Goal: Task Accomplishment & Management: Manage account settings

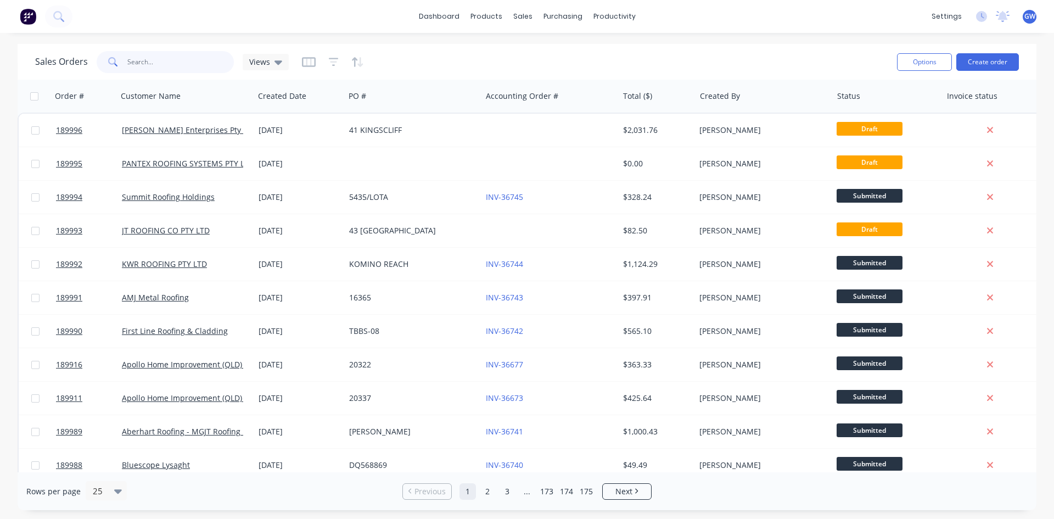
click at [190, 59] on input "text" at bounding box center [180, 62] width 107 height 22
type input "185826"
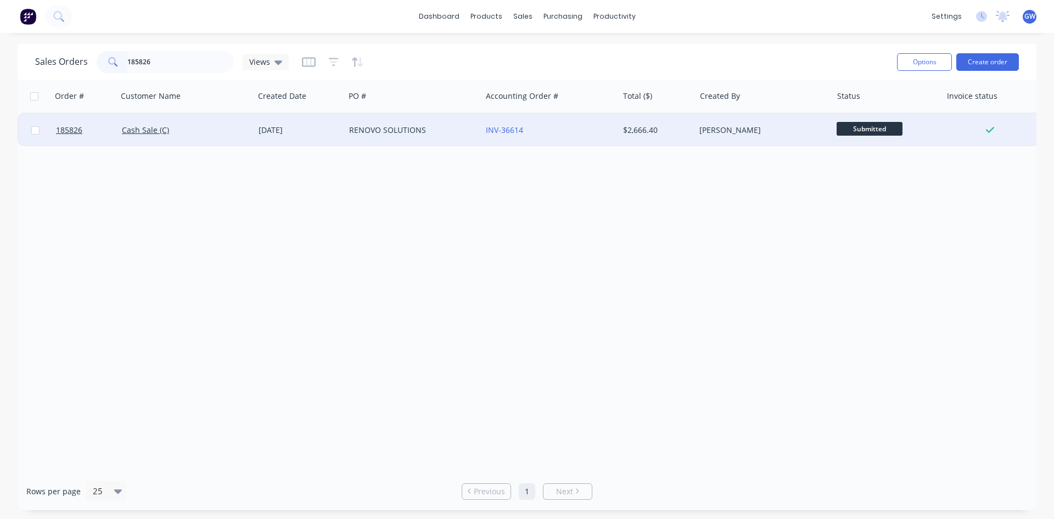
click at [615, 133] on div "INV-36614" at bounding box center [549, 130] width 137 height 33
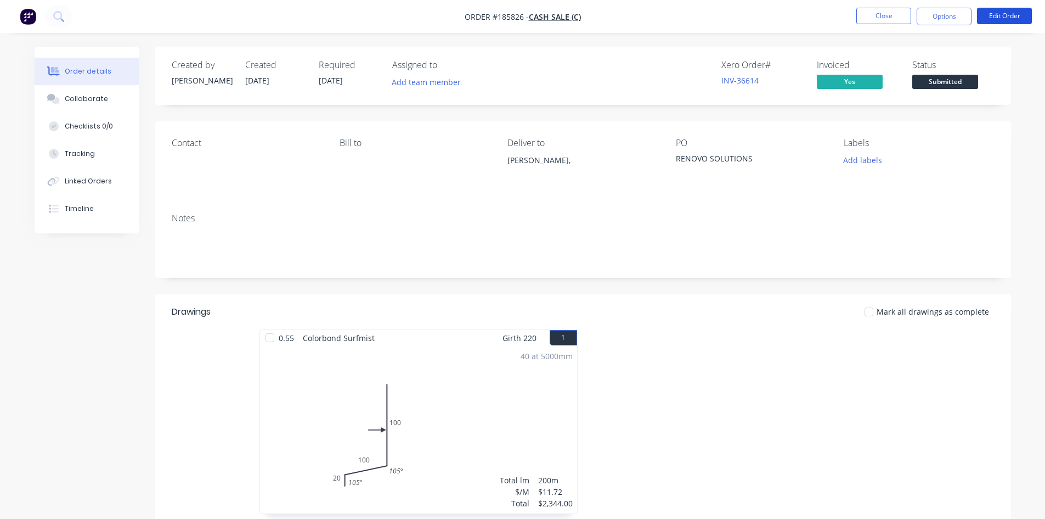
click at [1009, 21] on button "Edit Order" at bounding box center [1004, 16] width 55 height 16
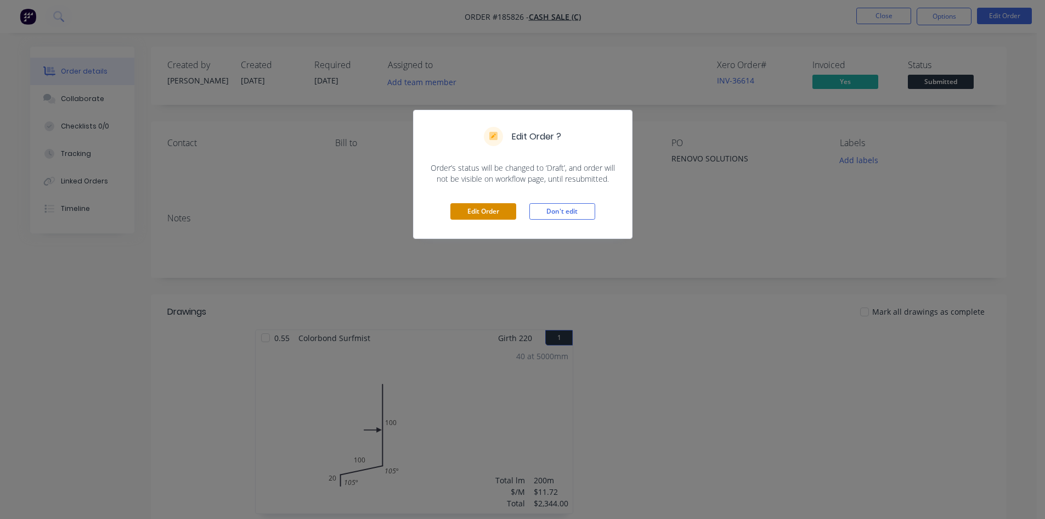
click at [495, 211] on button "Edit Order" at bounding box center [484, 211] width 66 height 16
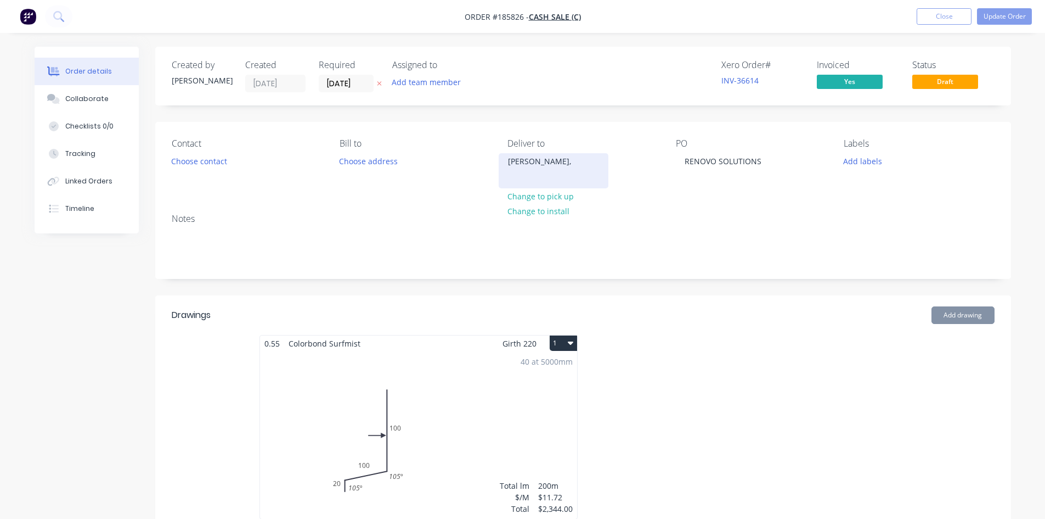
click at [544, 168] on div "[PERSON_NAME]," at bounding box center [553, 161] width 91 height 15
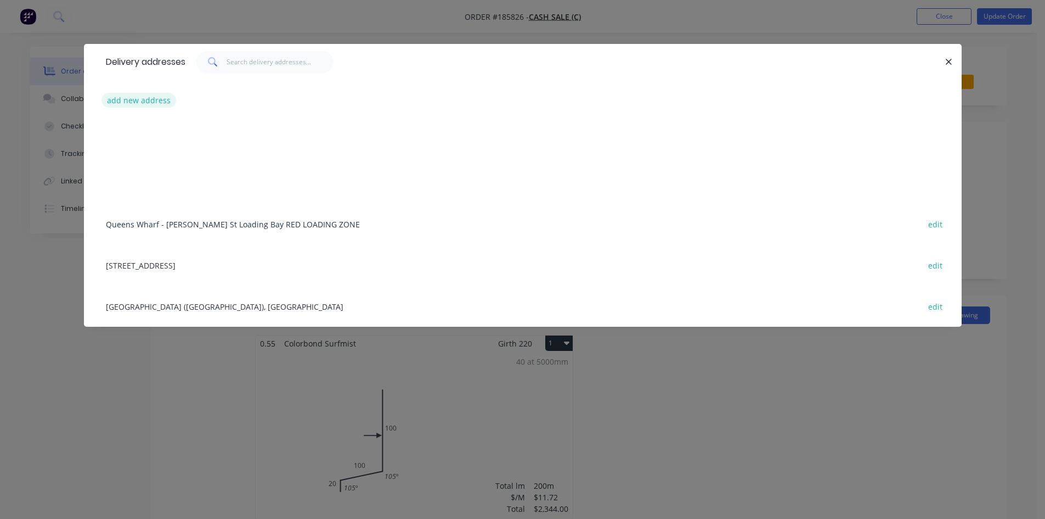
click at [156, 102] on button "add new address" at bounding box center [139, 100] width 75 height 15
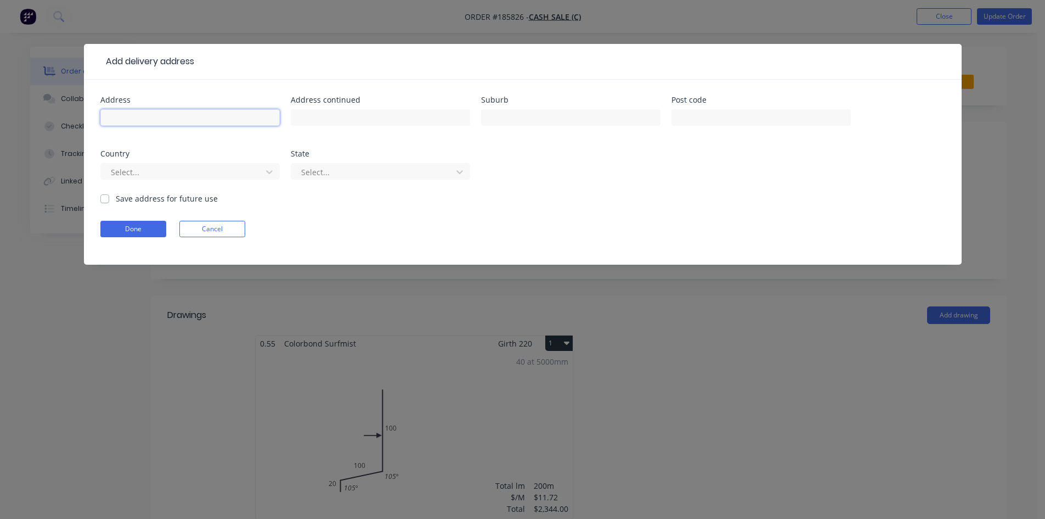
drag, startPoint x: 186, startPoint y: 119, endPoint x: 109, endPoint y: 100, distance: 79.7
click at [110, 102] on div "Address" at bounding box center [189, 117] width 179 height 43
type input "20 [PERSON_NAME] CRESENT"
type input "[PERSON_NAME]"
click at [154, 224] on button "Done" at bounding box center [133, 229] width 66 height 16
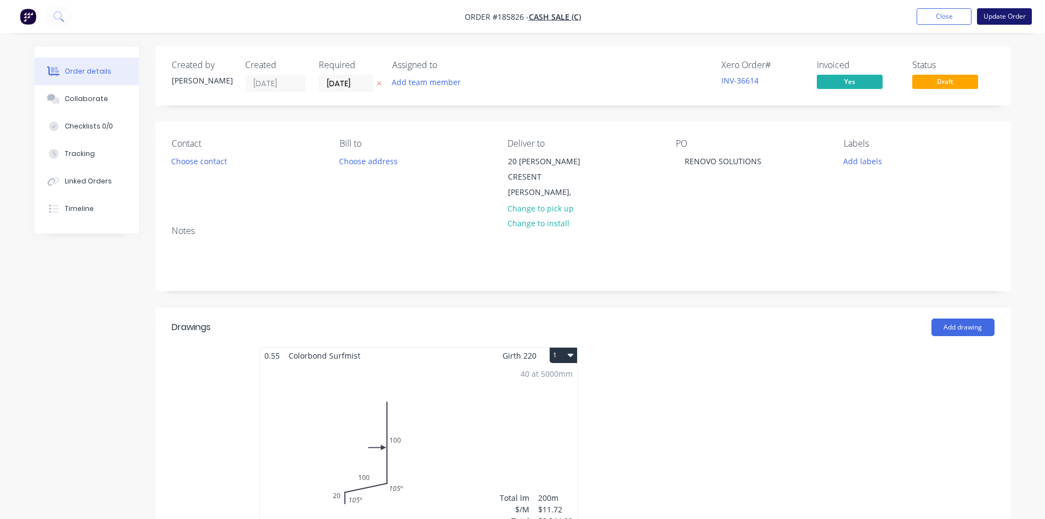
click at [1012, 15] on button "Update Order" at bounding box center [1004, 16] width 55 height 16
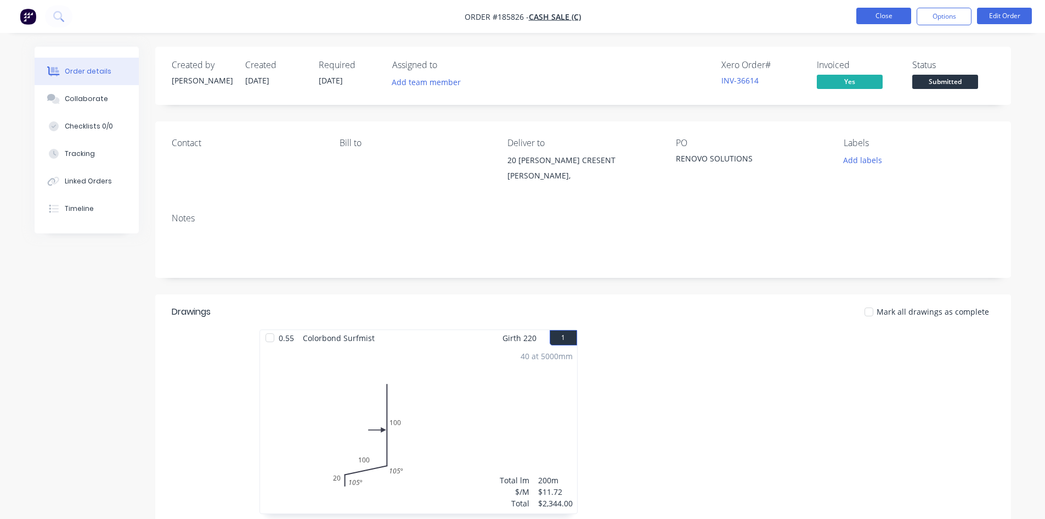
click at [884, 10] on button "Close" at bounding box center [884, 16] width 55 height 16
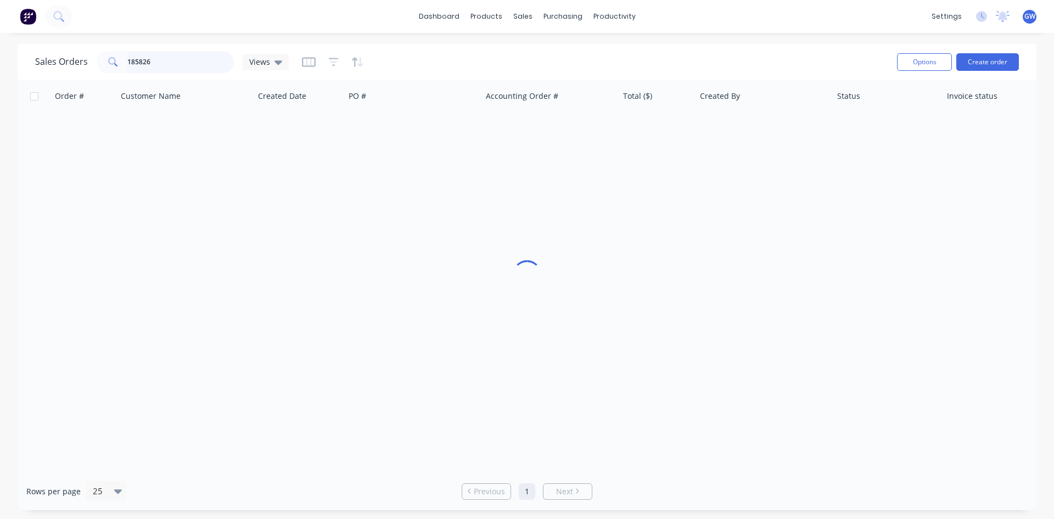
drag, startPoint x: 216, startPoint y: 70, endPoint x: -34, endPoint y: 65, distance: 250.3
click at [0, 65] on html "dashboard products sales purchasing productivity dashboard products Product Cat…" at bounding box center [527, 259] width 1054 height 519
type input "189825"
click at [617, 134] on div at bounding box center [549, 130] width 137 height 33
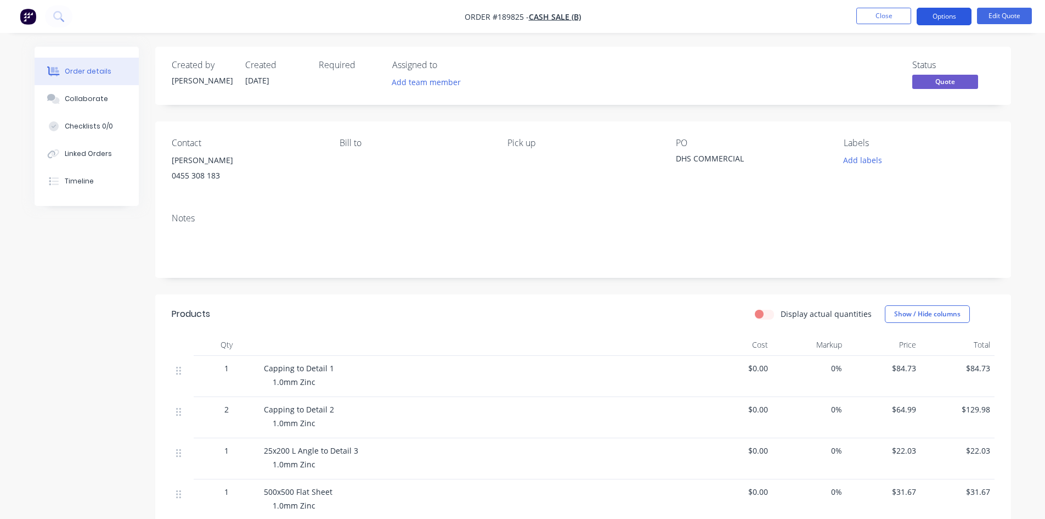
click at [949, 23] on button "Options" at bounding box center [944, 17] width 55 height 18
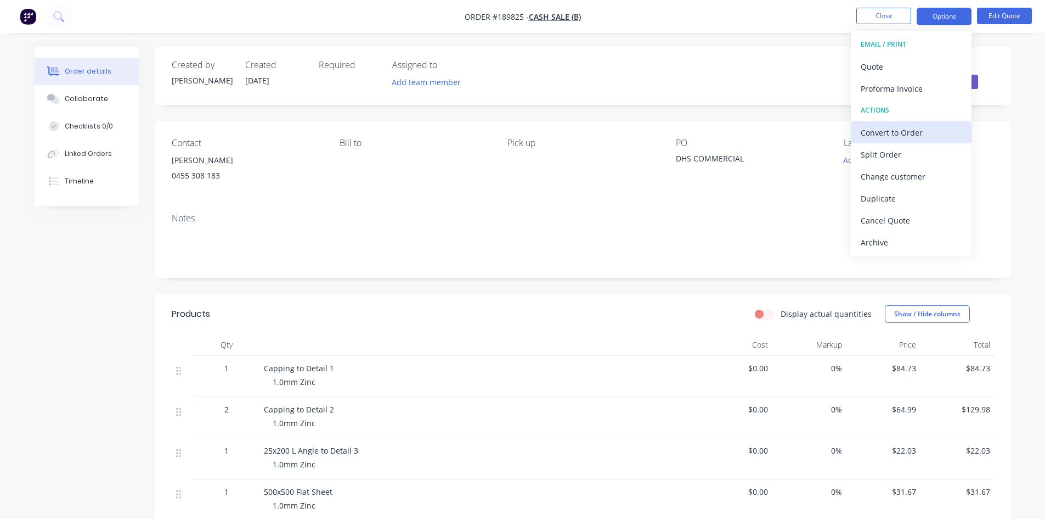
click at [891, 137] on div "Convert to Order" at bounding box center [911, 133] width 101 height 16
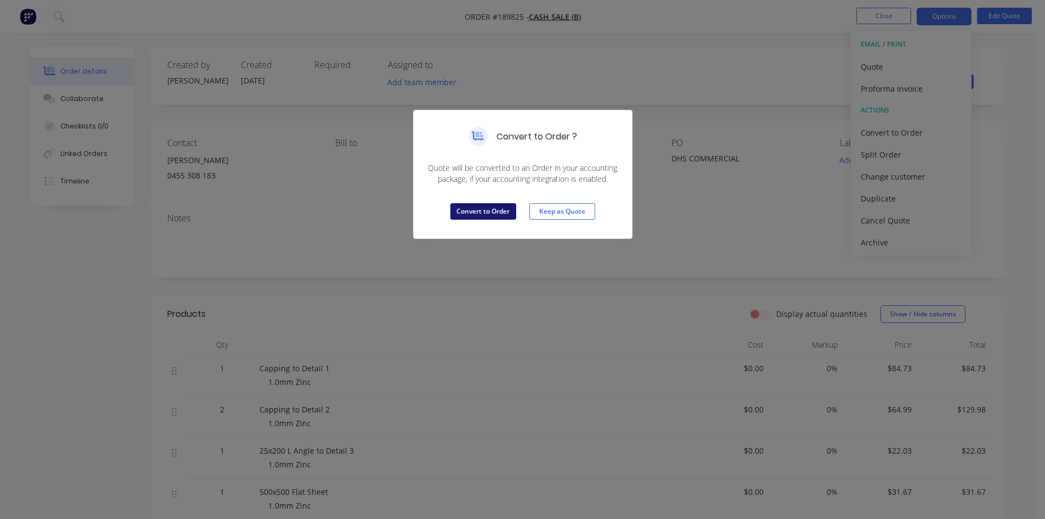
click at [470, 212] on button "Convert to Order" at bounding box center [484, 211] width 66 height 16
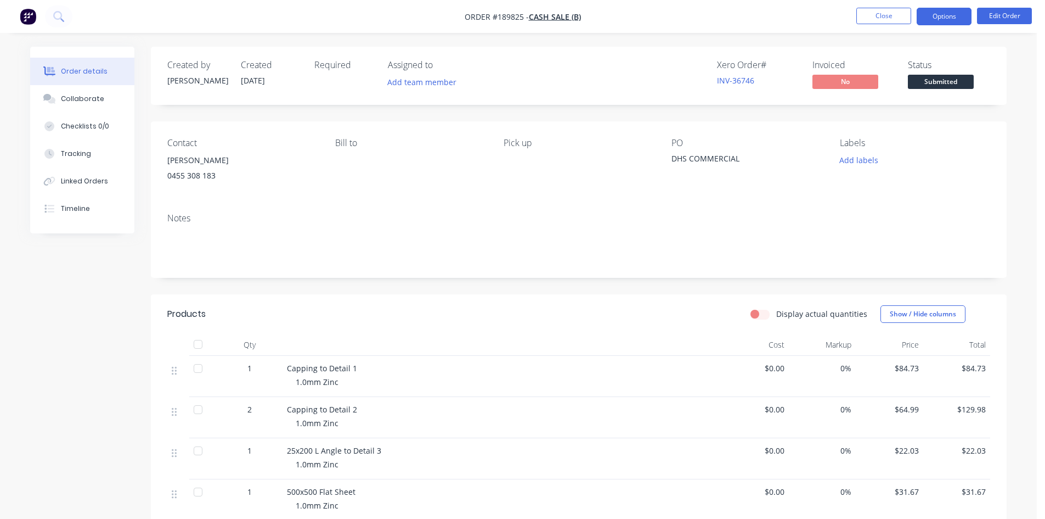
click at [944, 24] on button "Options" at bounding box center [944, 17] width 55 height 18
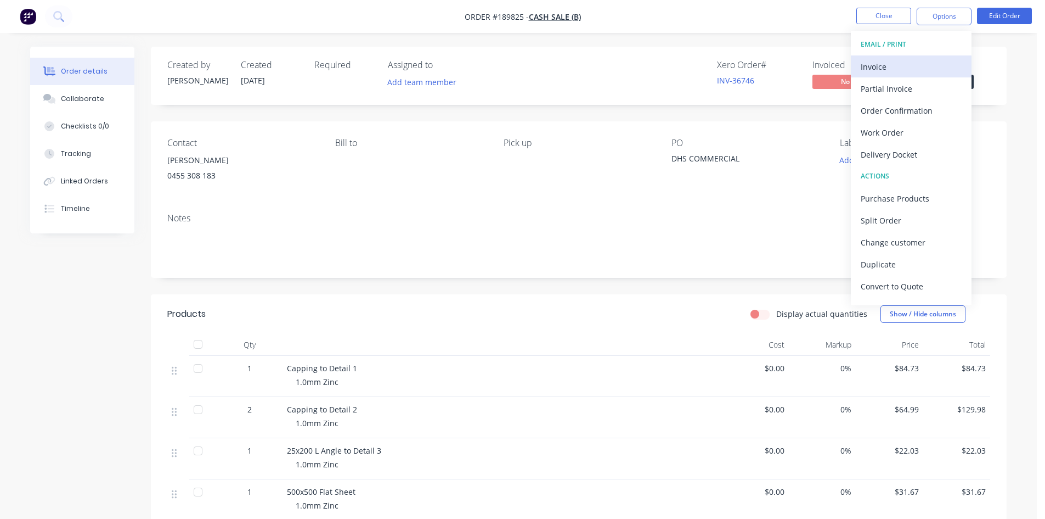
click at [913, 67] on div "Invoice" at bounding box center [911, 67] width 101 height 16
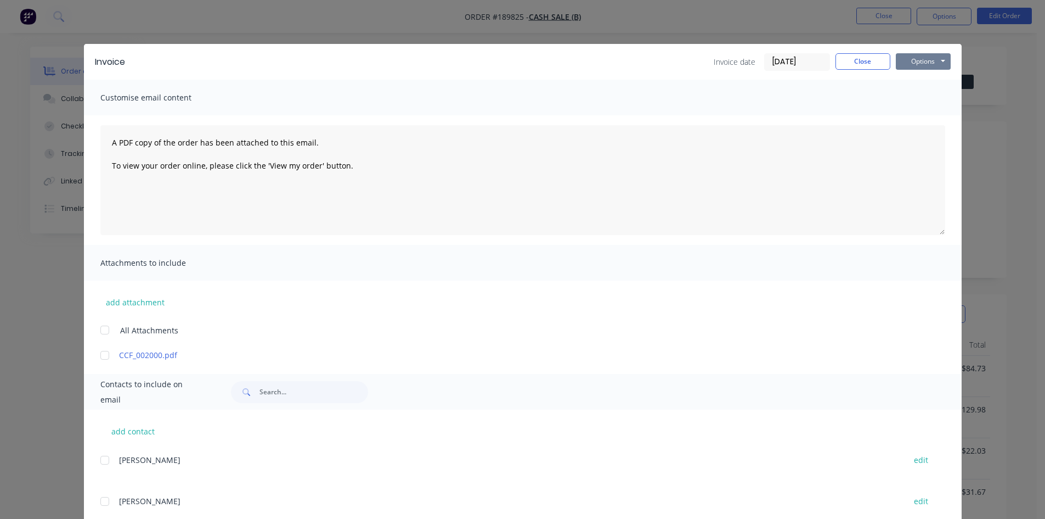
click at [926, 53] on button "Options" at bounding box center [923, 61] width 55 height 16
click at [926, 100] on button "Print" at bounding box center [931, 99] width 70 height 18
drag, startPoint x: 844, startPoint y: 32, endPoint x: 904, endPoint y: 32, distance: 59.8
click at [846, 32] on div "Invoice Invoice date [DATE] Close Options Preview Print Email Customise email c…" at bounding box center [522, 259] width 1045 height 519
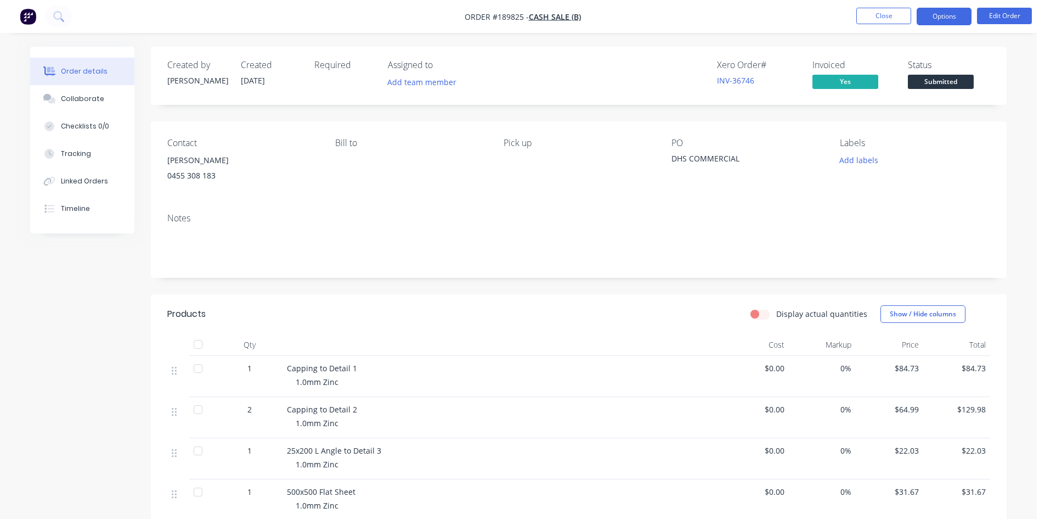
click at [935, 20] on button "Options" at bounding box center [944, 17] width 55 height 18
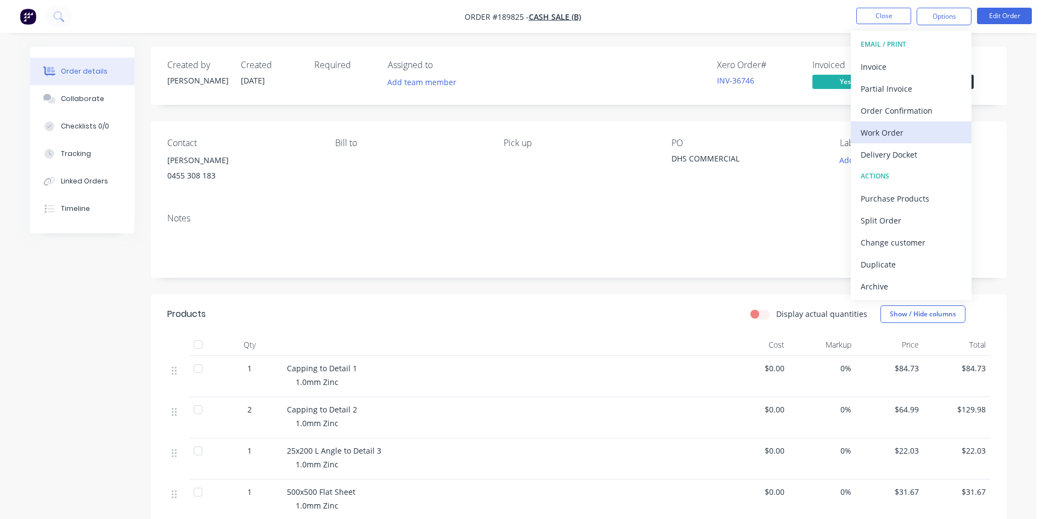
click at [886, 137] on div "Work Order" at bounding box center [911, 133] width 101 height 16
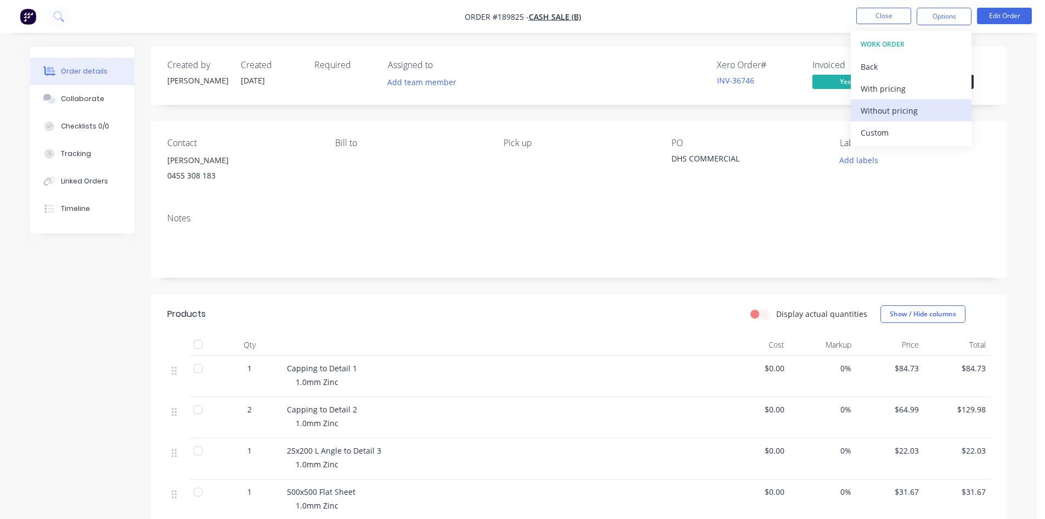
click at [884, 112] on div "Without pricing" at bounding box center [911, 111] width 101 height 16
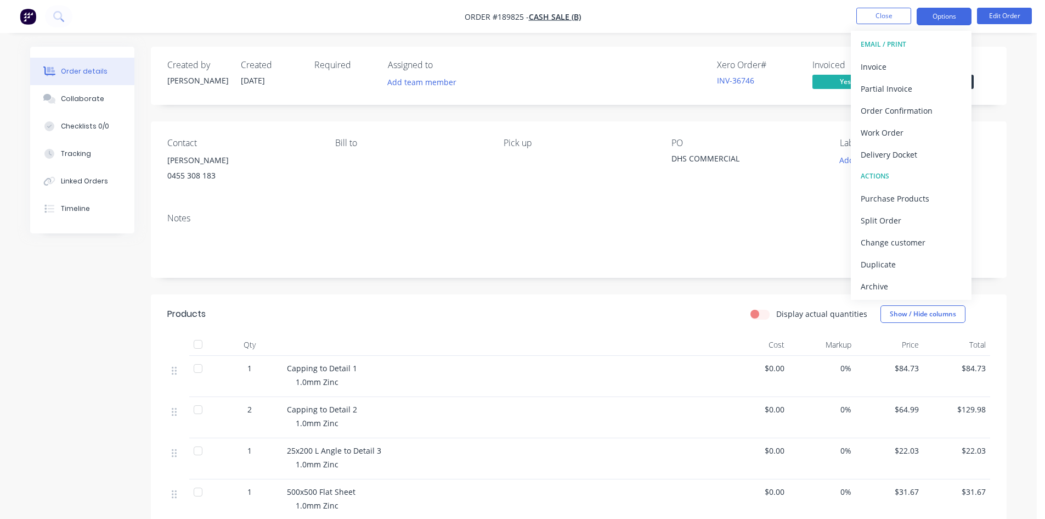
click at [944, 12] on button "Options" at bounding box center [944, 17] width 55 height 18
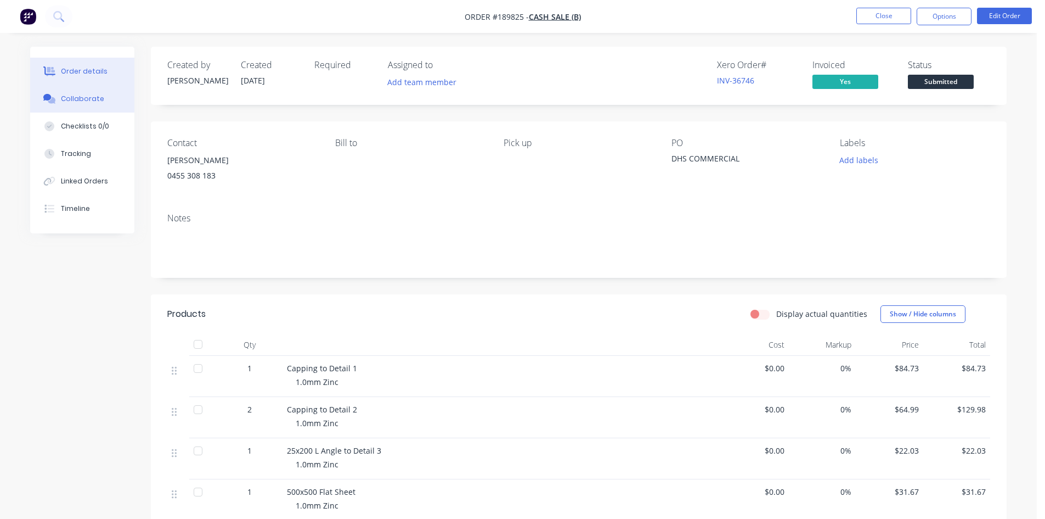
click at [78, 104] on button "Collaborate" at bounding box center [82, 98] width 104 height 27
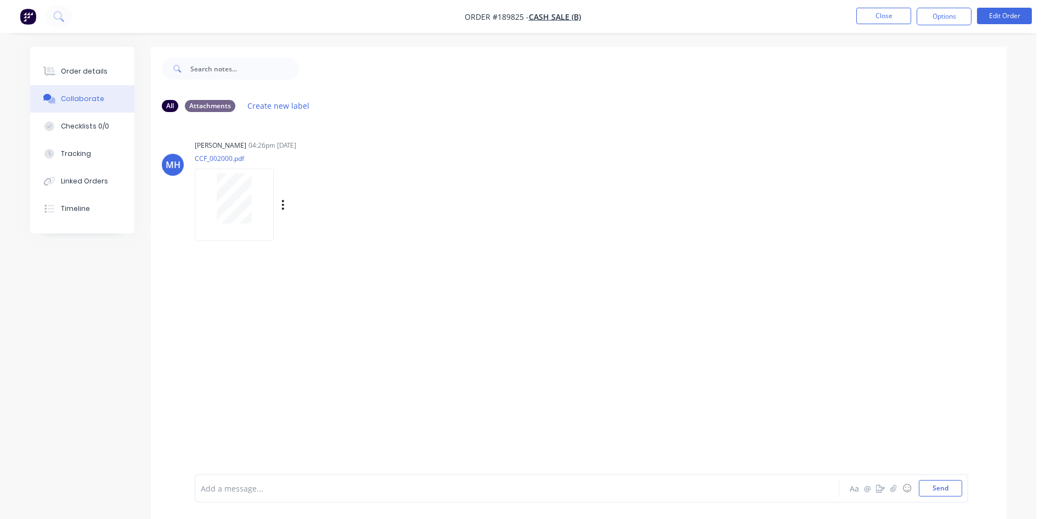
click at [227, 224] on div at bounding box center [234, 204] width 79 height 72
click at [109, 67] on button "Order details" at bounding box center [82, 71] width 104 height 27
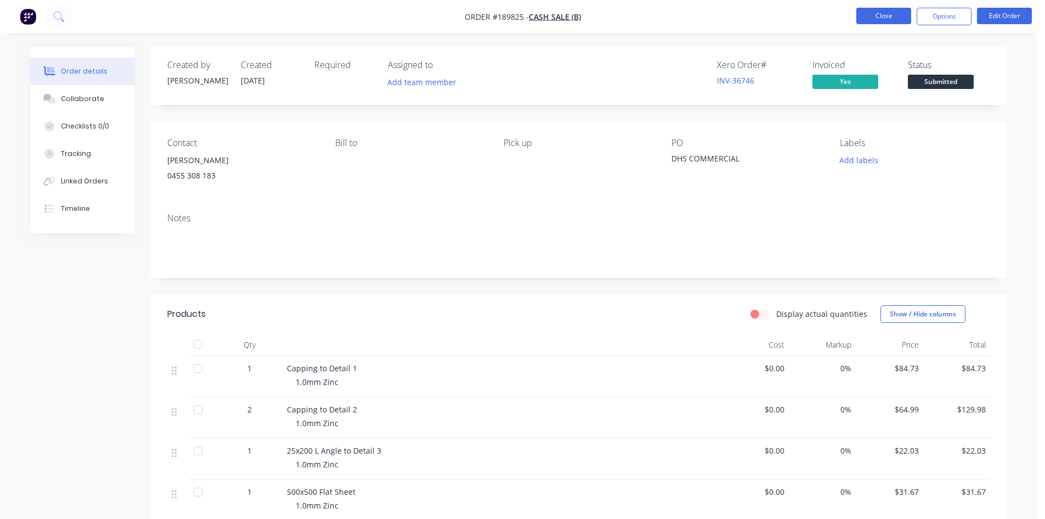
click at [877, 19] on button "Close" at bounding box center [884, 16] width 55 height 16
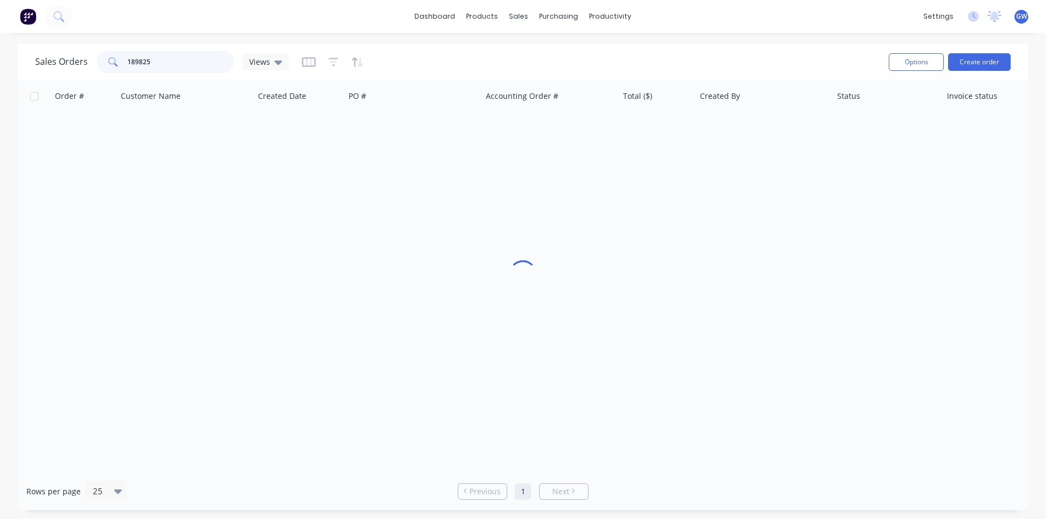
drag, startPoint x: 156, startPoint y: 64, endPoint x: -60, endPoint y: 81, distance: 216.9
click at [0, 81] on html "dashboard products sales purchasing productivity dashboard products Product Cat…" at bounding box center [527, 259] width 1054 height 519
type input "189824"
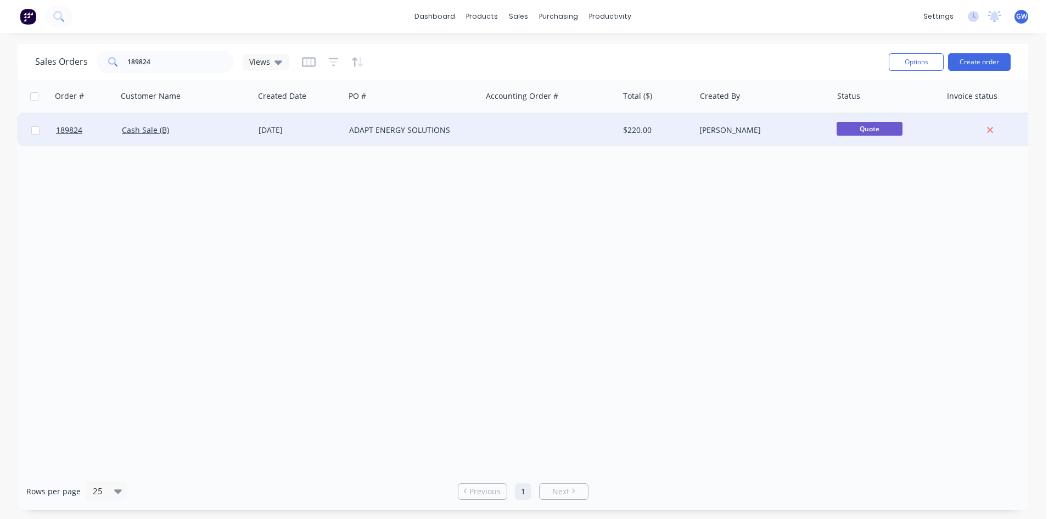
click at [555, 126] on div at bounding box center [549, 130] width 137 height 33
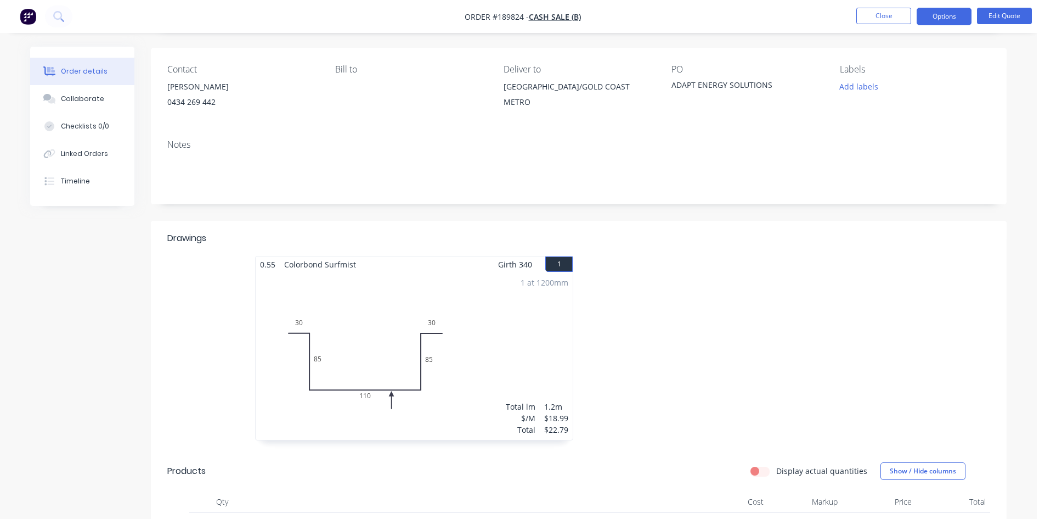
scroll to position [55, 0]
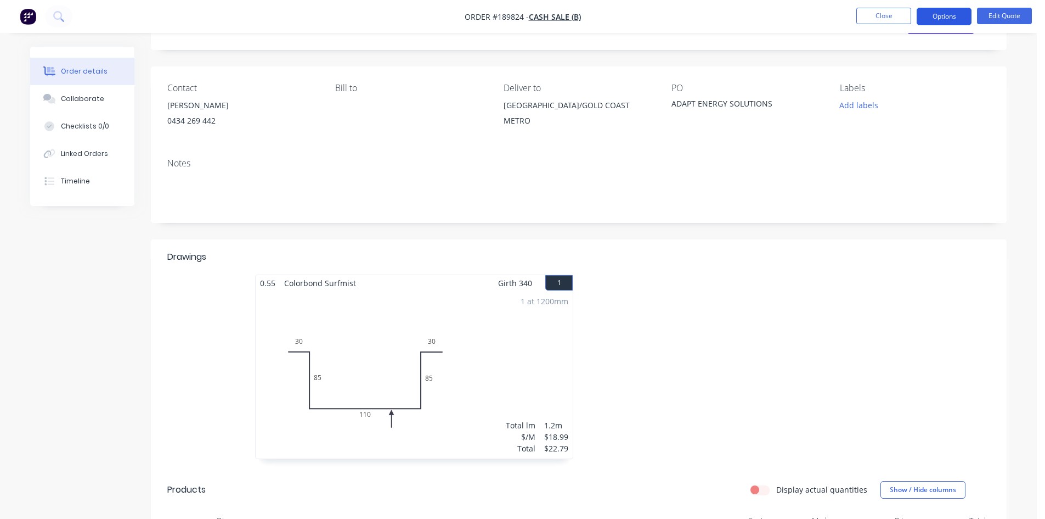
click at [953, 22] on button "Options" at bounding box center [944, 17] width 55 height 18
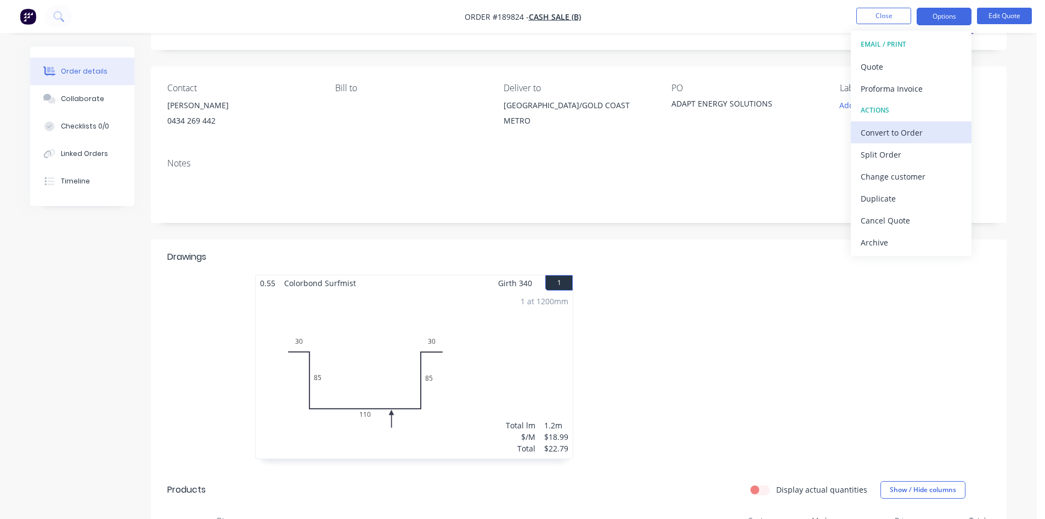
click at [902, 131] on div "Convert to Order" at bounding box center [911, 133] width 101 height 16
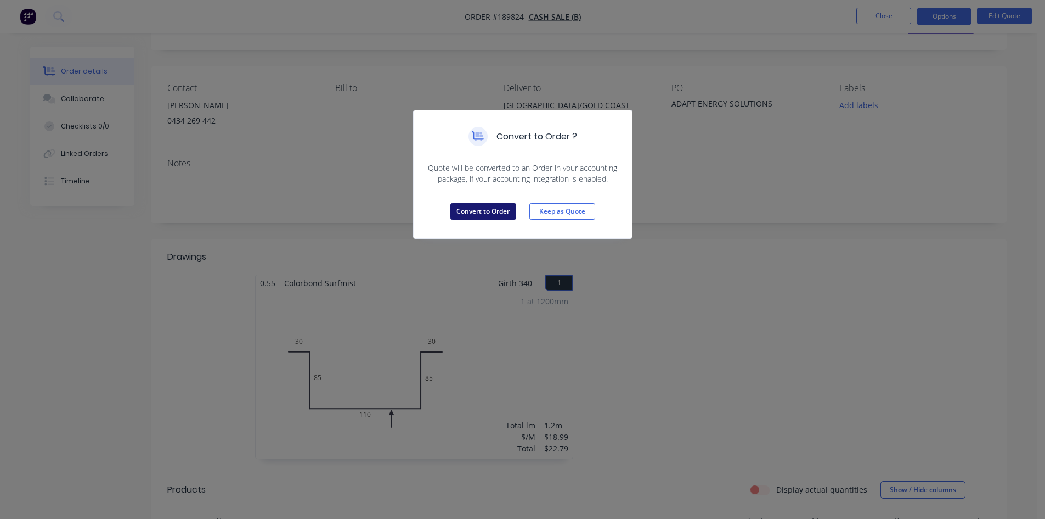
click at [498, 213] on button "Convert to Order" at bounding box center [484, 211] width 66 height 16
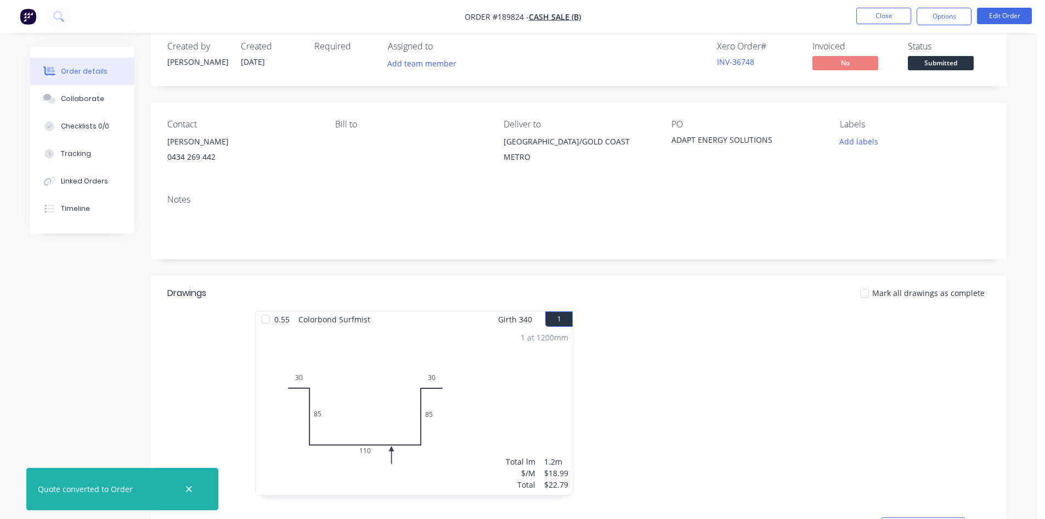
scroll to position [0, 0]
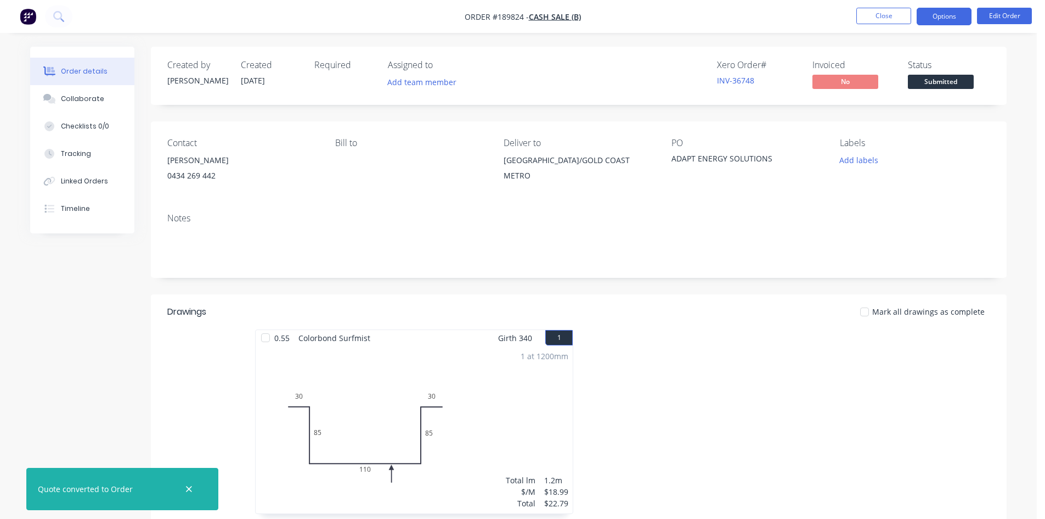
click at [956, 13] on button "Options" at bounding box center [944, 17] width 55 height 18
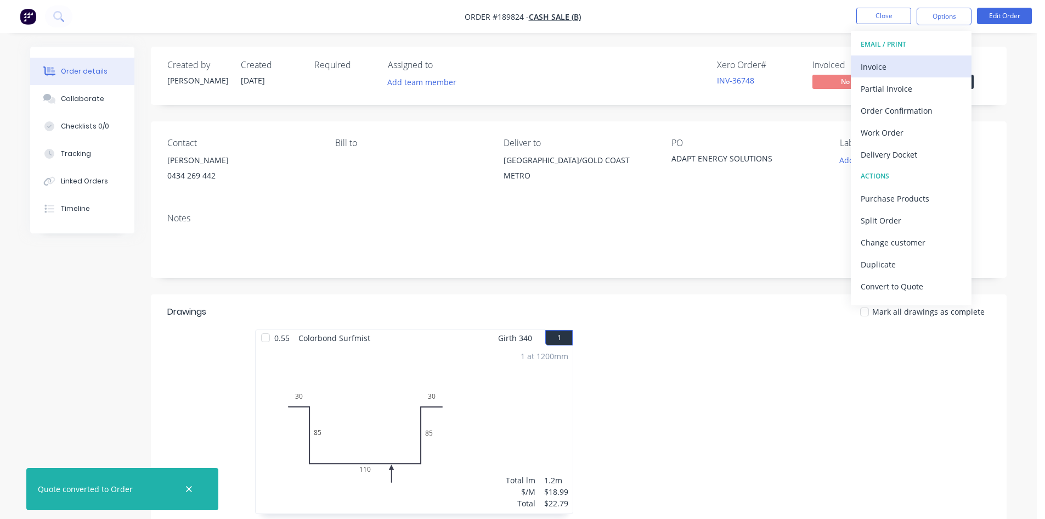
click at [932, 69] on div "Invoice" at bounding box center [911, 67] width 101 height 16
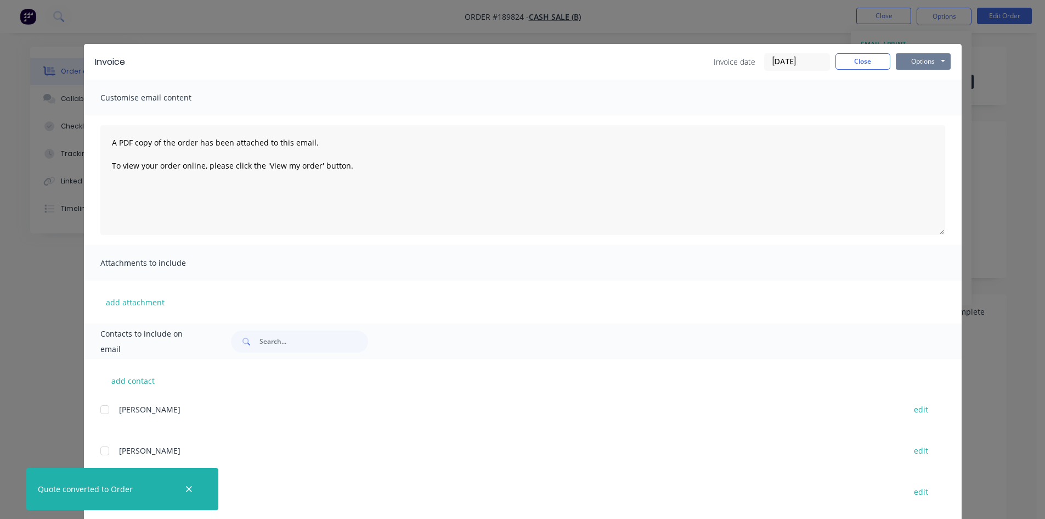
click at [932, 58] on button "Options" at bounding box center [923, 61] width 55 height 16
click at [920, 98] on button "Print" at bounding box center [931, 99] width 70 height 18
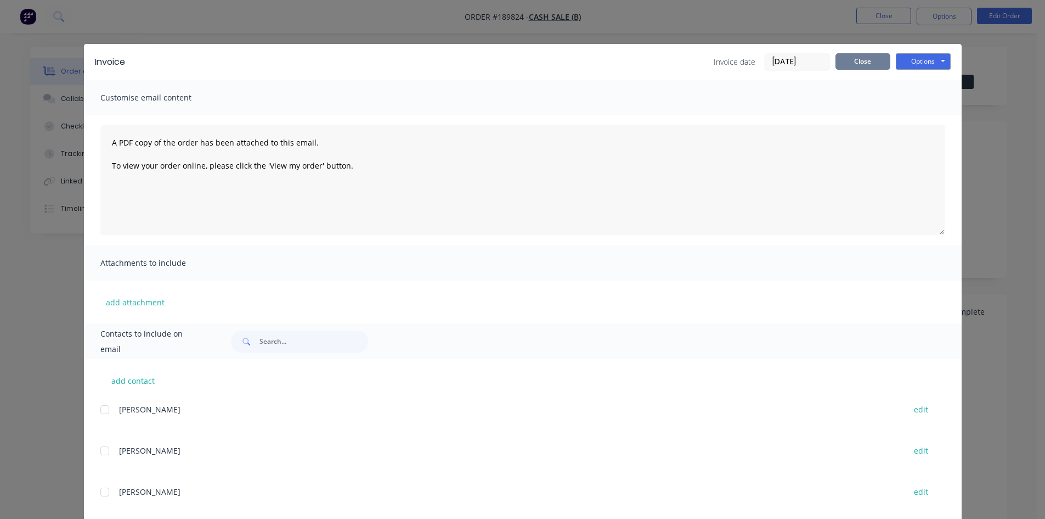
click at [847, 59] on button "Close" at bounding box center [863, 61] width 55 height 16
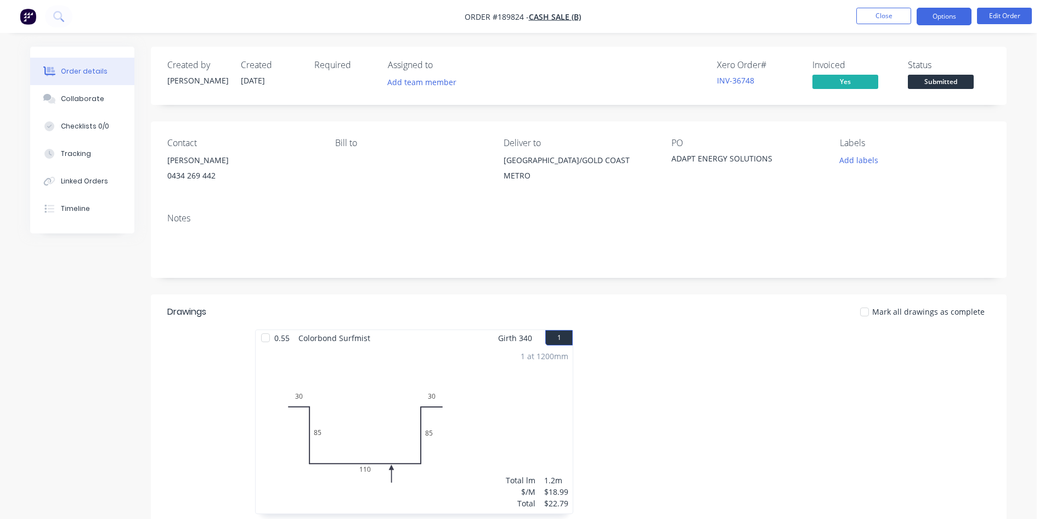
click at [924, 16] on button "Options" at bounding box center [944, 17] width 55 height 18
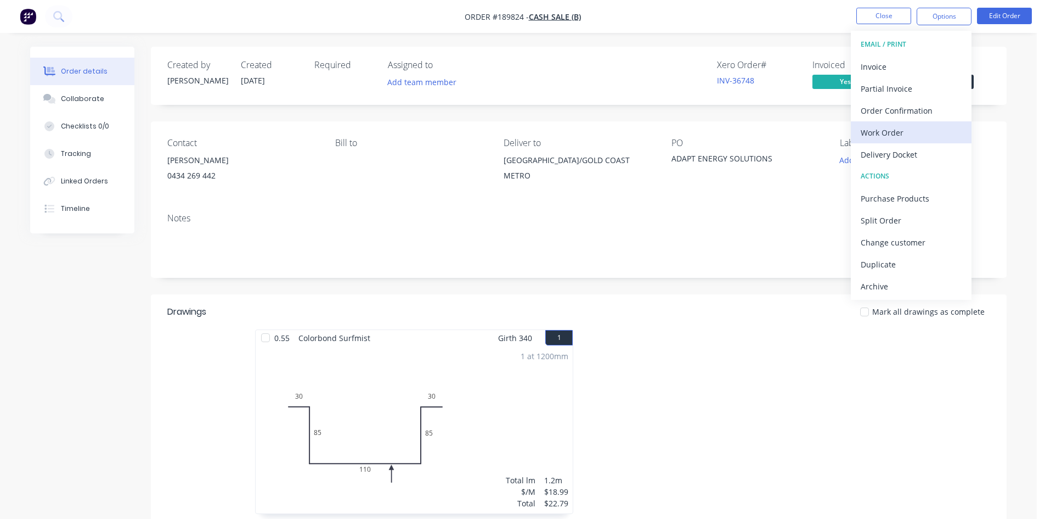
click at [903, 131] on div "Work Order" at bounding box center [911, 133] width 101 height 16
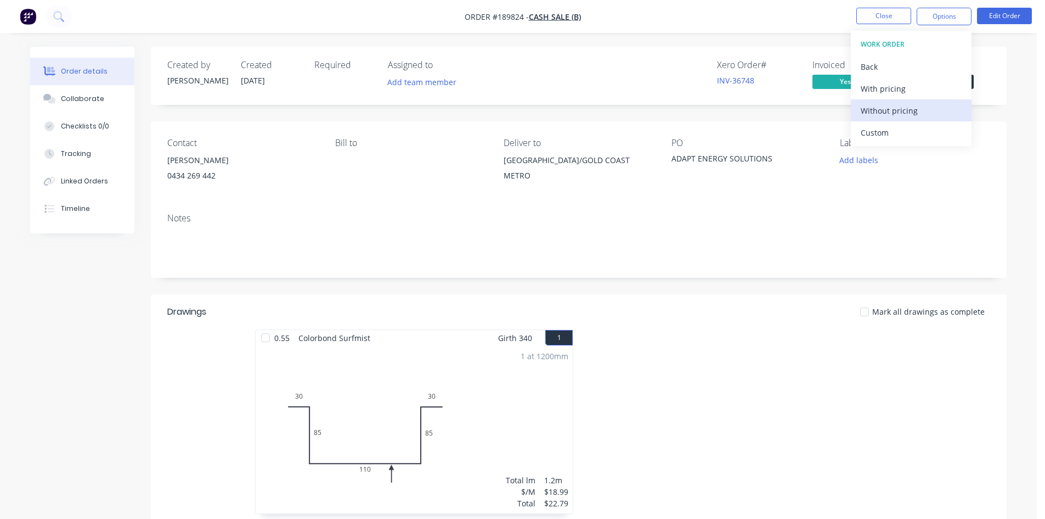
click at [903, 111] on div "Without pricing" at bounding box center [911, 111] width 101 height 16
click at [886, 24] on li "Close" at bounding box center [884, 17] width 55 height 18
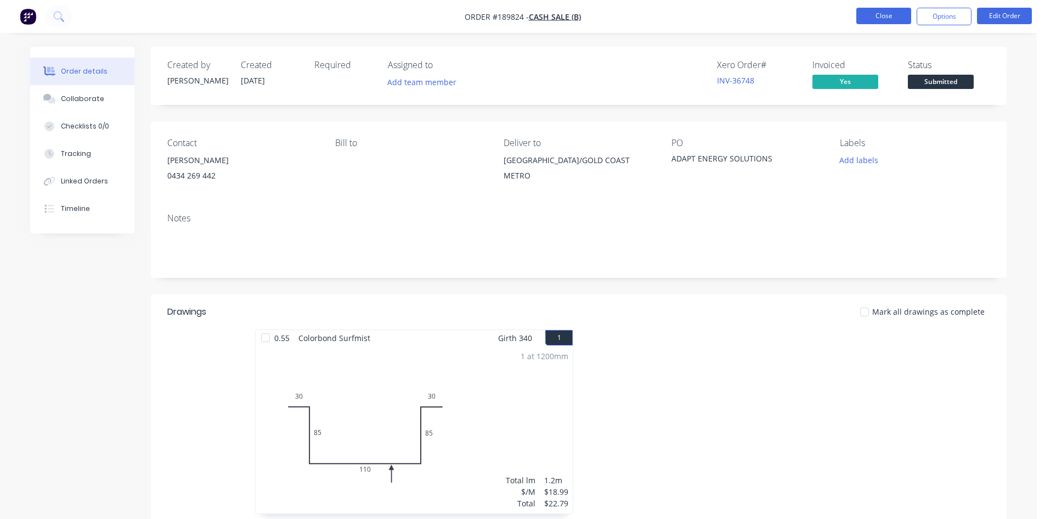
click at [886, 18] on button "Close" at bounding box center [884, 16] width 55 height 16
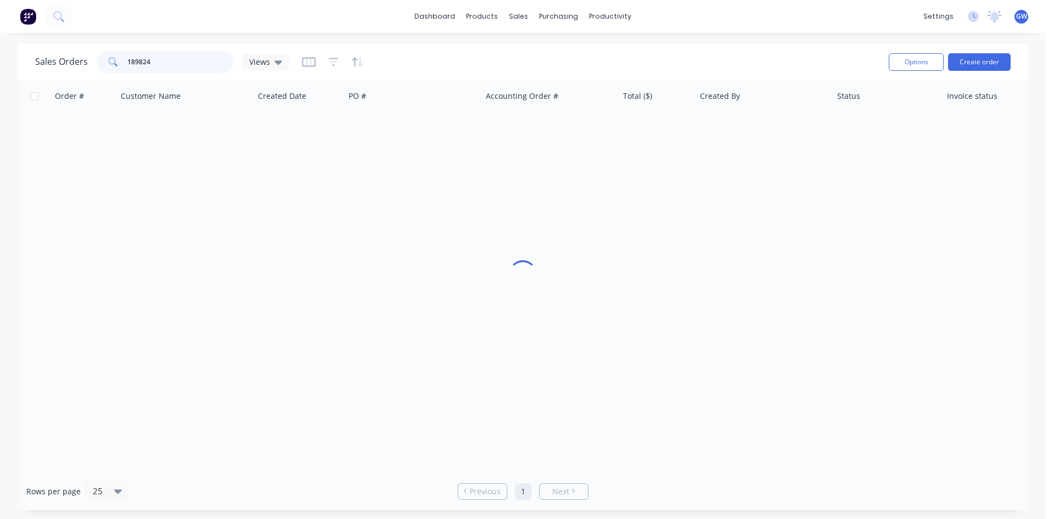
drag, startPoint x: 182, startPoint y: 60, endPoint x: -77, endPoint y: 52, distance: 259.1
click at [0, 52] on html "dashboard products sales purchasing productivity dashboard products Product Cat…" at bounding box center [527, 259] width 1054 height 519
type input "gw homes"
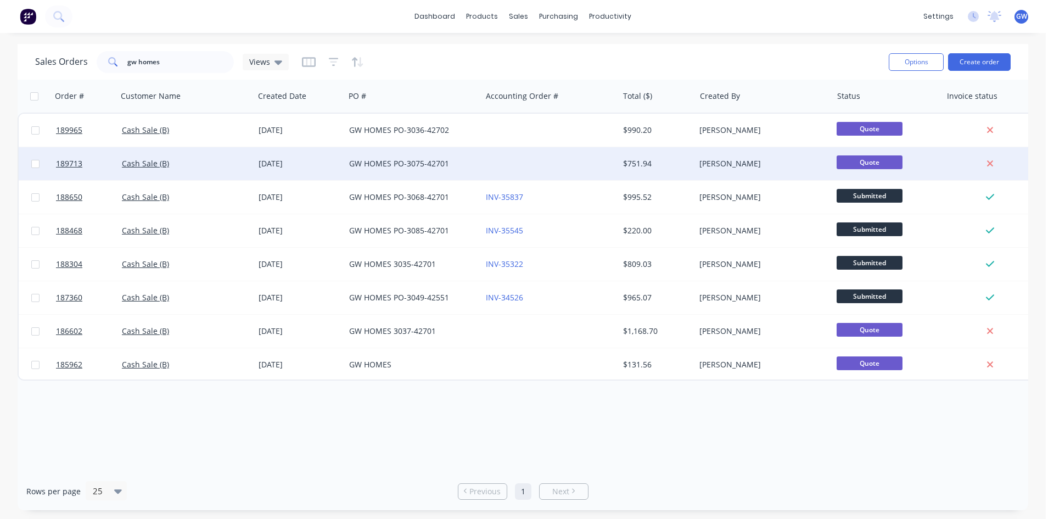
click at [553, 159] on div at bounding box center [549, 163] width 137 height 33
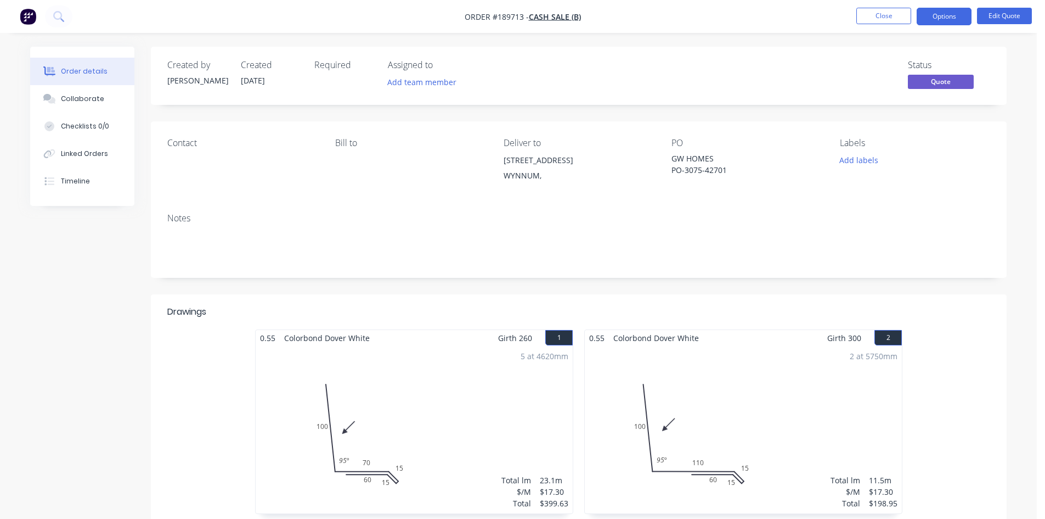
click at [946, 25] on nav "Order #189713 - Cash Sale (B) Close Options Edit Quote" at bounding box center [522, 16] width 1045 height 33
click at [939, 20] on button "Options" at bounding box center [944, 17] width 55 height 18
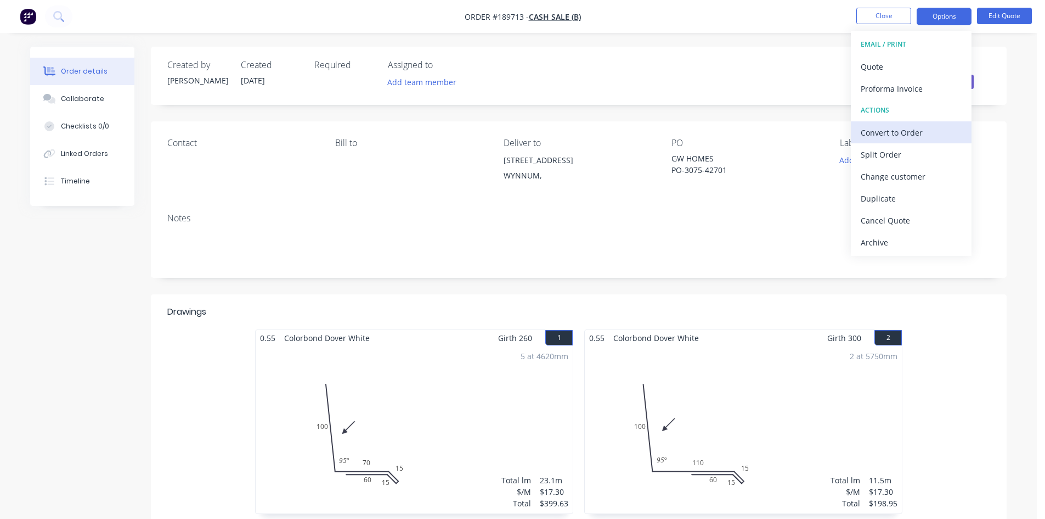
click at [892, 127] on div "Convert to Order" at bounding box center [911, 133] width 101 height 16
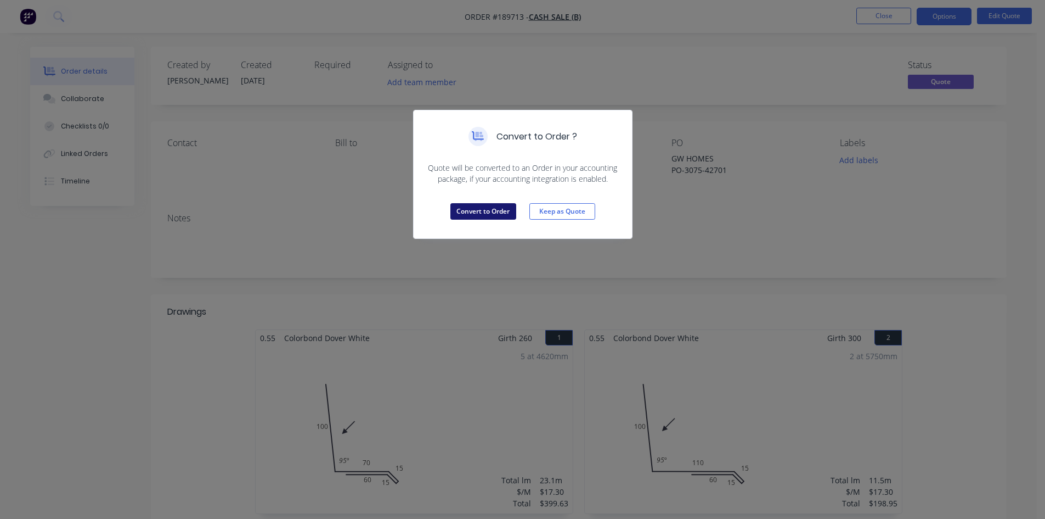
click at [491, 212] on button "Convert to Order" at bounding box center [484, 211] width 66 height 16
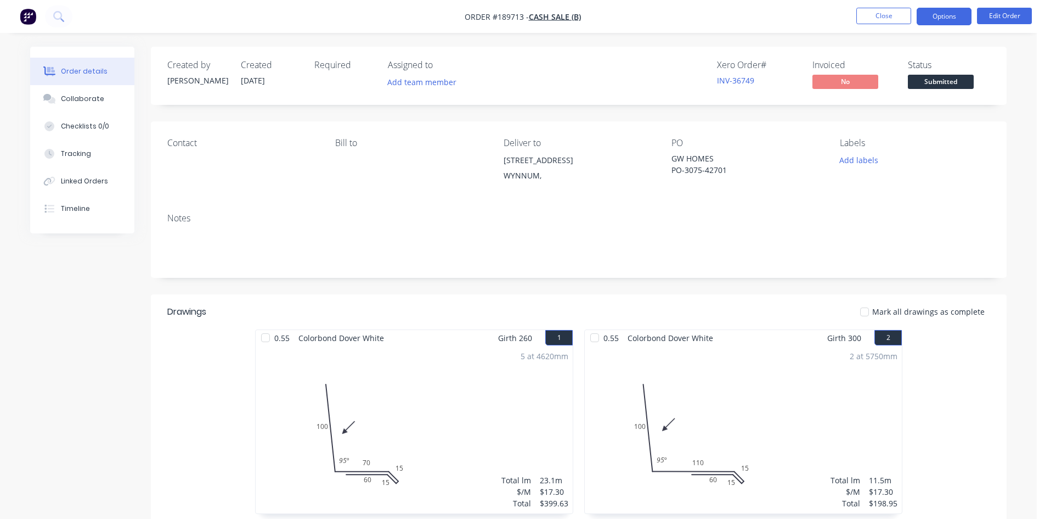
click at [942, 19] on button "Options" at bounding box center [944, 17] width 55 height 18
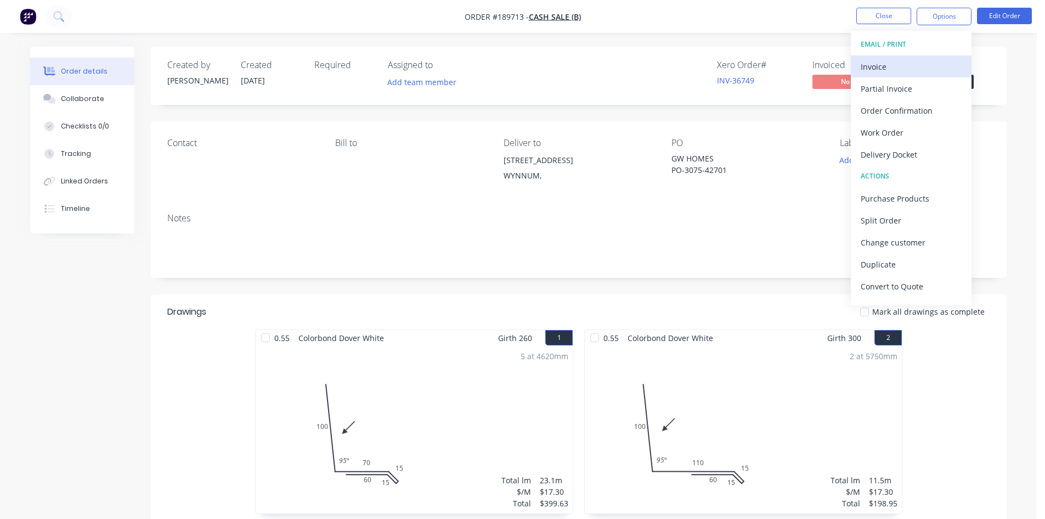
click at [906, 58] on button "Invoice" at bounding box center [911, 66] width 121 height 22
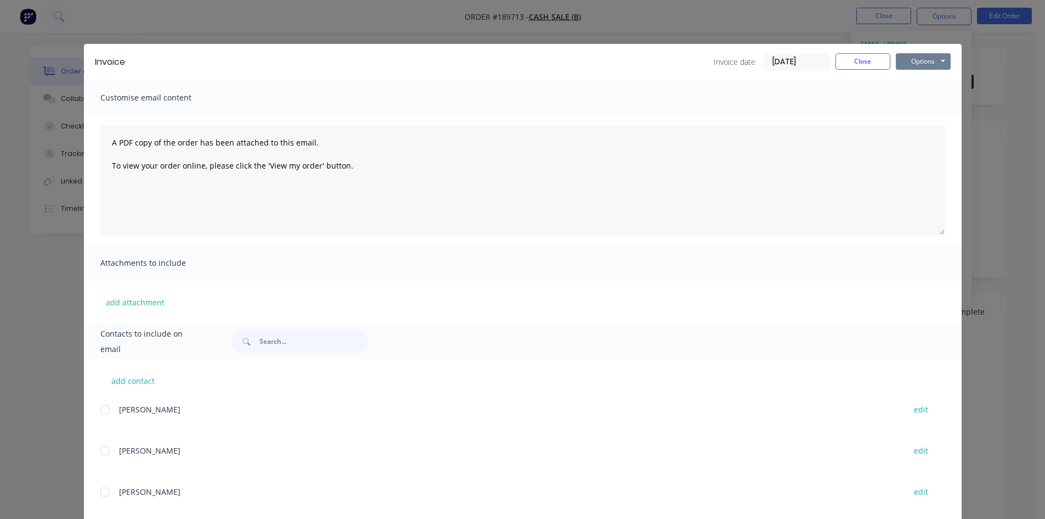
click at [937, 66] on button "Options" at bounding box center [923, 61] width 55 height 16
click at [930, 93] on button "Print" at bounding box center [931, 99] width 70 height 18
click at [858, 63] on button "Close" at bounding box center [863, 61] width 55 height 16
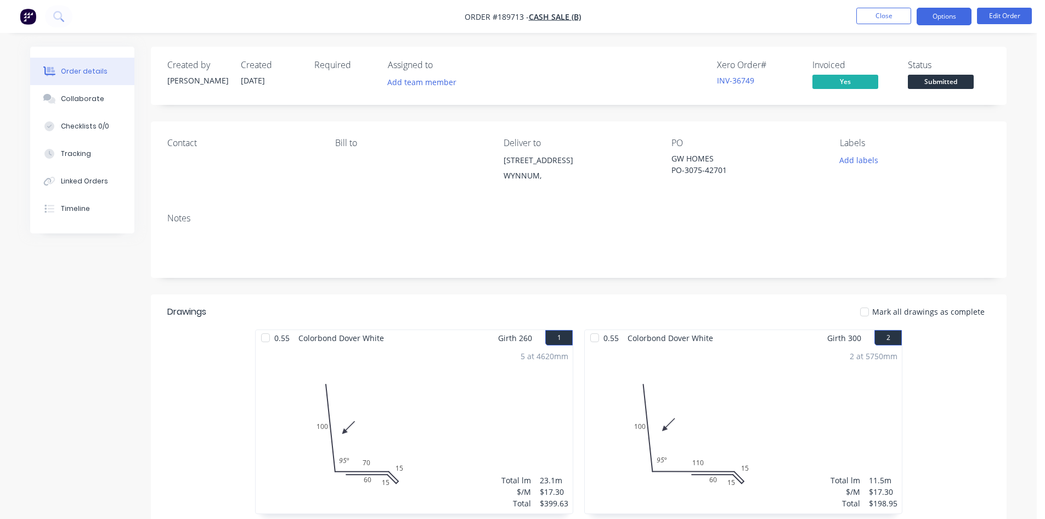
click at [944, 16] on button "Options" at bounding box center [944, 17] width 55 height 18
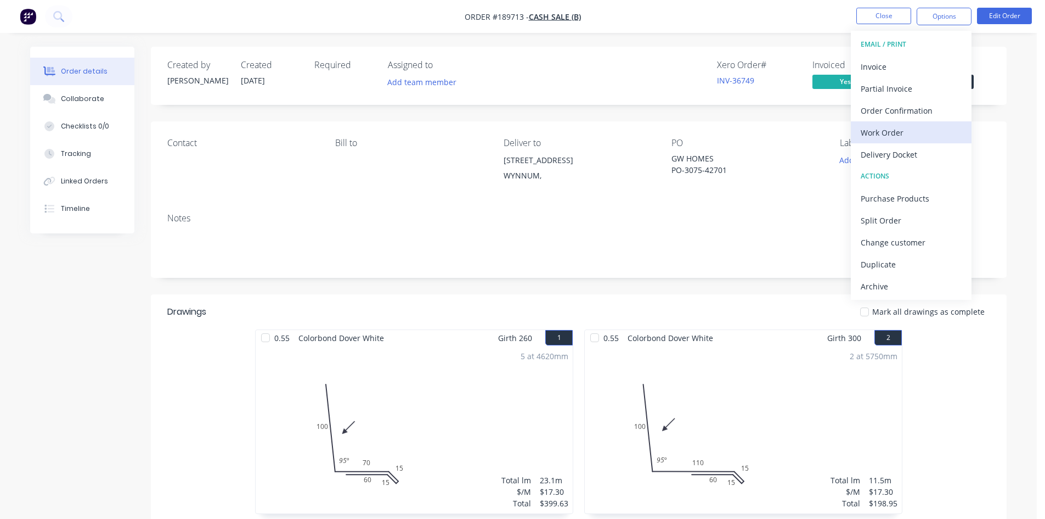
click at [888, 133] on div "Work Order" at bounding box center [911, 133] width 101 height 16
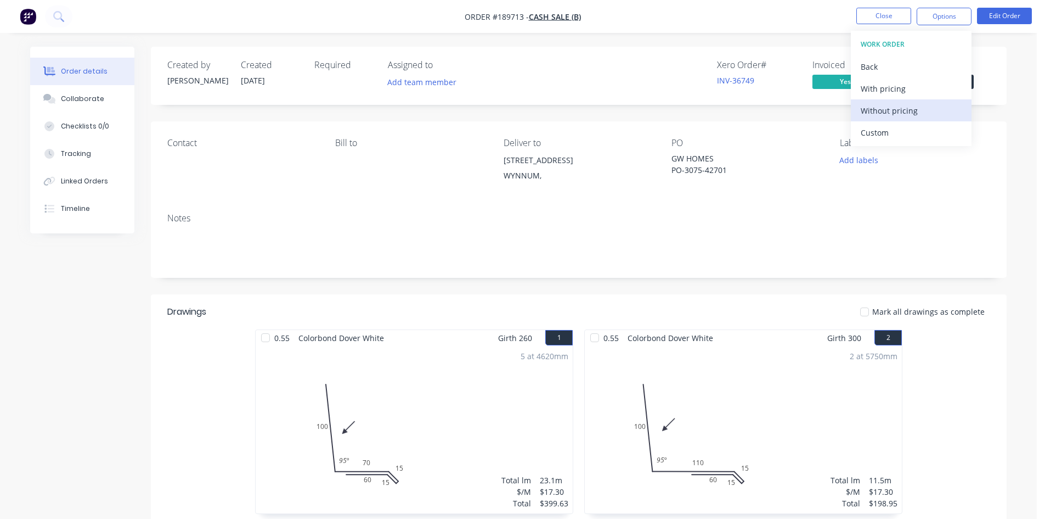
click at [891, 116] on div "Without pricing" at bounding box center [911, 111] width 101 height 16
click at [877, 7] on nav "Order #189713 - Cash Sale (B) Close Options EMAIL / PRINT Invoice Partial Invoi…" at bounding box center [522, 16] width 1045 height 33
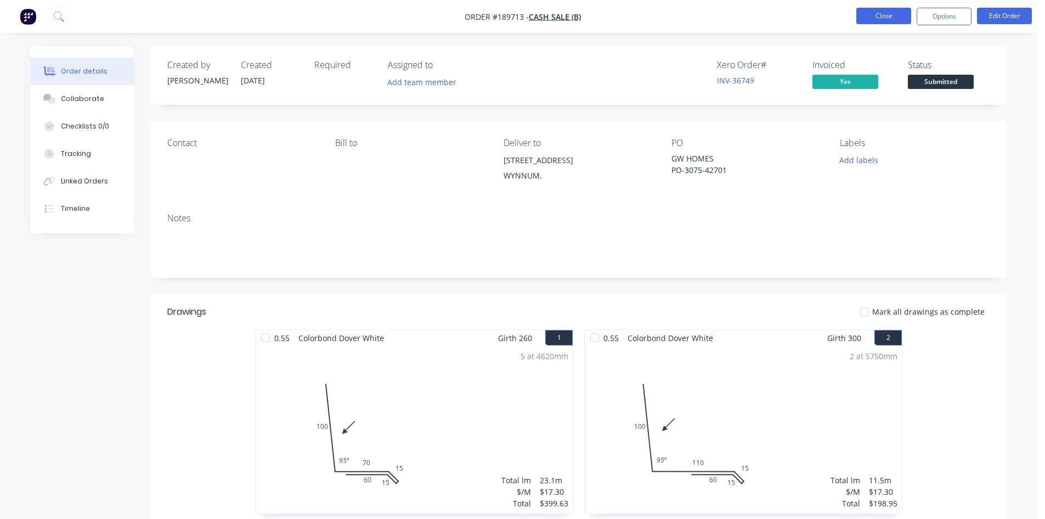
click at [891, 13] on button "Close" at bounding box center [884, 16] width 55 height 16
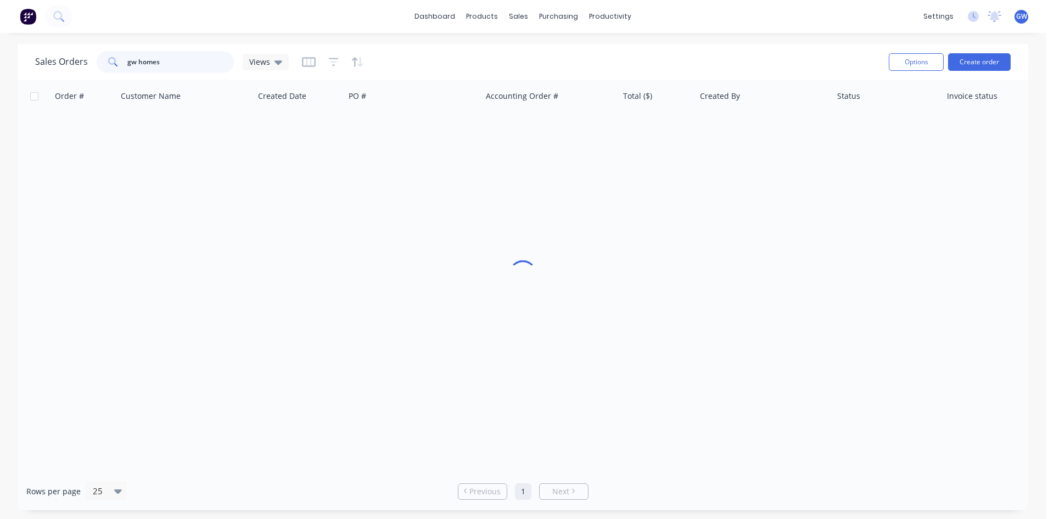
drag, startPoint x: 155, startPoint y: 61, endPoint x: -11, endPoint y: 64, distance: 165.7
click at [0, 64] on html "dashboard products sales purchasing productivity dashboard products Product Cat…" at bounding box center [527, 259] width 1054 height 519
type input "s"
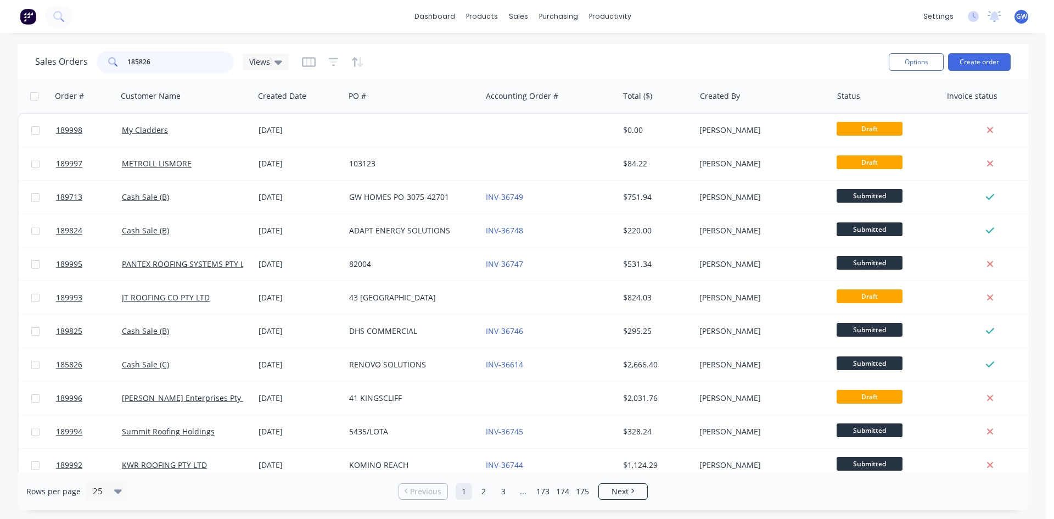
type input "185826"
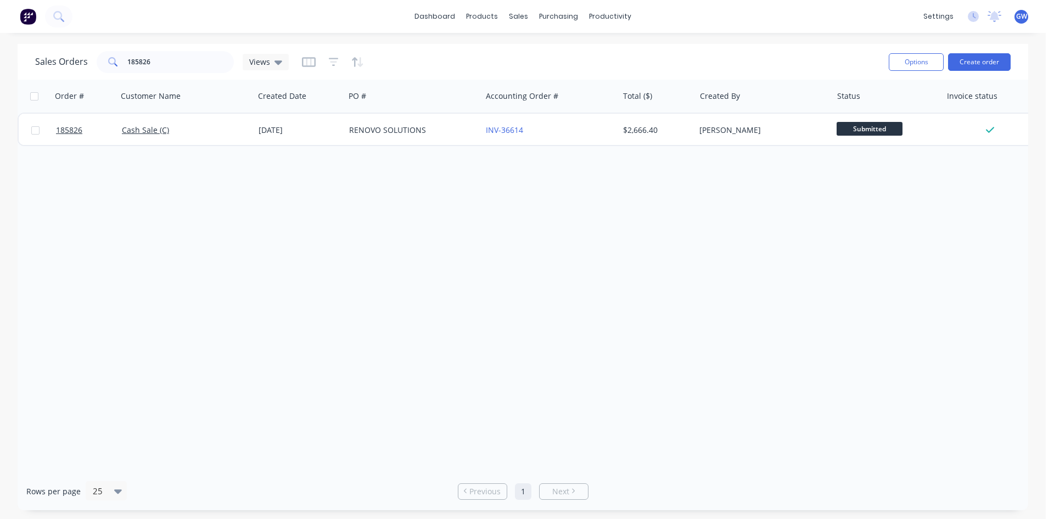
click at [303, 191] on div "Order # Customer Name Created Date PO # Accounting Order # Total ($) Created By…" at bounding box center [523, 276] width 1010 height 392
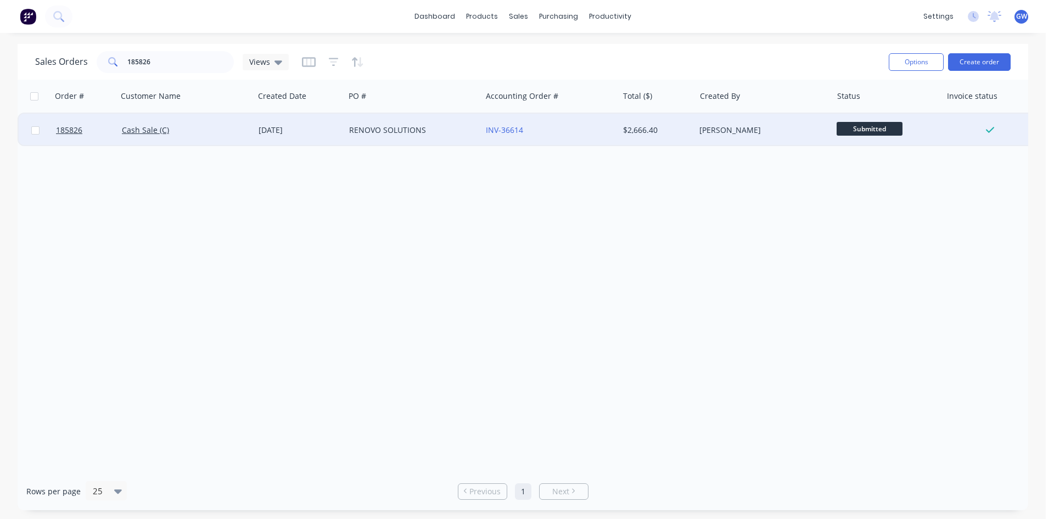
click at [419, 132] on div "RENOVO SOLUTIONS" at bounding box center [410, 130] width 122 height 11
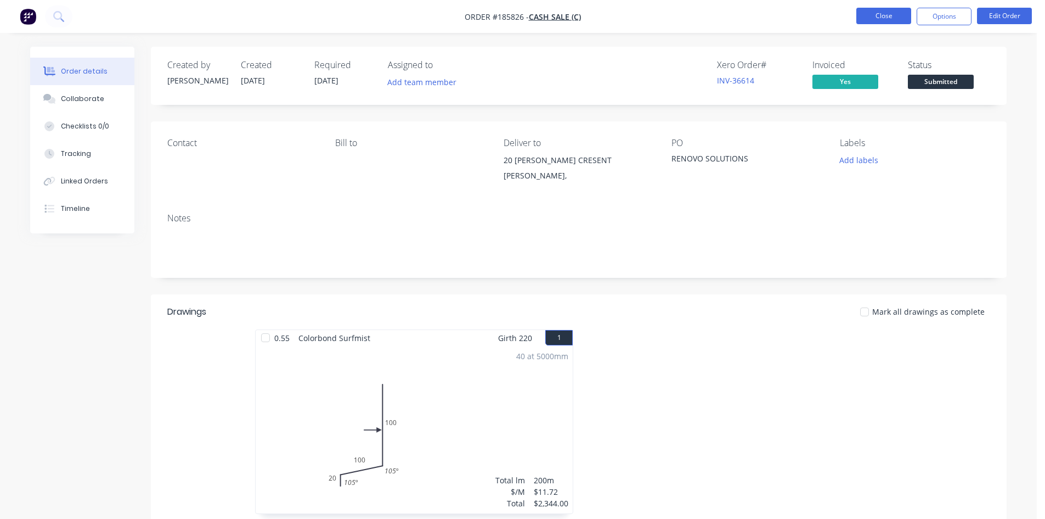
click at [883, 18] on button "Close" at bounding box center [884, 16] width 55 height 16
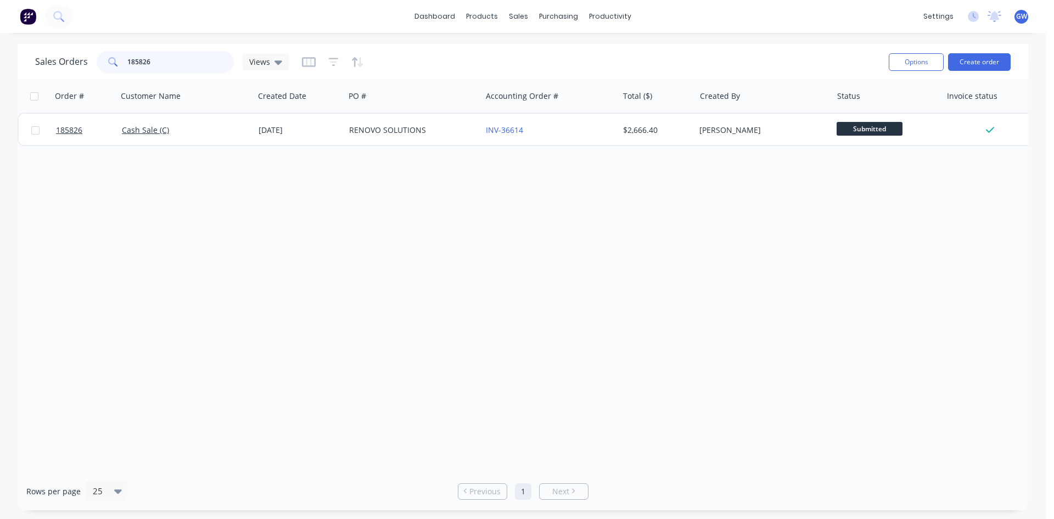
drag, startPoint x: 199, startPoint y: 55, endPoint x: -21, endPoint y: 61, distance: 220.1
click at [0, 61] on html "dashboard products sales purchasing productivity dashboard products Product Cat…" at bounding box center [527, 259] width 1054 height 519
type input "189824"
click at [565, 147] on div "Order # Customer Name Created Date PO # Accounting Order # Total ($) Created By…" at bounding box center [523, 276] width 1010 height 392
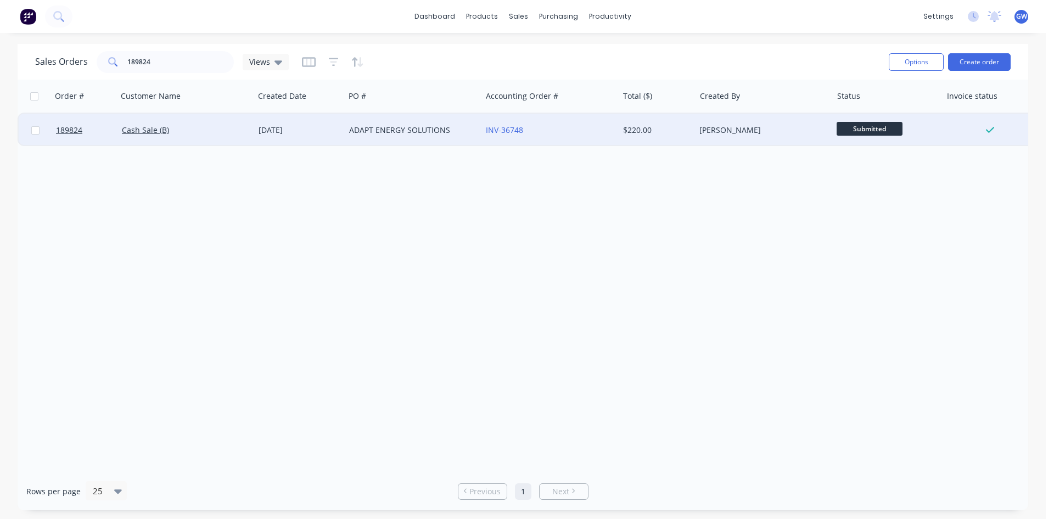
click at [567, 115] on div "INV-36748" at bounding box center [549, 130] width 137 height 33
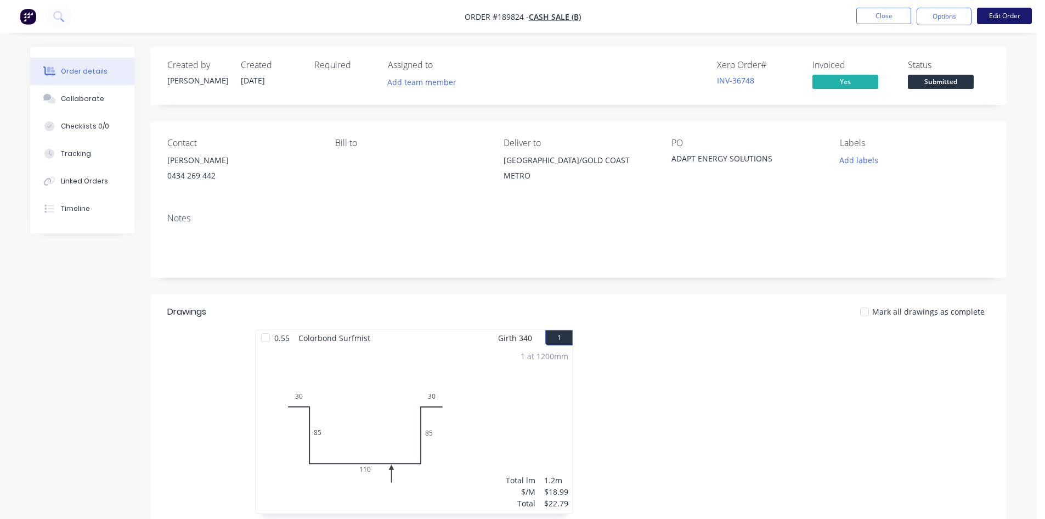
click at [1002, 9] on button "Edit Order" at bounding box center [1004, 16] width 55 height 16
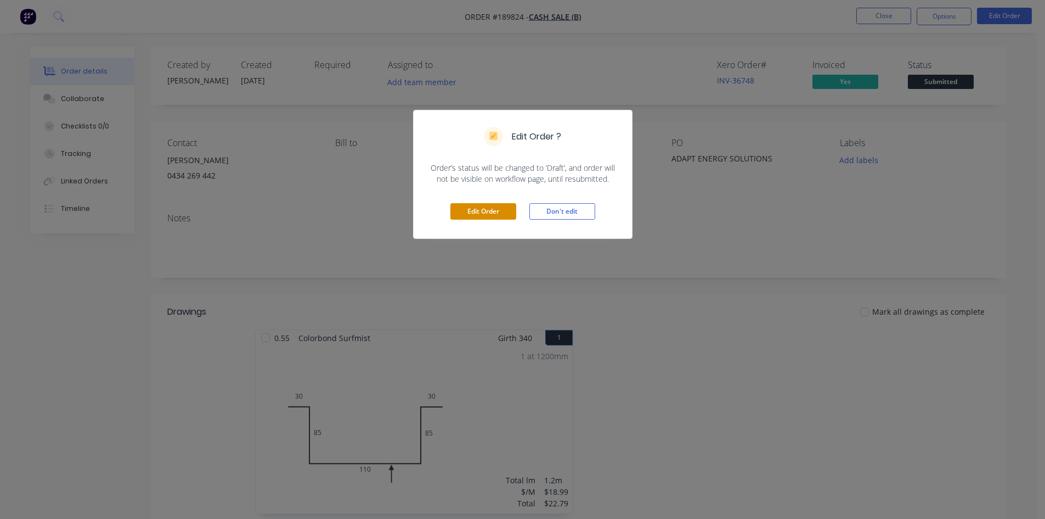
click at [491, 205] on button "Edit Order" at bounding box center [484, 211] width 66 height 16
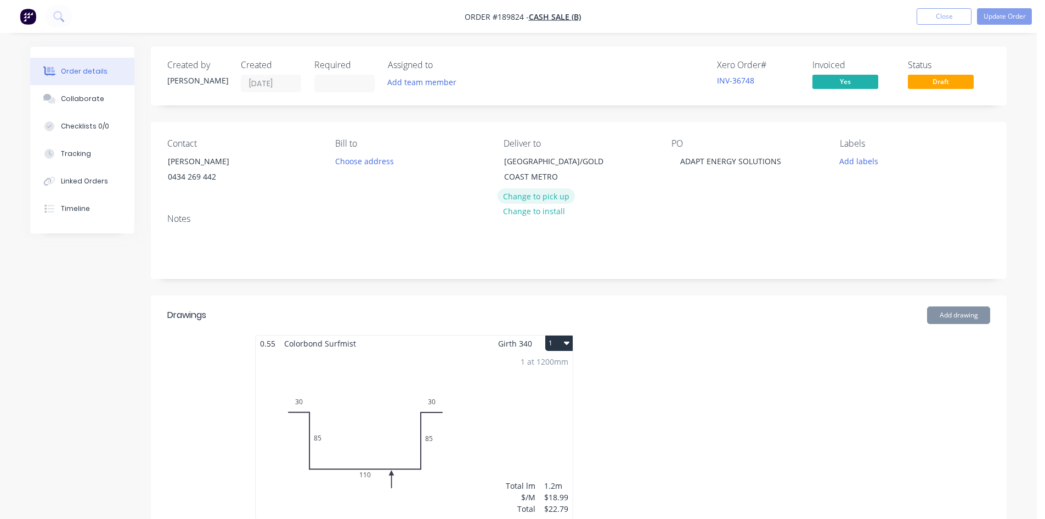
click at [549, 196] on button "Change to pick up" at bounding box center [537, 195] width 78 height 15
click at [341, 92] on label at bounding box center [344, 84] width 60 height 18
click at [341, 92] on input at bounding box center [344, 83] width 59 height 16
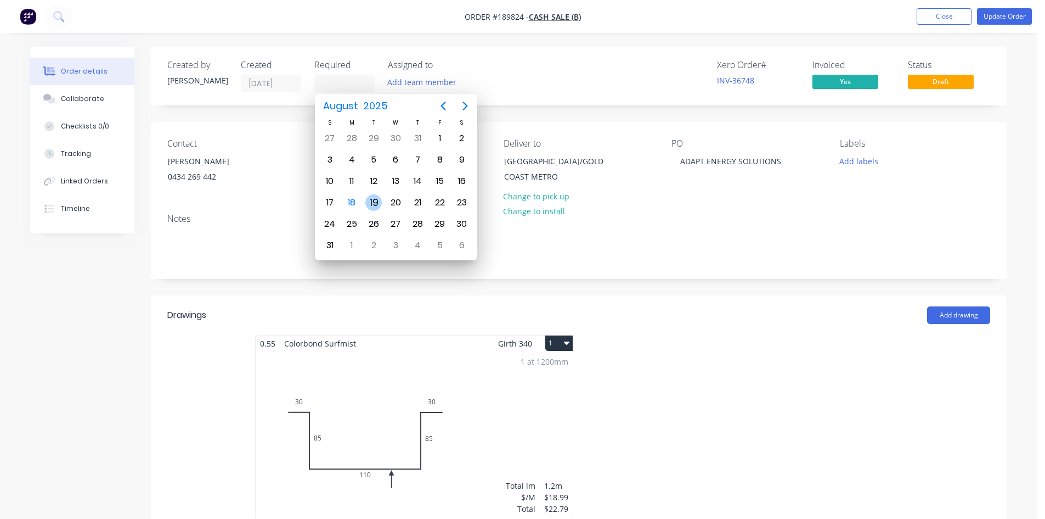
click at [367, 206] on div "19" at bounding box center [373, 202] width 16 height 16
type input "[DATE]"
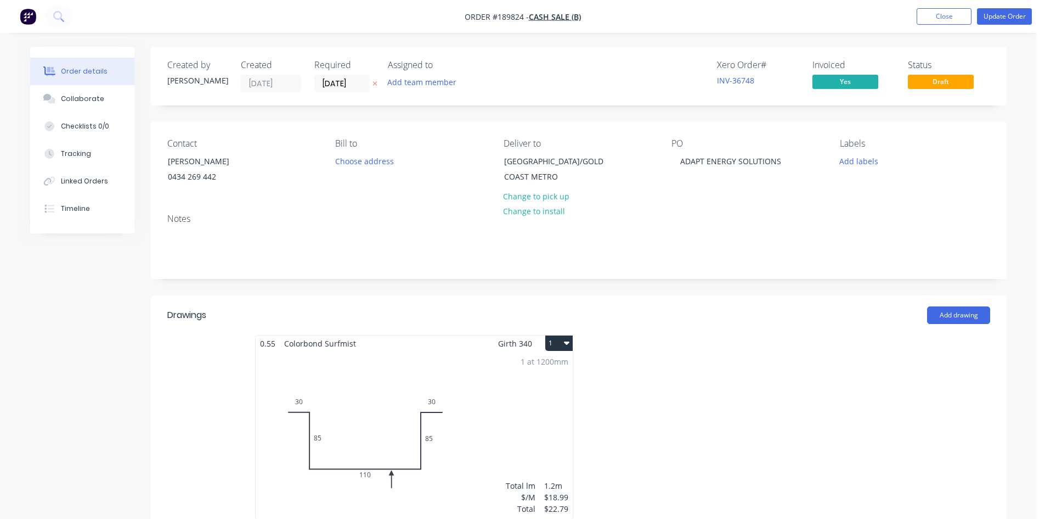
click at [424, 292] on div "Created by [PERSON_NAME] Created [DATE] Required [DATE] Assigned to Add team me…" at bounding box center [579, 528] width 856 height 962
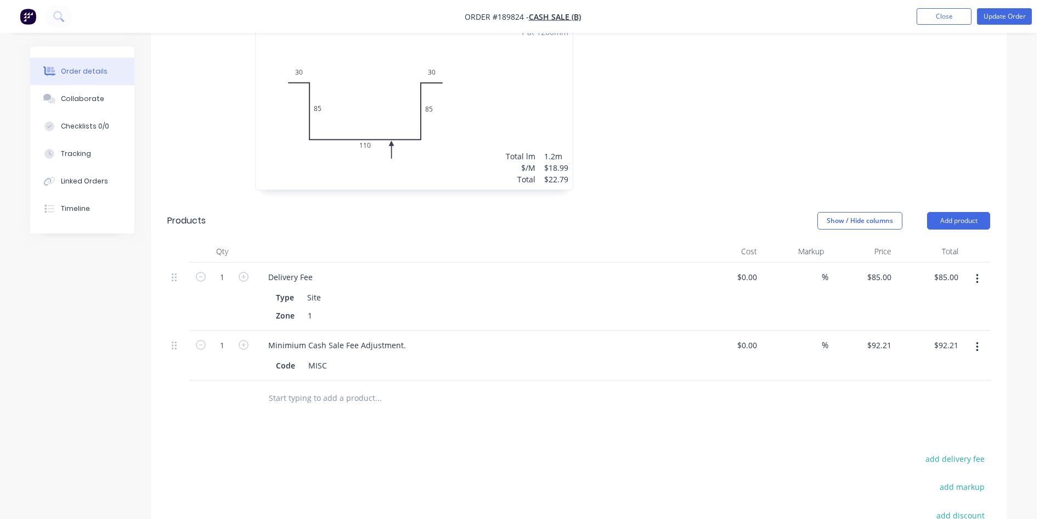
scroll to position [384, 0]
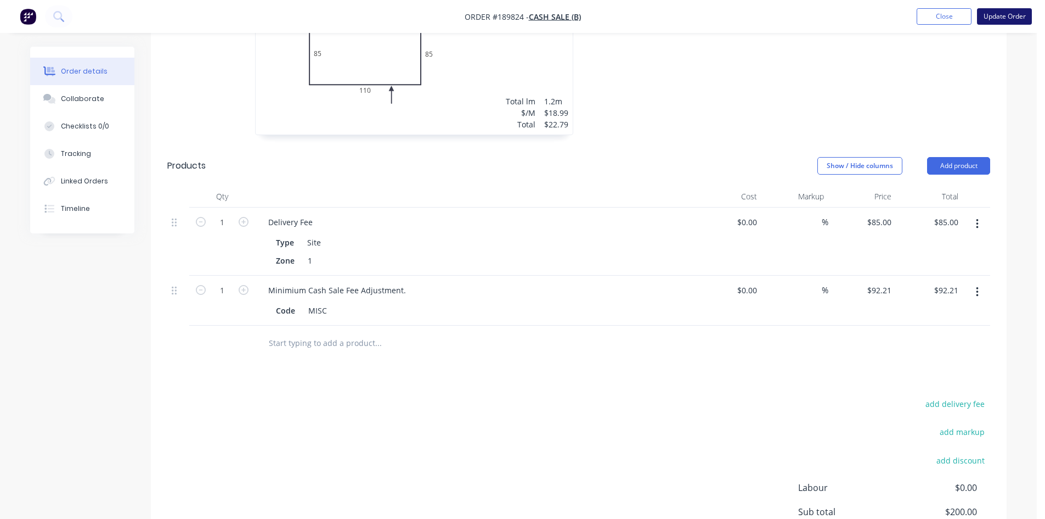
click at [1003, 12] on button "Update Order" at bounding box center [1004, 16] width 55 height 16
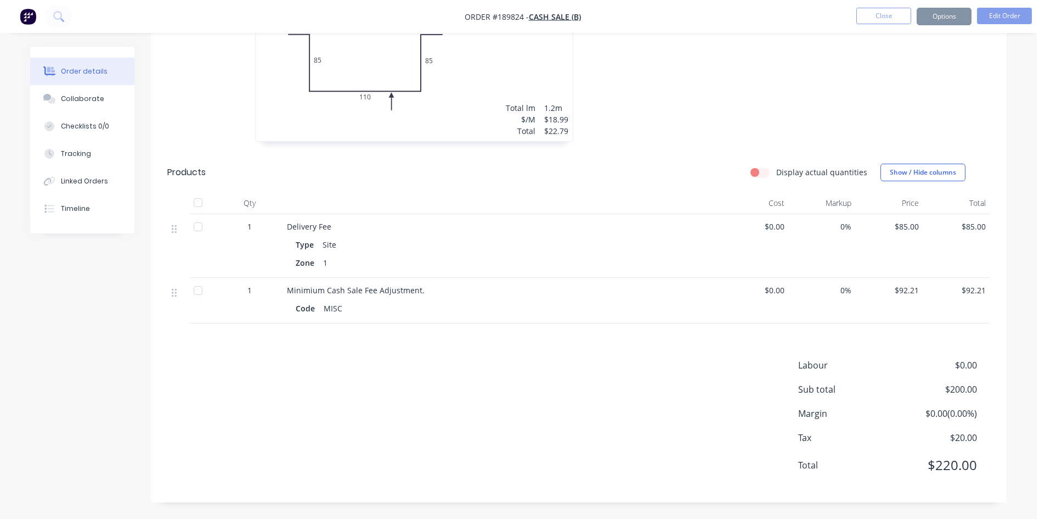
scroll to position [0, 0]
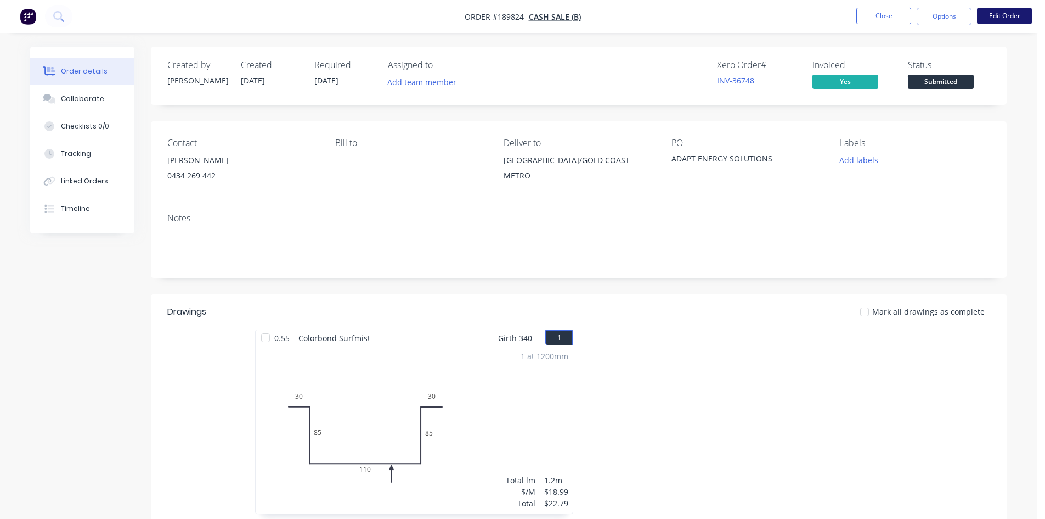
click at [1006, 18] on button "Edit Order" at bounding box center [1004, 16] width 55 height 16
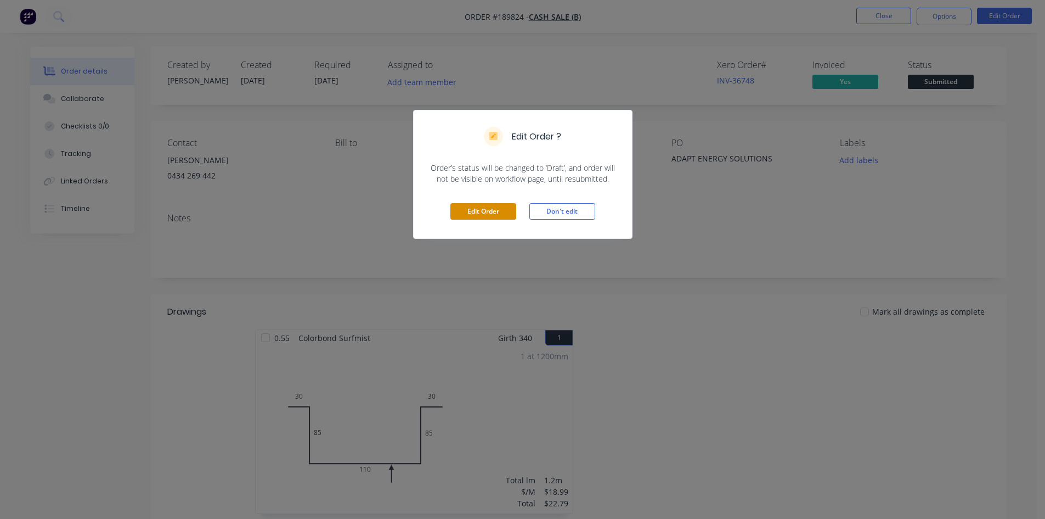
click at [502, 217] on button "Edit Order" at bounding box center [484, 211] width 66 height 16
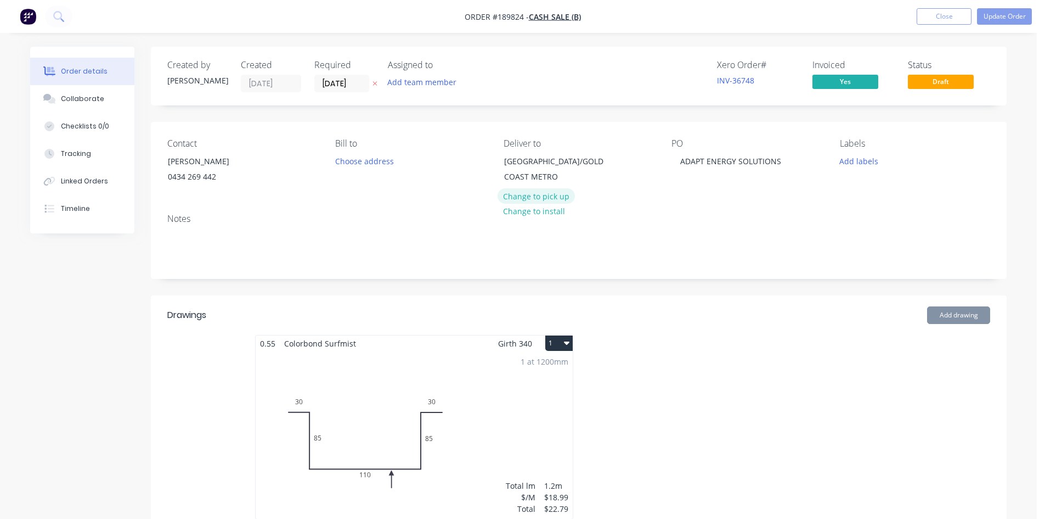
click at [526, 199] on button "Change to pick up" at bounding box center [537, 195] width 78 height 15
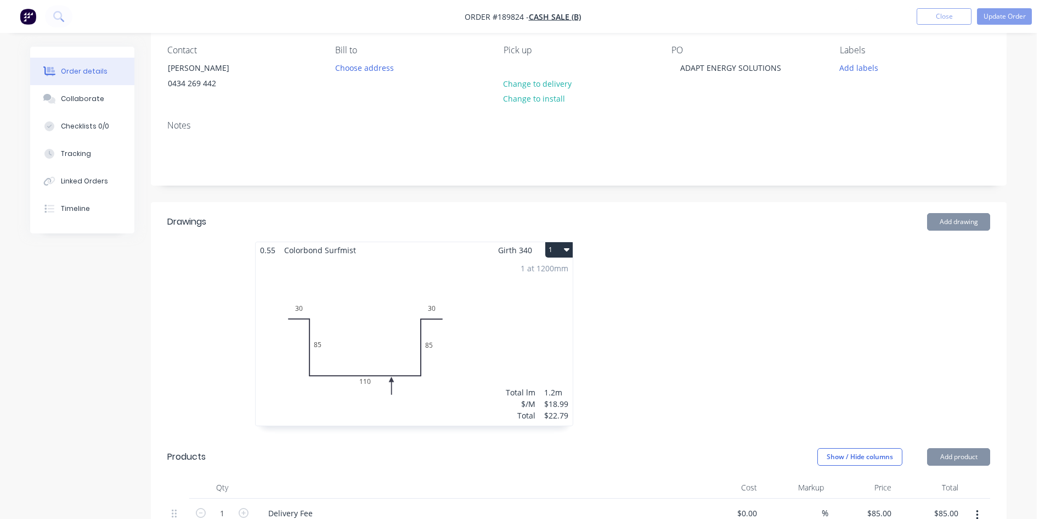
scroll to position [274, 0]
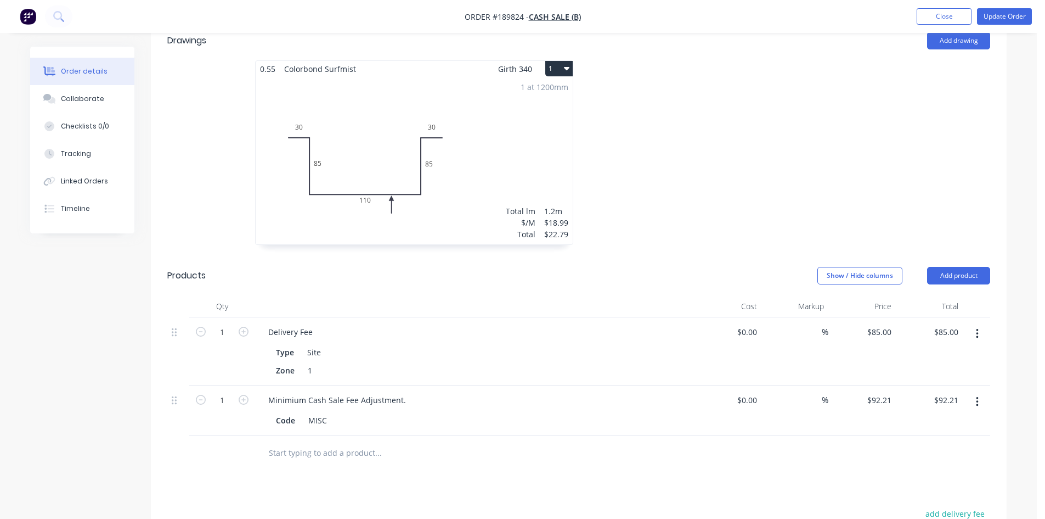
click at [972, 333] on button "button" at bounding box center [978, 334] width 26 height 20
click at [784, 238] on div at bounding box center [743, 157] width 329 height 195
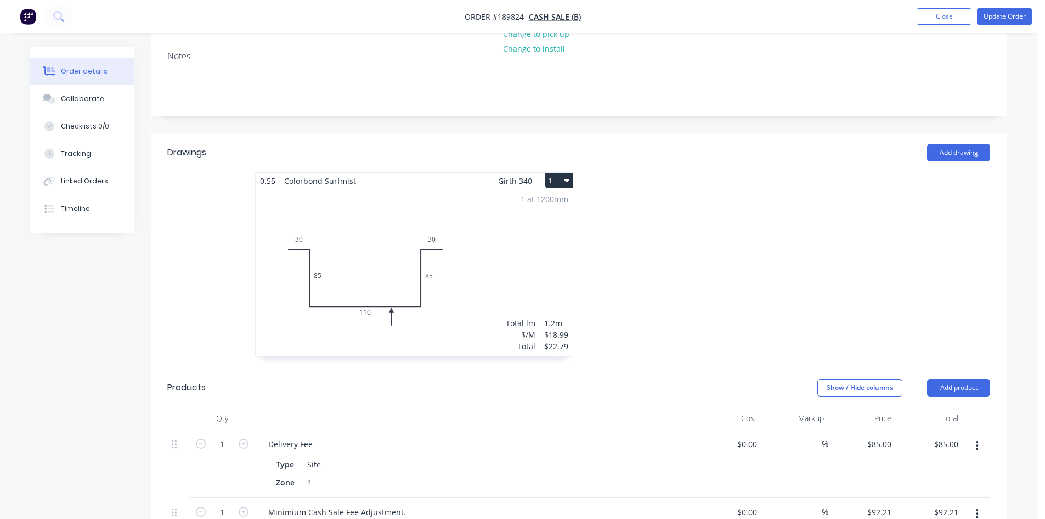
scroll to position [0, 0]
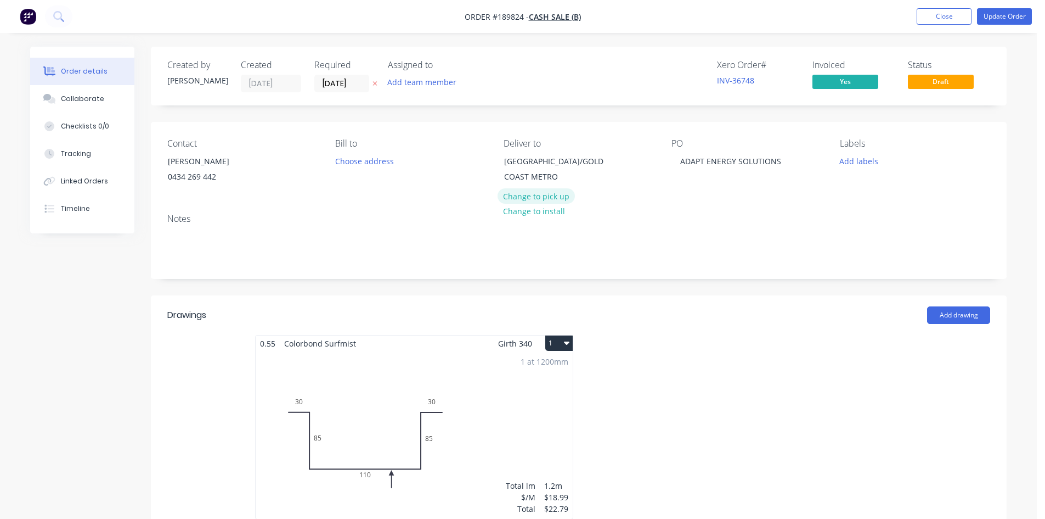
click at [535, 195] on button "Change to pick up" at bounding box center [537, 195] width 78 height 15
click at [674, 272] on div "Notes" at bounding box center [579, 242] width 856 height 74
click at [992, 13] on button "Update Order" at bounding box center [1004, 16] width 55 height 16
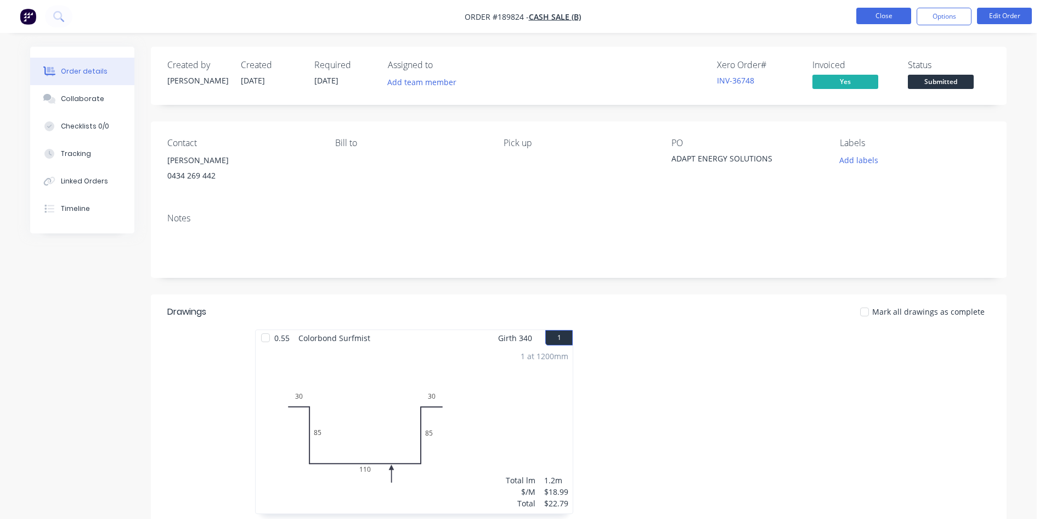
click at [892, 19] on button "Close" at bounding box center [884, 16] width 55 height 16
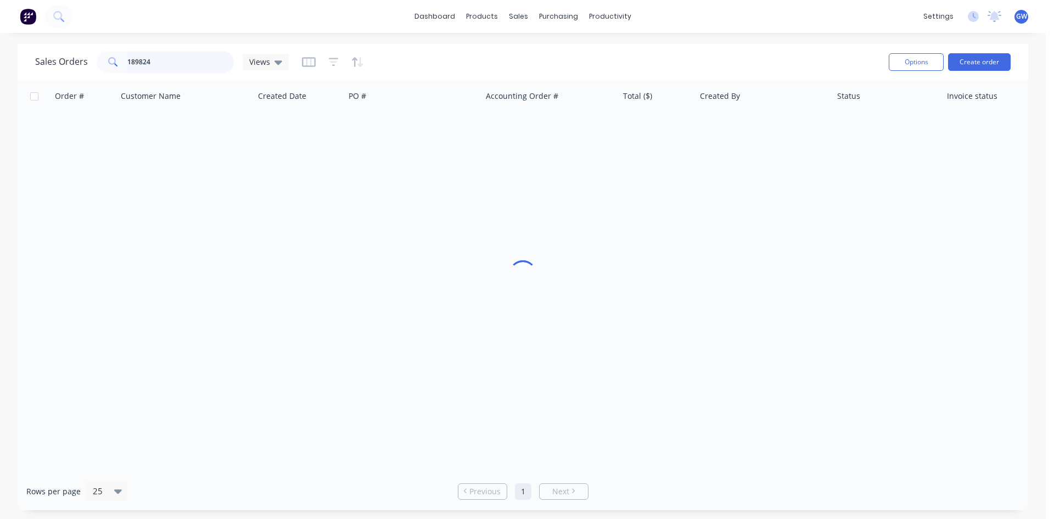
drag, startPoint x: 185, startPoint y: 58, endPoint x: -26, endPoint y: 60, distance: 211.8
click at [0, 60] on html "dashboard products sales purchasing productivity dashboard products Product Cat…" at bounding box center [527, 259] width 1054 height 519
type input "189713"
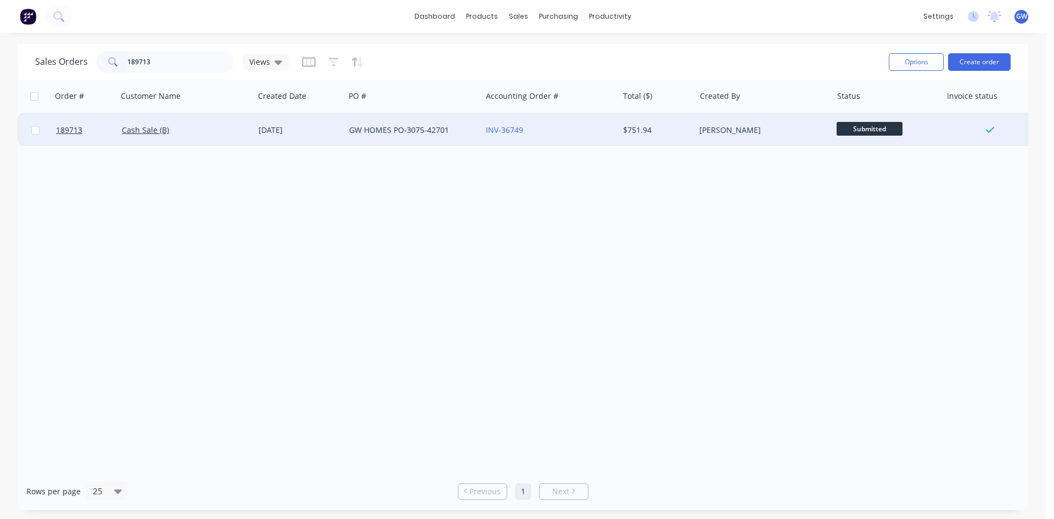
click at [593, 126] on div "INV-36749" at bounding box center [547, 130] width 122 height 11
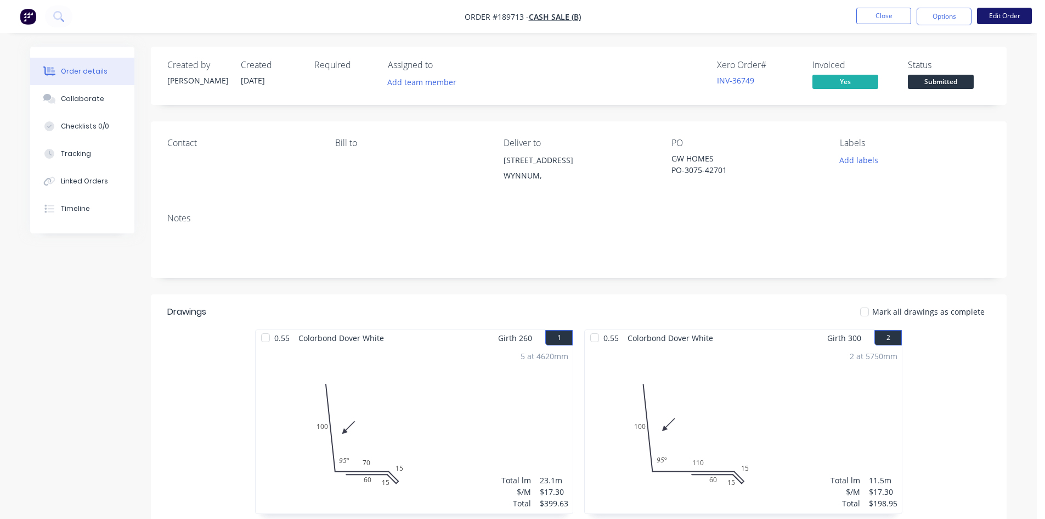
click at [1021, 18] on button "Edit Order" at bounding box center [1004, 16] width 55 height 16
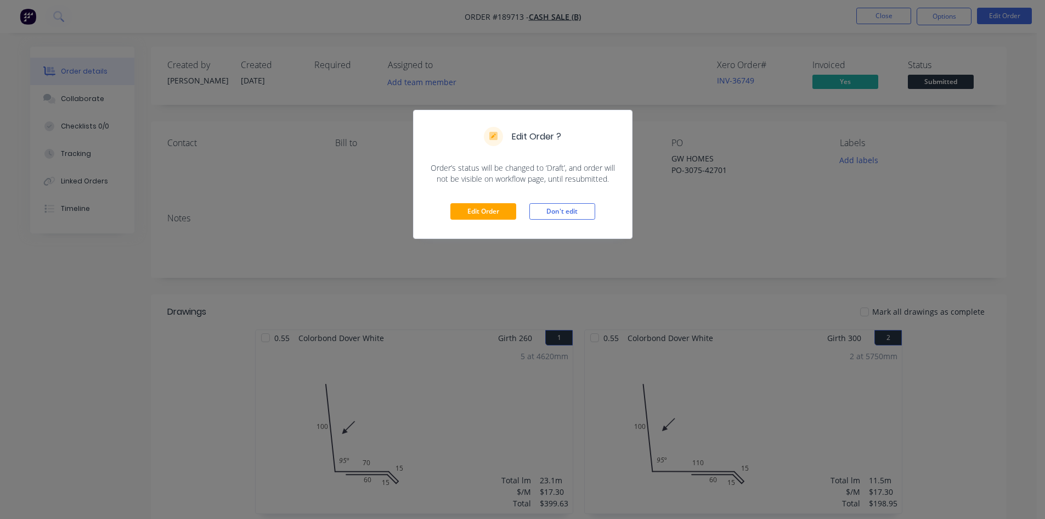
click at [501, 201] on div "Edit Order Don't edit" at bounding box center [523, 211] width 218 height 54
click at [489, 218] on button "Edit Order" at bounding box center [484, 211] width 66 height 16
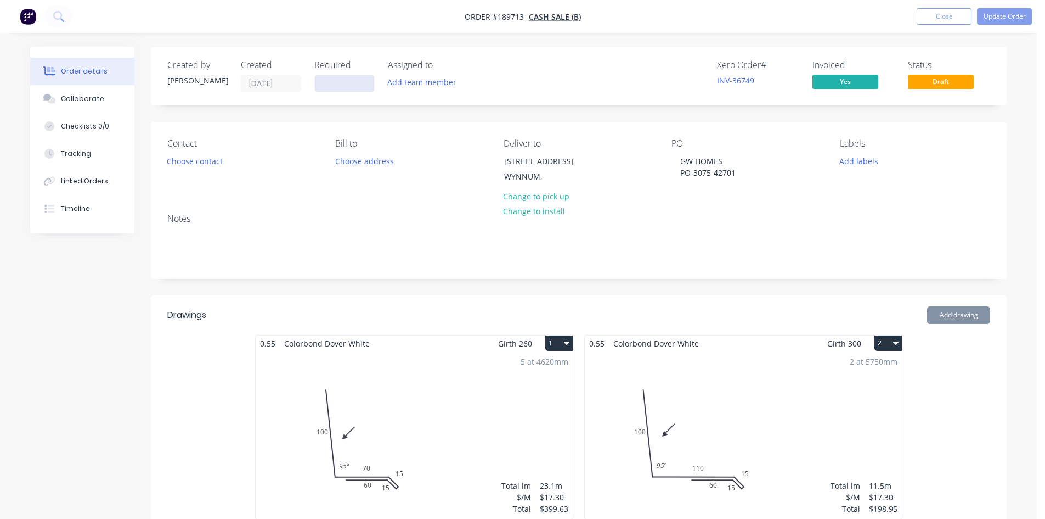
click at [352, 88] on input at bounding box center [344, 83] width 59 height 16
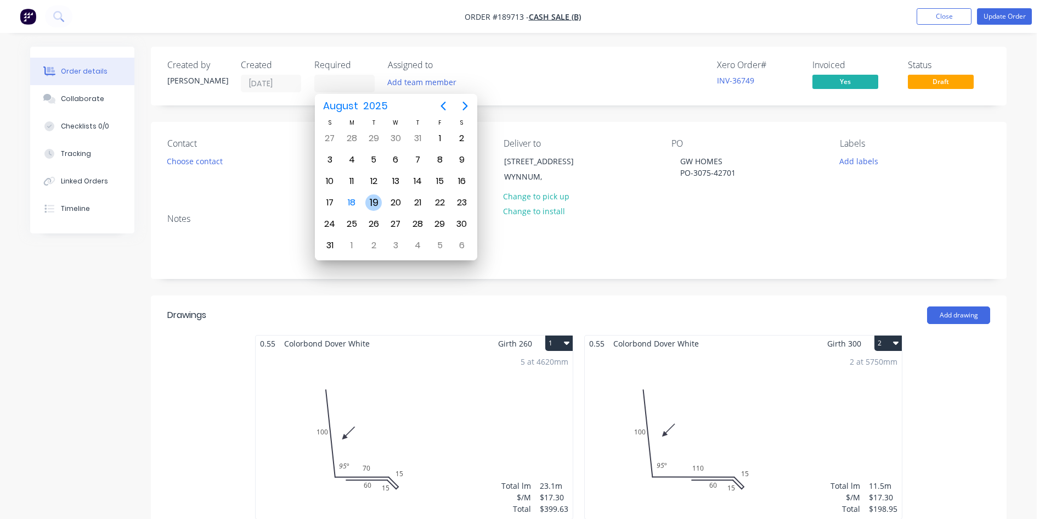
click at [375, 204] on div "19" at bounding box center [373, 202] width 16 height 16
type input "[DATE]"
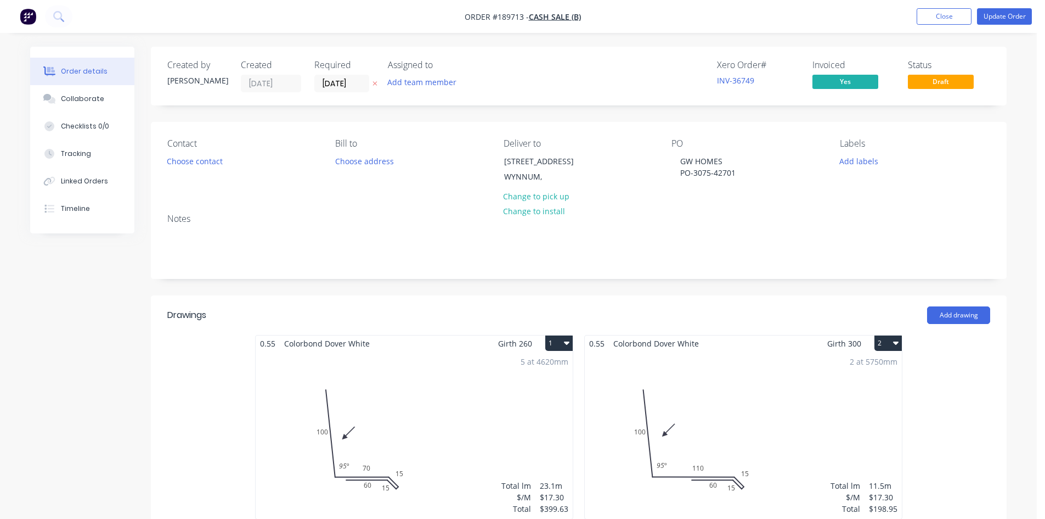
click at [484, 105] on div "Created by [PERSON_NAME] Created [DATE] Required [DATE] Assigned to Add team me…" at bounding box center [579, 76] width 856 height 59
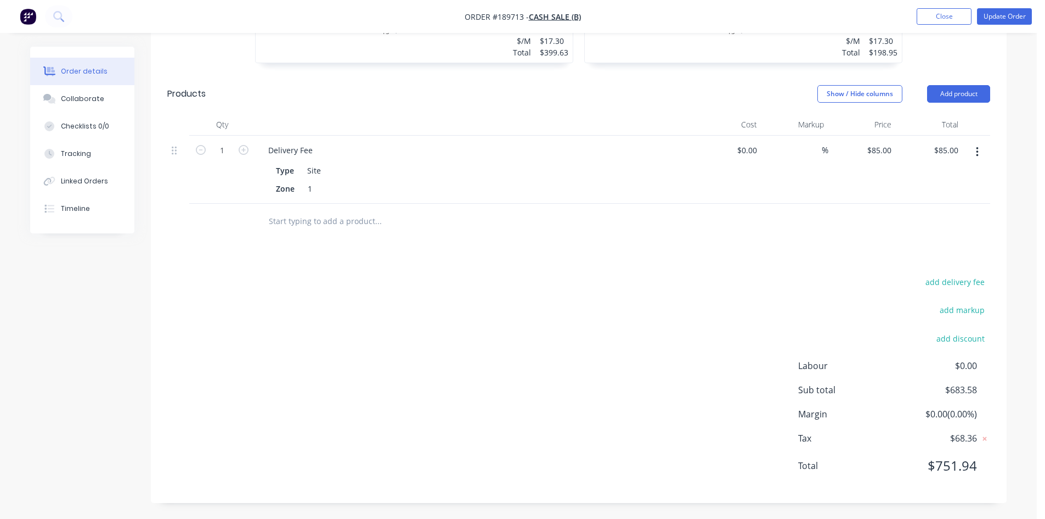
scroll to position [457, 0]
click at [662, 243] on div "Drawings Add drawing 0.55 Colorbond Dover White Girth 260 1 0 100 70 15 15 60 9…" at bounding box center [579, 170] width 856 height 663
click at [684, 326] on div "add delivery fee add markup add discount Labour $0.00 Sub total $683.58 Margin …" at bounding box center [578, 380] width 823 height 212
click at [680, 299] on div "add delivery fee add markup add discount Labour $0.00 Sub total $683.58 Margin …" at bounding box center [578, 380] width 823 height 212
drag, startPoint x: 680, startPoint y: 299, endPoint x: 552, endPoint y: 144, distance: 200.7
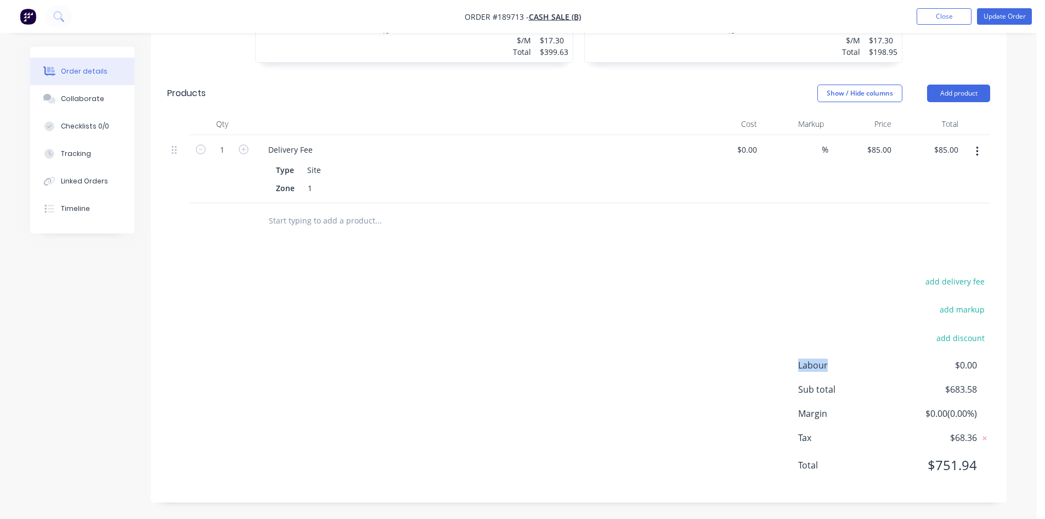
click at [677, 292] on div "add delivery fee add markup add discount Labour $0.00 Sub total $683.58 Margin …" at bounding box center [578, 380] width 823 height 212
drag, startPoint x: 555, startPoint y: 92, endPoint x: 463, endPoint y: 217, distance: 155.7
click at [555, 94] on div "Show / Hide columns Add product" at bounding box center [666, 94] width 648 height 18
click at [441, 261] on div "Drawings Add drawing 0.55 Colorbond Dover White Girth 260 1 0 100 70 15 15 60 9…" at bounding box center [579, 170] width 856 height 663
click at [700, 296] on div "add delivery fee add markup add discount Labour $0.00 Sub total $683.58 Margin …" at bounding box center [578, 380] width 823 height 212
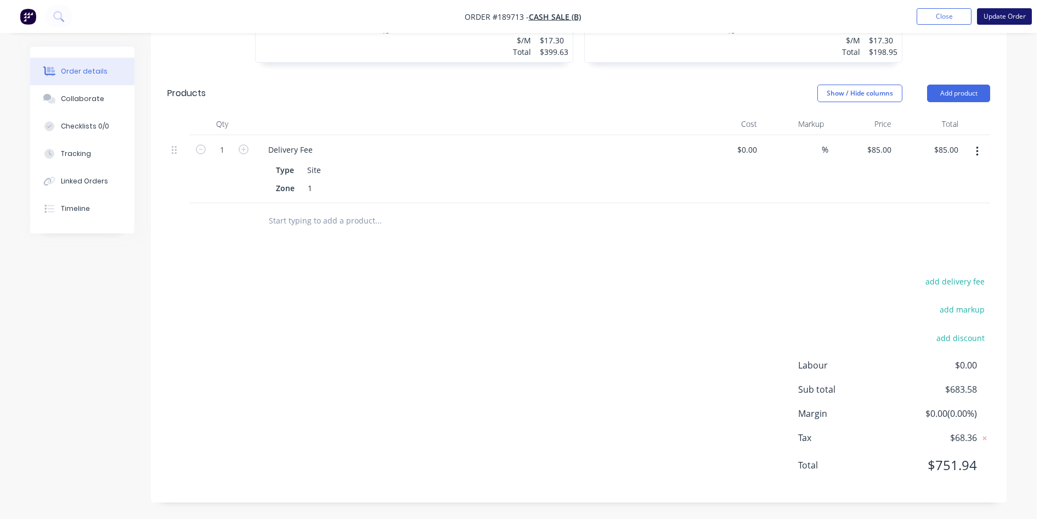
click at [1015, 13] on button "Update Order" at bounding box center [1004, 16] width 55 height 16
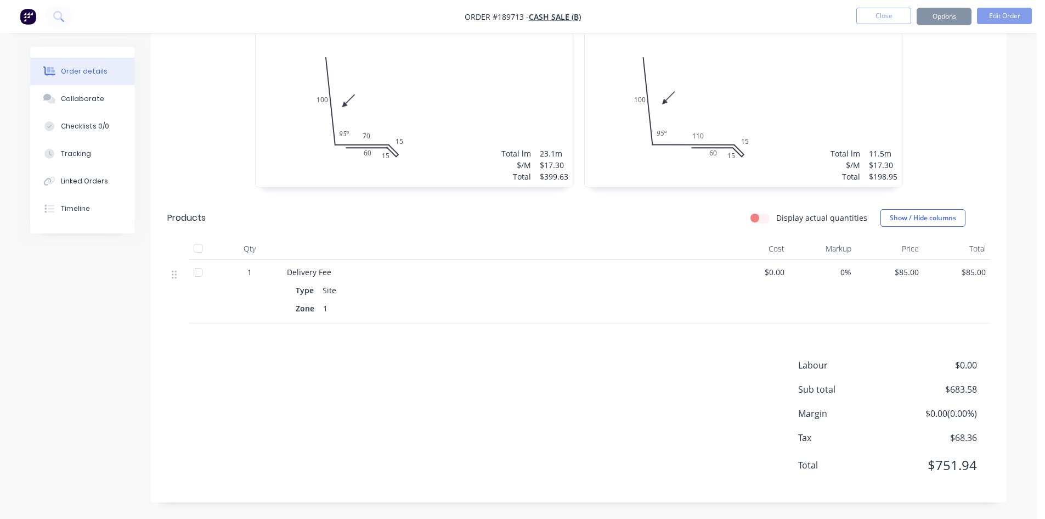
scroll to position [0, 0]
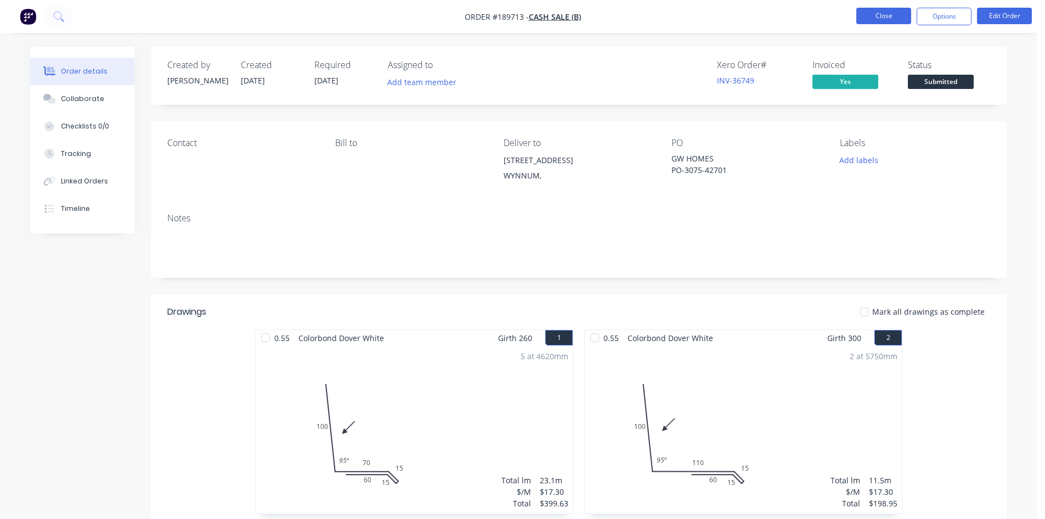
click at [889, 21] on button "Close" at bounding box center [884, 16] width 55 height 16
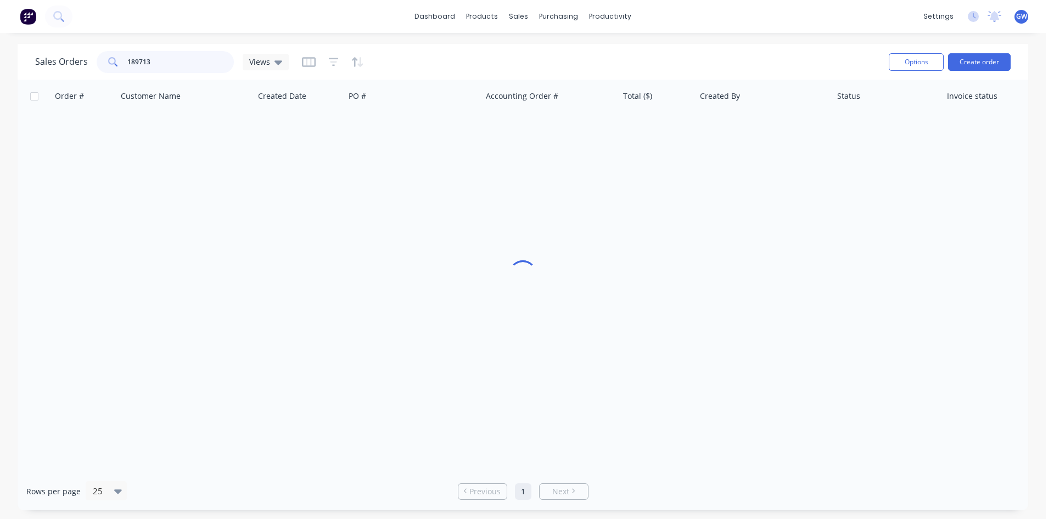
drag, startPoint x: 204, startPoint y: 60, endPoint x: 53, endPoint y: 66, distance: 151.5
click at [53, 66] on div "Sales Orders 189713 Views" at bounding box center [162, 62] width 254 height 22
type input "189825"
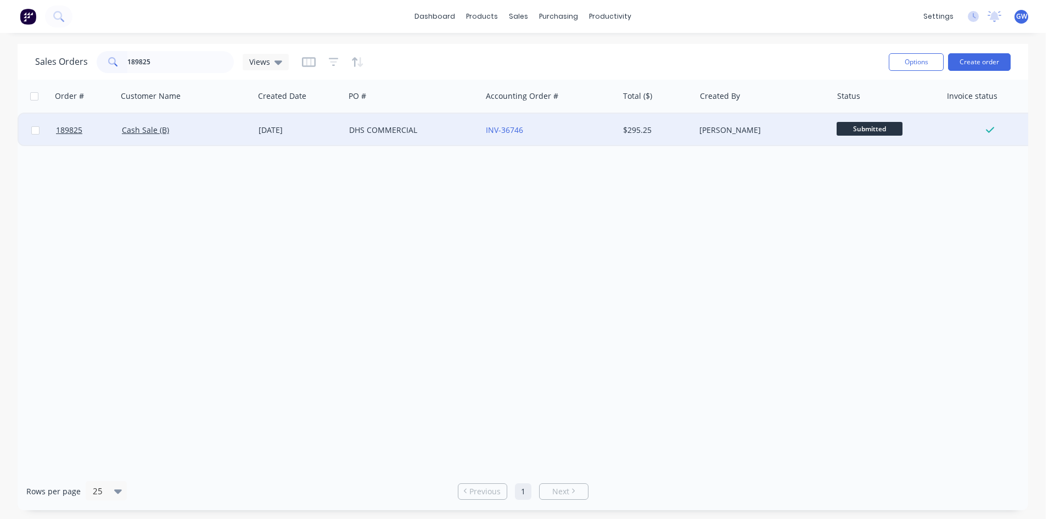
click at [746, 131] on div "[PERSON_NAME]" at bounding box center [760, 130] width 122 height 11
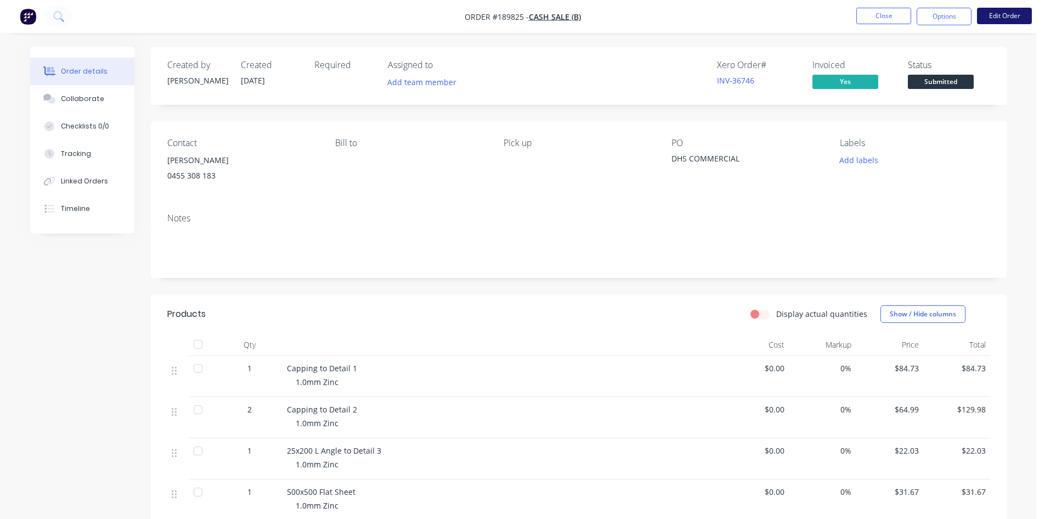
click at [990, 9] on button "Edit Order" at bounding box center [1004, 16] width 55 height 16
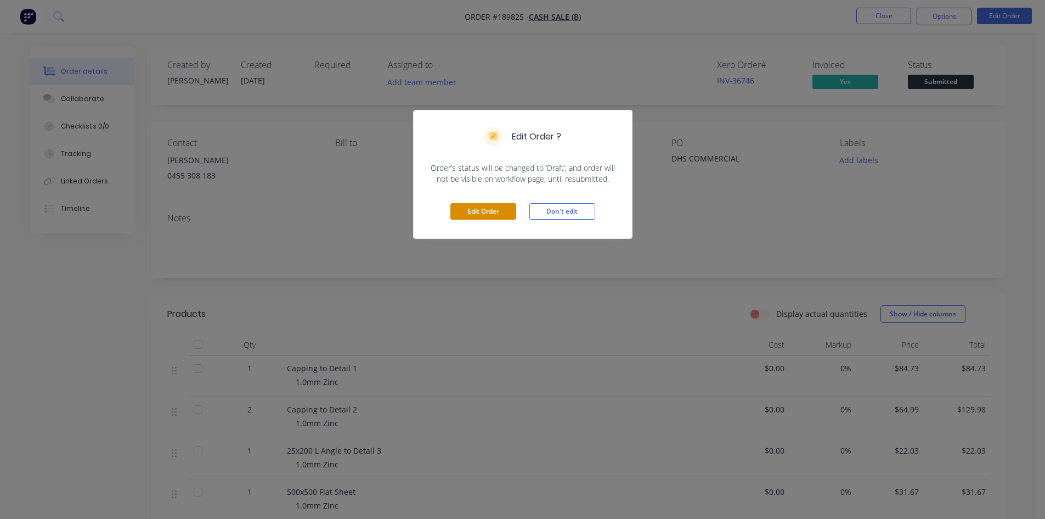
click at [489, 212] on button "Edit Order" at bounding box center [484, 211] width 66 height 16
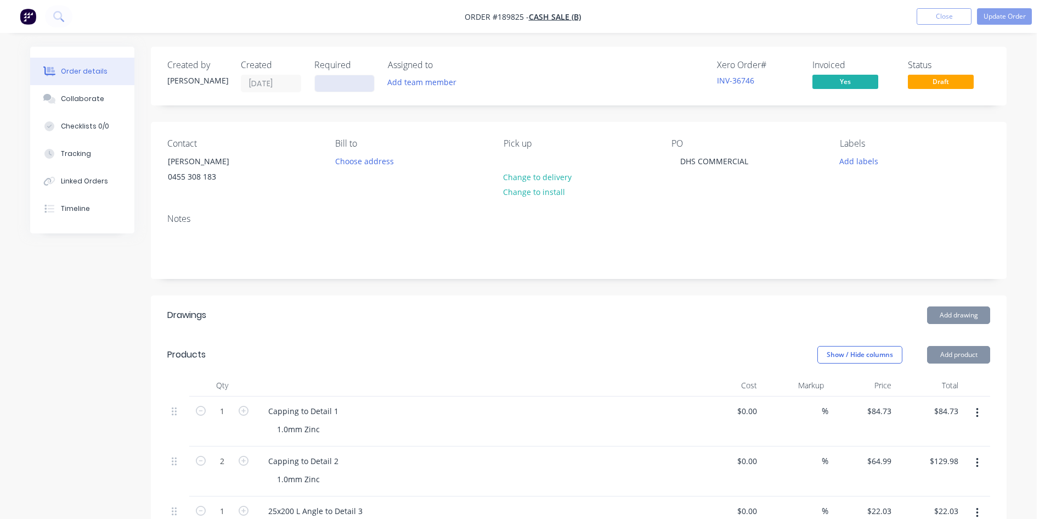
click at [363, 81] on input at bounding box center [344, 83] width 59 height 16
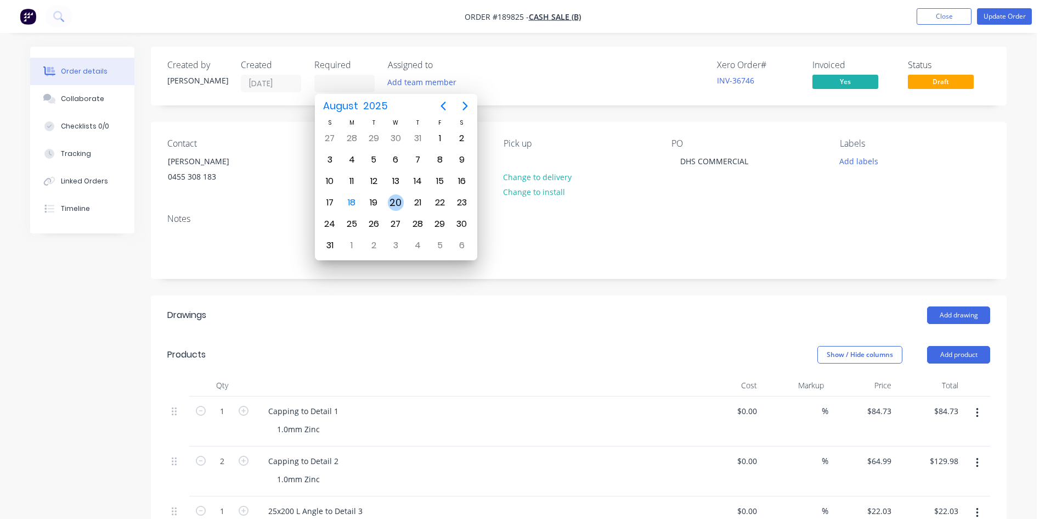
click at [397, 204] on div "20" at bounding box center [396, 202] width 16 height 16
type input "[DATE]"
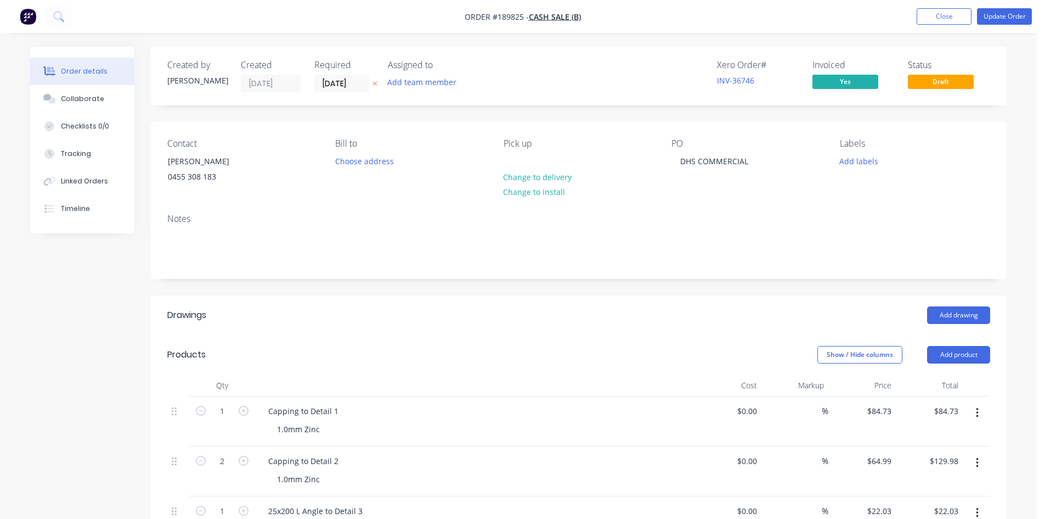
click at [518, 267] on div "Notes" at bounding box center [579, 242] width 856 height 74
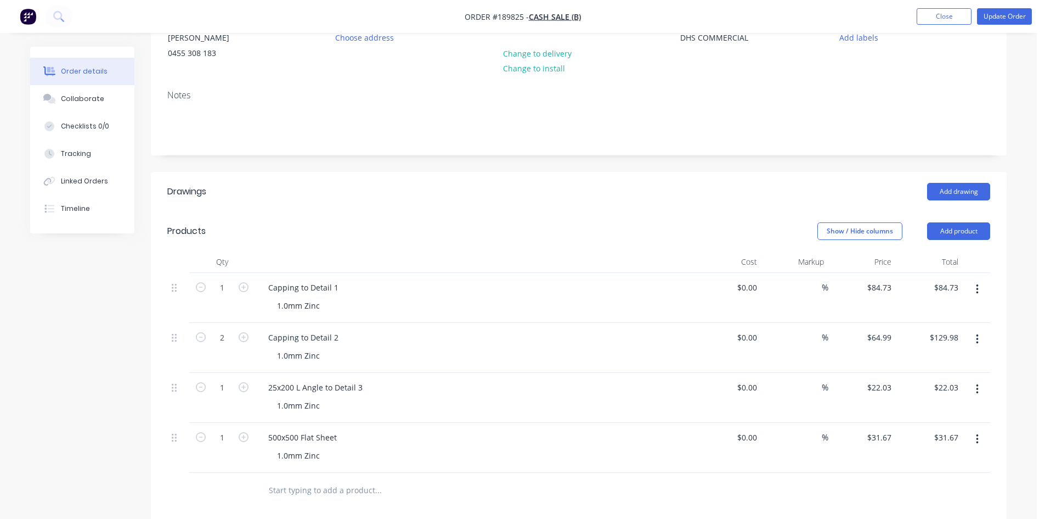
scroll to position [274, 0]
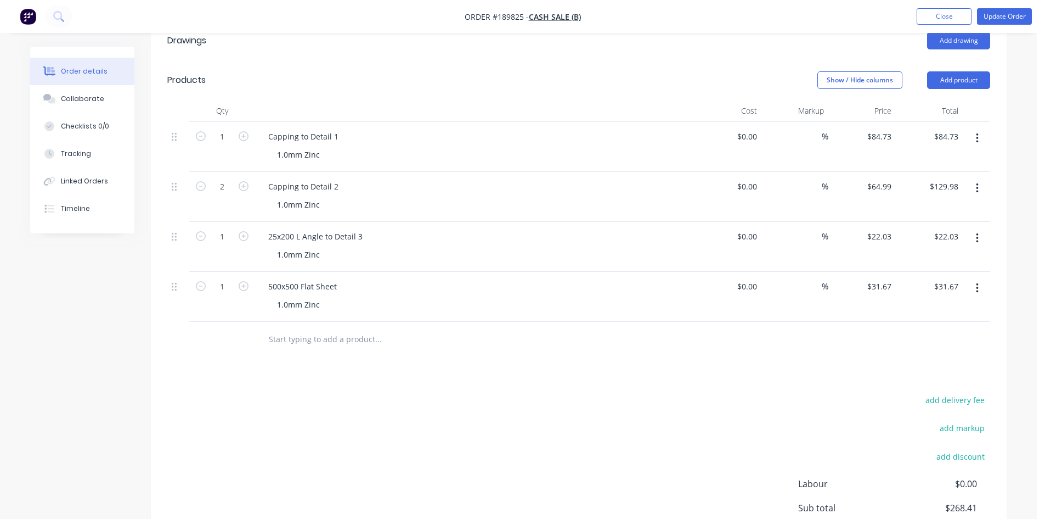
click at [513, 379] on div "Drawings Add drawing Products Show / Hide columns Add product Qty Cost Markup P…" at bounding box center [579, 321] width 856 height 600
click at [474, 320] on div "500x500 Flat Sheet 1.0mm Zinc" at bounding box center [474, 297] width 439 height 50
click at [504, 238] on div "25x200 L Angle to Detail 3" at bounding box center [475, 236] width 430 height 16
click at [497, 172] on div "Capping to Detail 2 1.0mm Zinc" at bounding box center [474, 197] width 439 height 50
click at [499, 127] on div "Capping to Detail 1 1.0mm Zinc" at bounding box center [474, 147] width 439 height 50
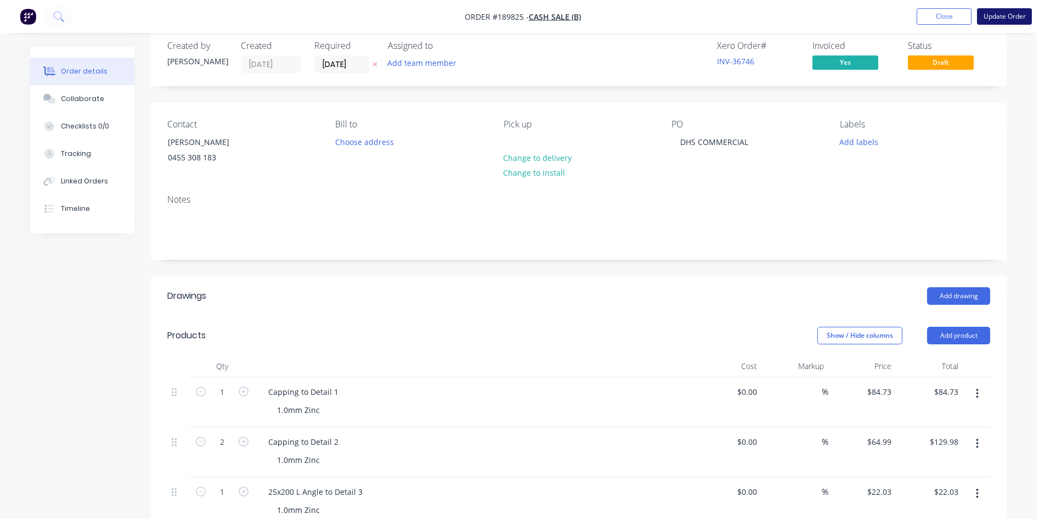
scroll to position [0, 0]
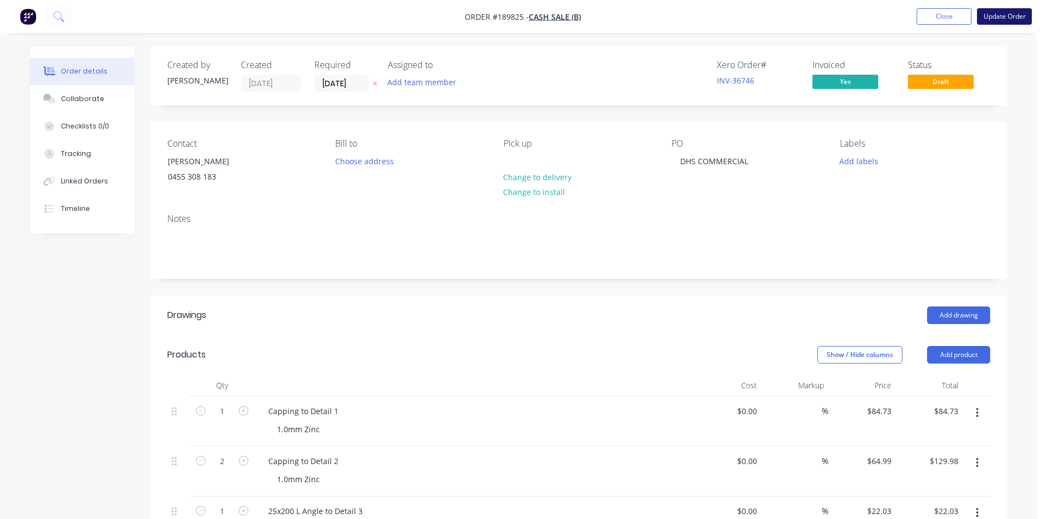
click at [986, 20] on button "Update Order" at bounding box center [1004, 16] width 55 height 16
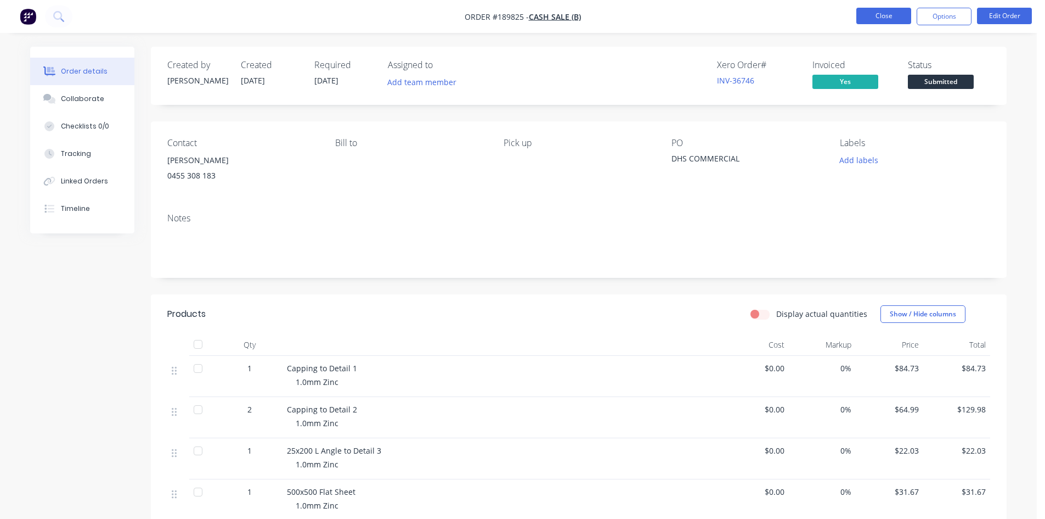
click at [892, 17] on button "Close" at bounding box center [884, 16] width 55 height 16
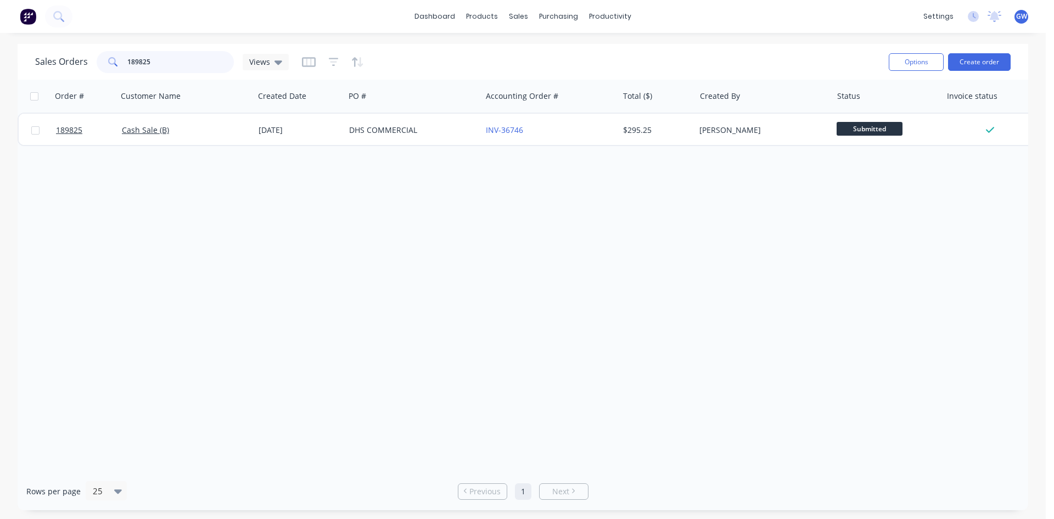
drag, startPoint x: 144, startPoint y: 53, endPoint x: 83, endPoint y: 59, distance: 61.2
click at [83, 59] on div "Sales Orders 189825 Views" at bounding box center [162, 62] width 254 height 22
type input "5"
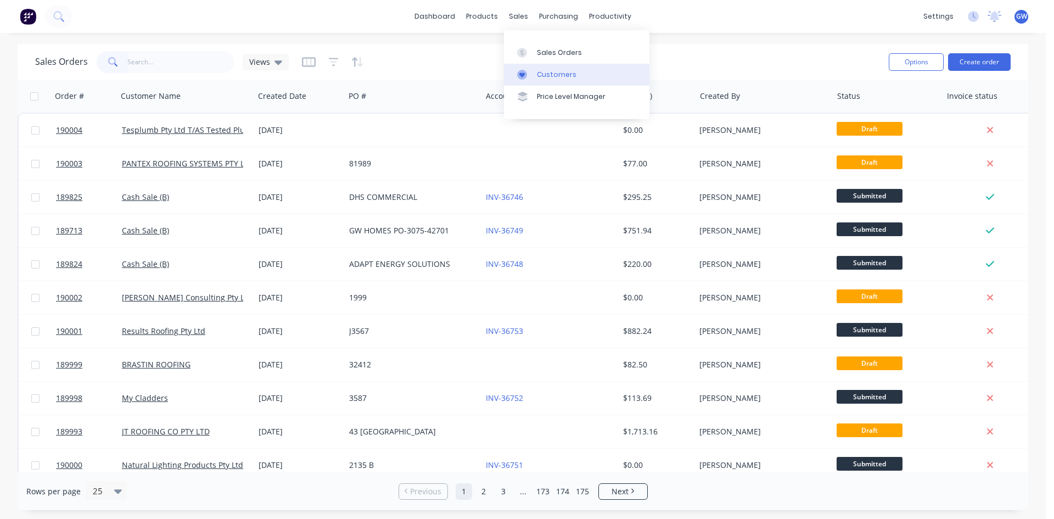
click at [540, 68] on link "Customers" at bounding box center [576, 75] width 145 height 22
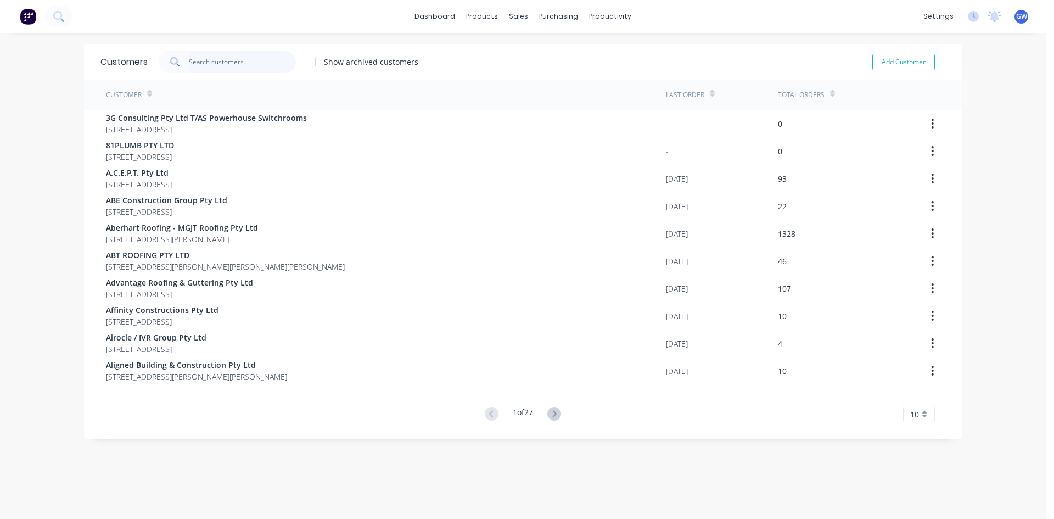
click at [207, 64] on input "text" at bounding box center [242, 62] width 107 height 22
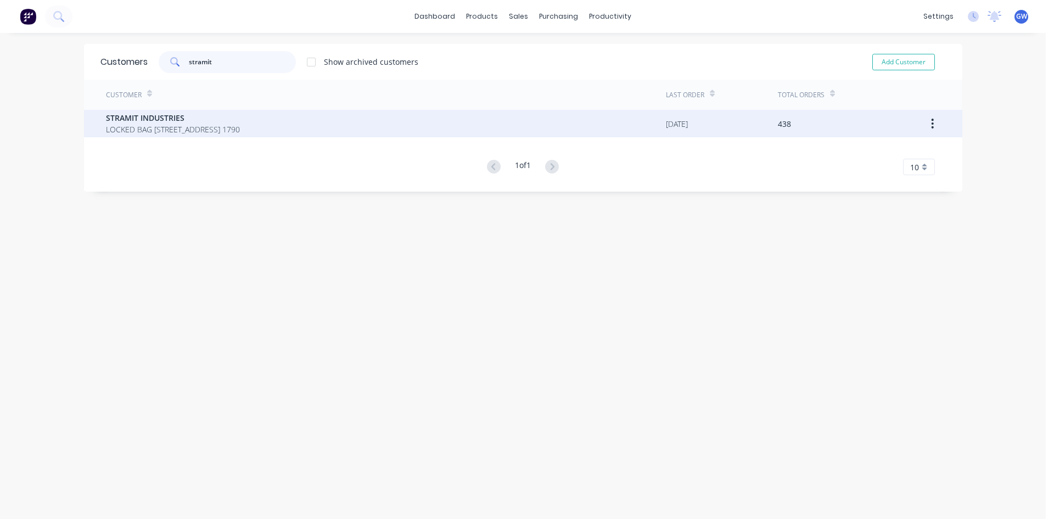
type input "stramit"
click at [611, 119] on div "STRAMIT INDUSTRIES LOCKED BAG [STREET_ADDRESS] 1790" at bounding box center [386, 123] width 560 height 27
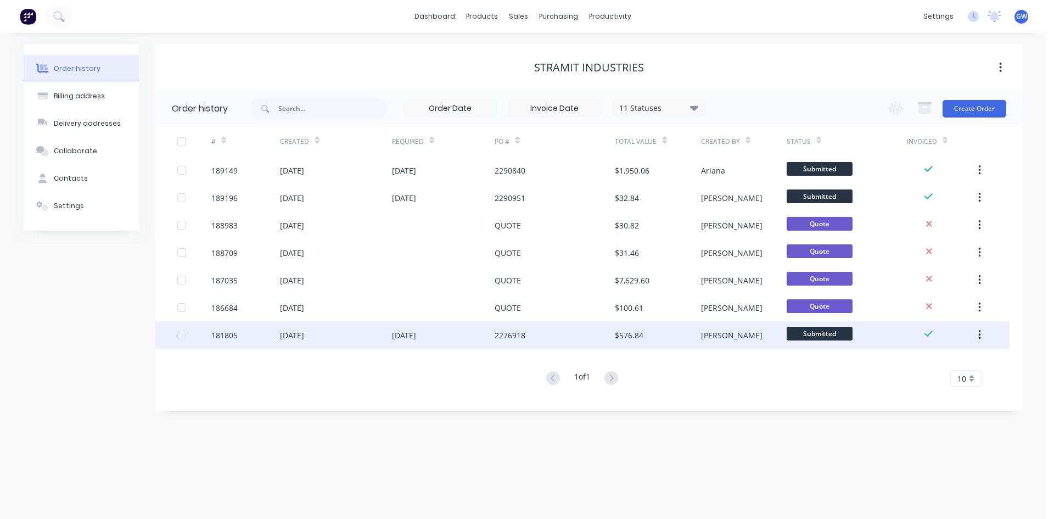
click at [185, 334] on div at bounding box center [182, 335] width 22 height 22
click at [925, 109] on icon "button" at bounding box center [924, 108] width 12 height 9
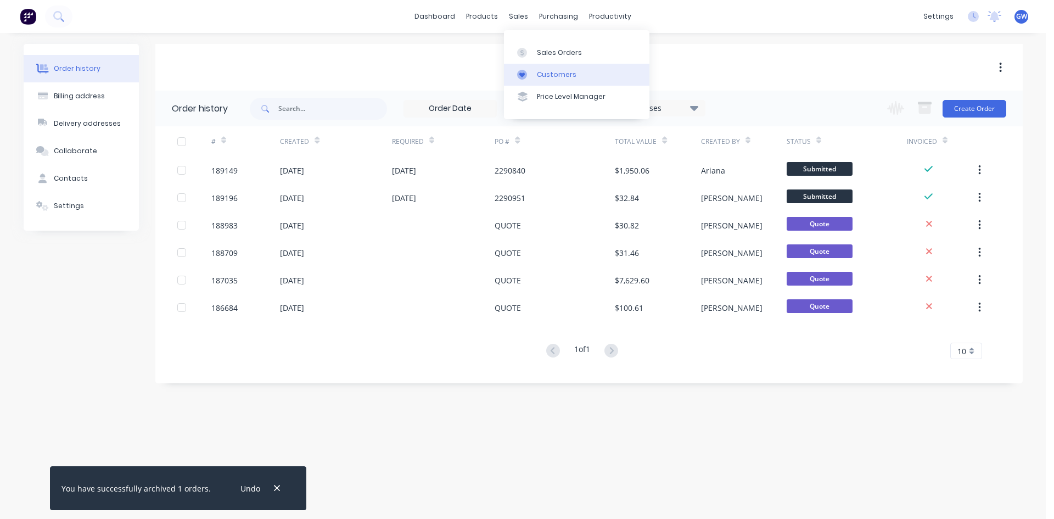
click at [540, 64] on link "Customers" at bounding box center [576, 75] width 145 height 22
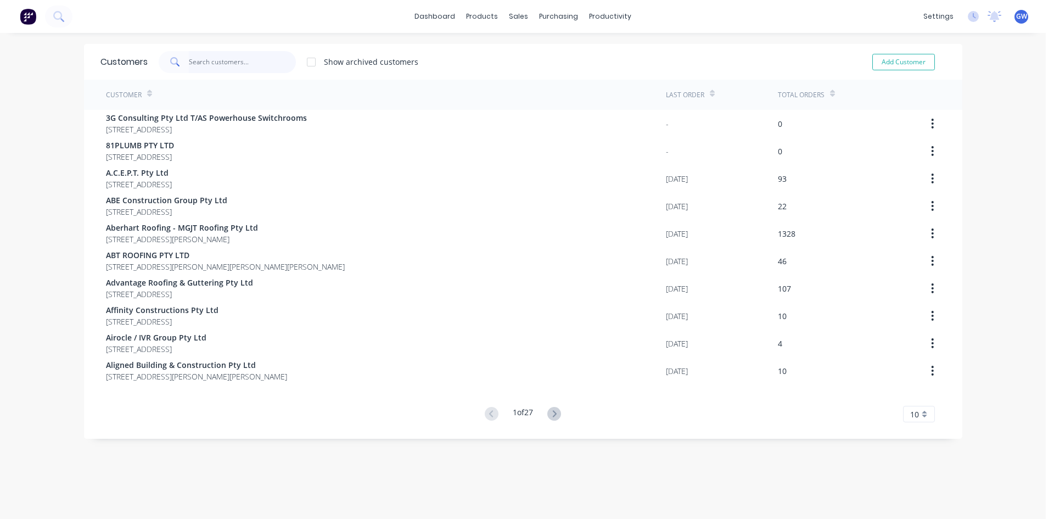
click at [244, 64] on input "text" at bounding box center [242, 62] width 107 height 22
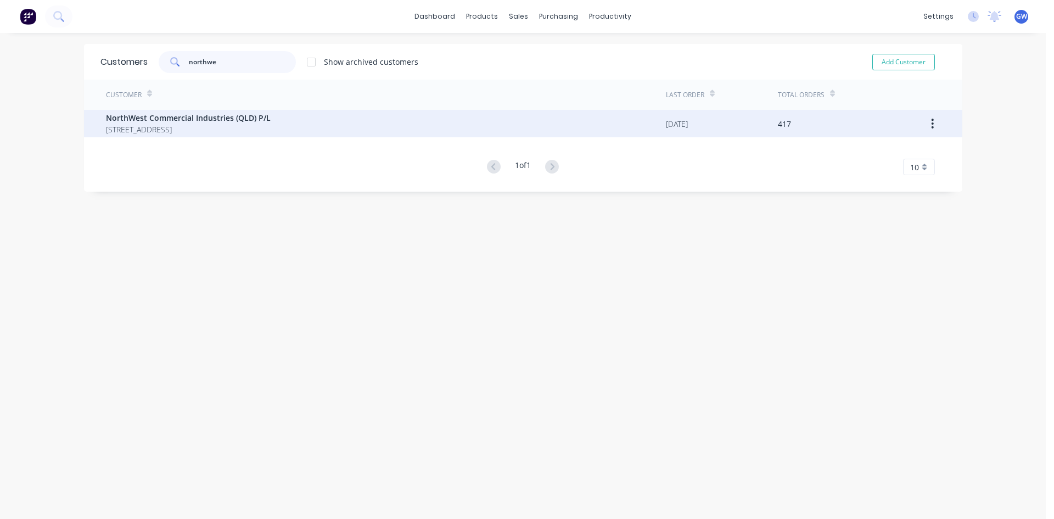
type input "northwe"
click at [236, 129] on span "[STREET_ADDRESS]" at bounding box center [188, 129] width 165 height 12
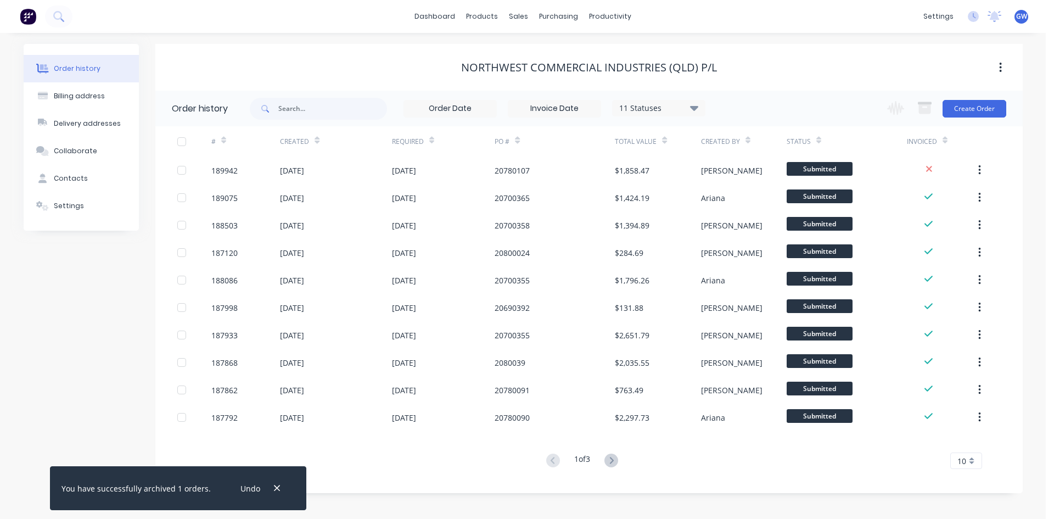
click at [579, 107] on input at bounding box center [554, 108] width 92 height 16
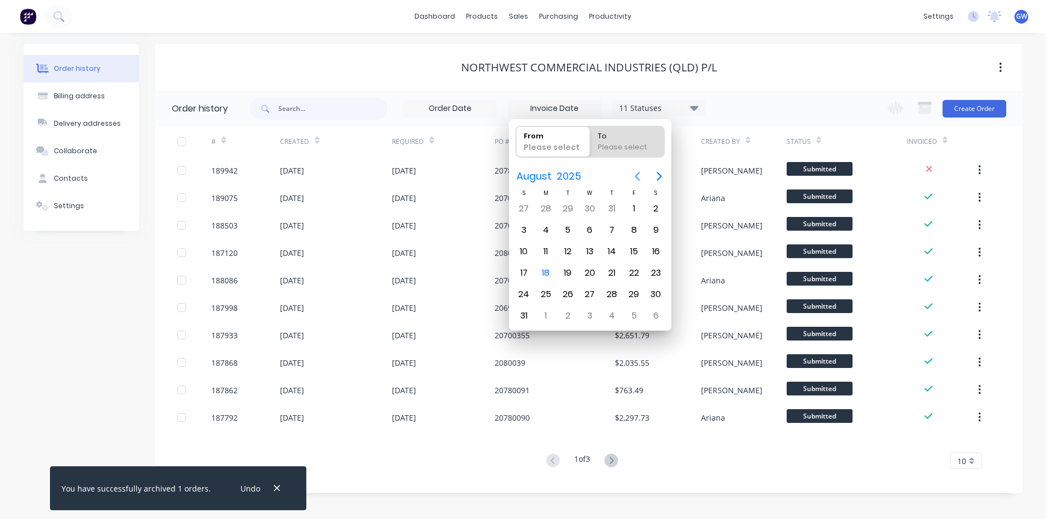
click at [633, 178] on icon "Previous page" at bounding box center [636, 176] width 13 height 13
click at [520, 206] on div "1" at bounding box center [523, 208] width 16 height 16
type input "[DATE]"
radio input "false"
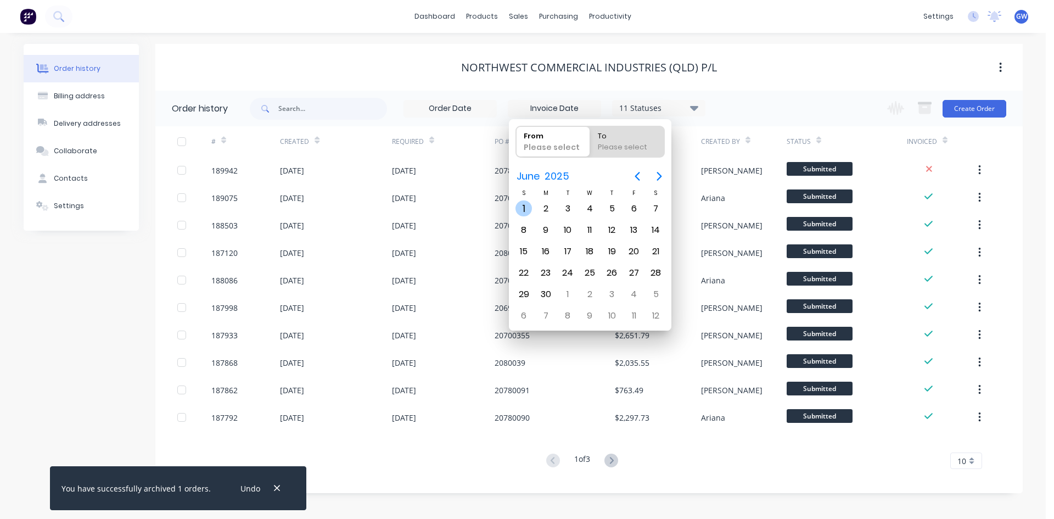
radio input "true"
click at [545, 297] on div "30" at bounding box center [545, 294] width 16 height 16
type input "[DATE] - [DATE]"
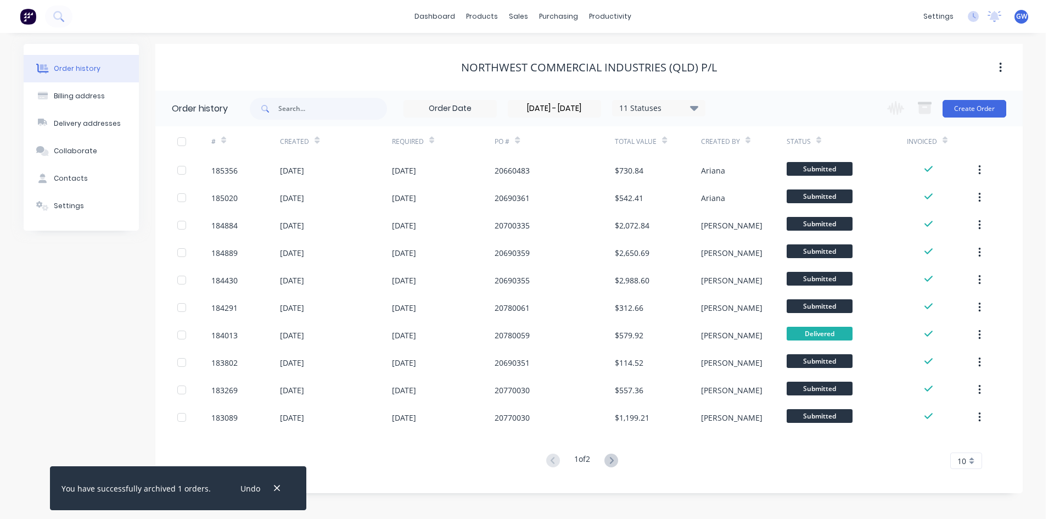
click at [967, 463] on div "10" at bounding box center [966, 460] width 32 height 16
click at [966, 441] on div "35" at bounding box center [965, 441] width 31 height 19
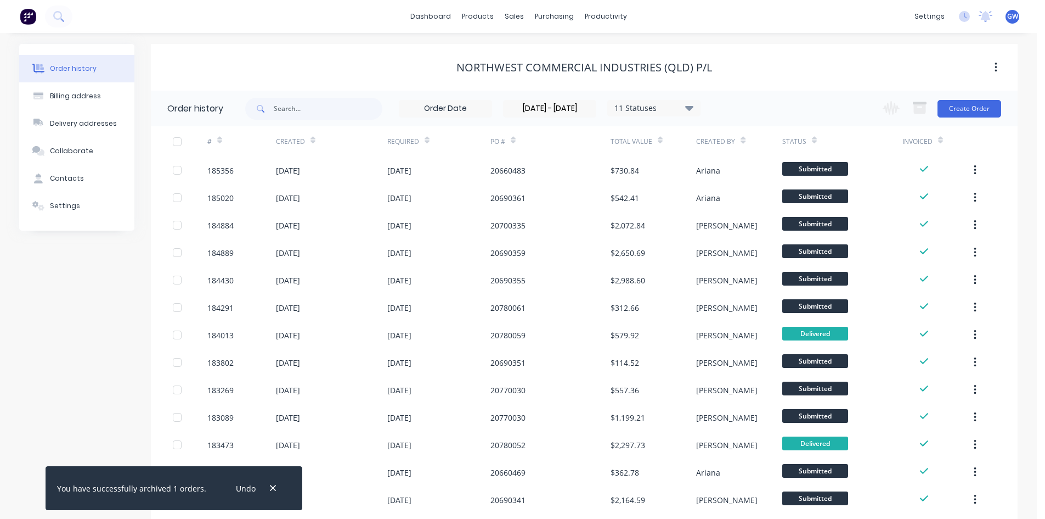
click at [178, 142] on div at bounding box center [177, 142] width 22 height 22
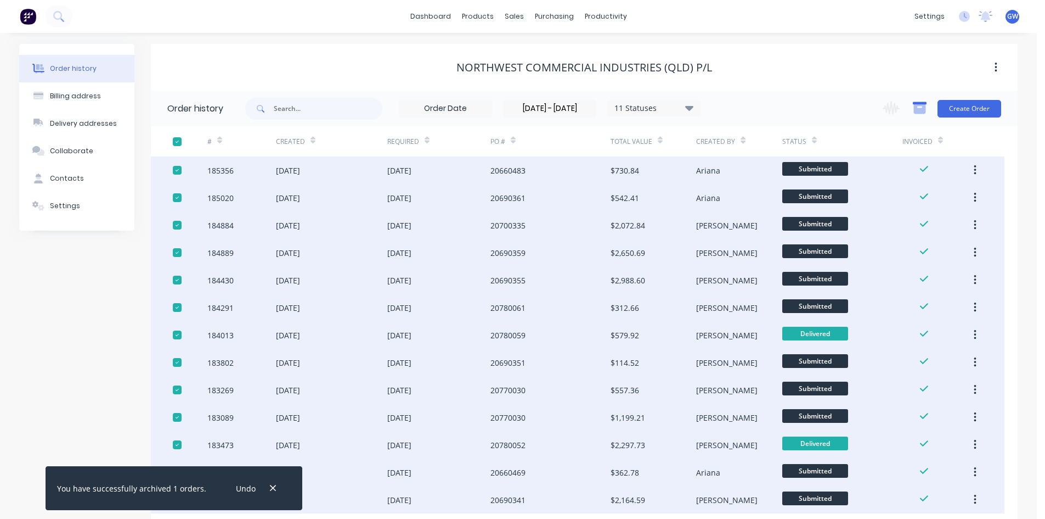
click at [918, 105] on icon "button" at bounding box center [920, 108] width 12 height 9
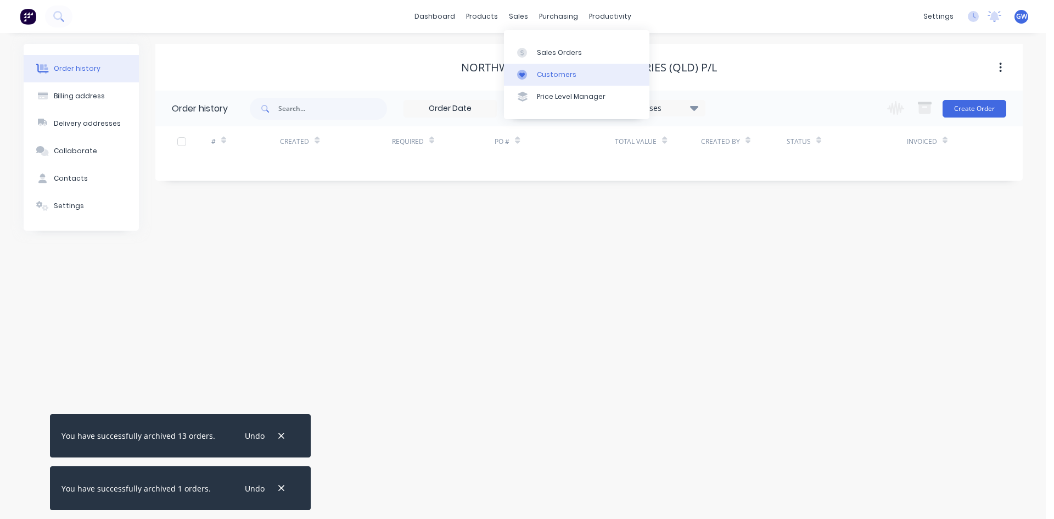
click at [533, 75] on link "Customers" at bounding box center [576, 75] width 145 height 22
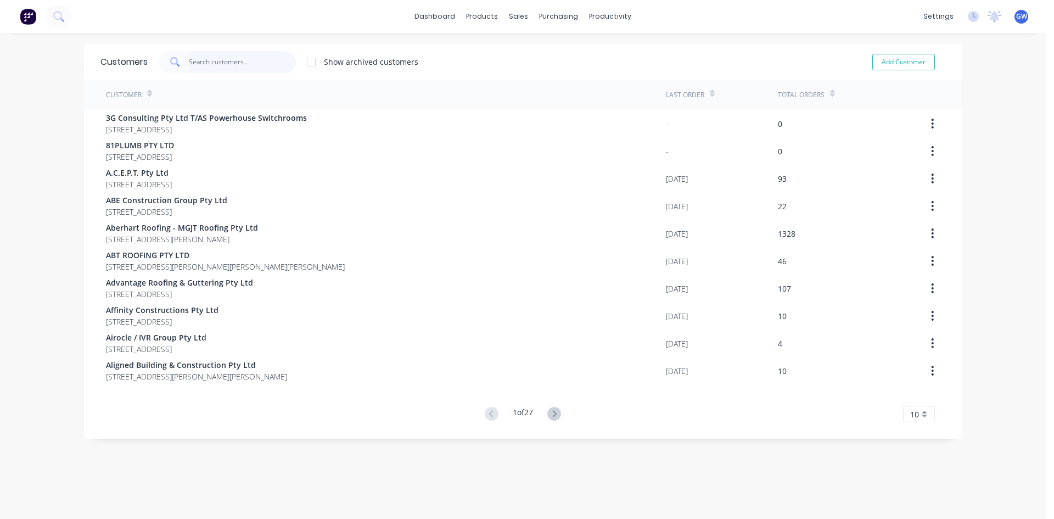
click at [222, 65] on input "text" at bounding box center [242, 62] width 107 height 22
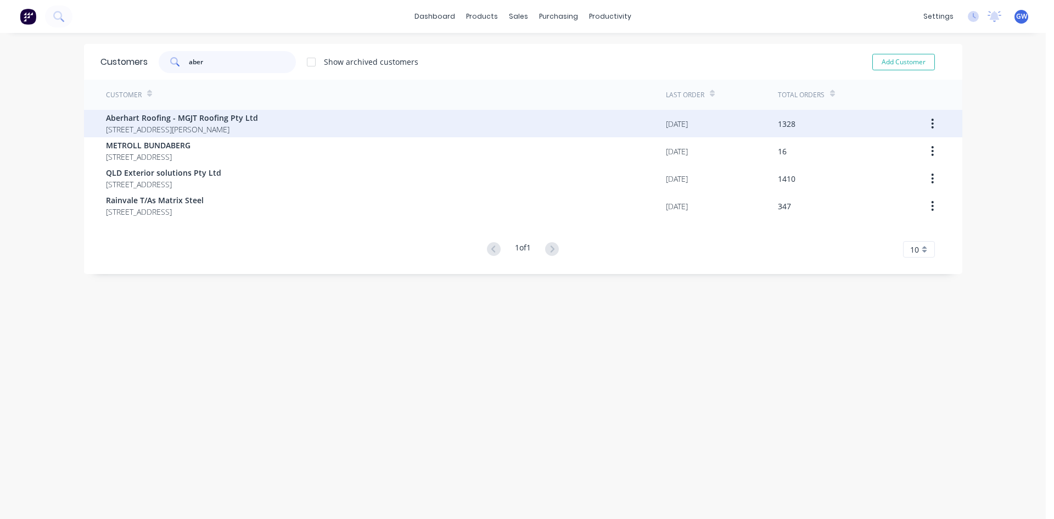
type input "aber"
click at [215, 134] on span "[STREET_ADDRESS][PERSON_NAME]" at bounding box center [182, 129] width 152 height 12
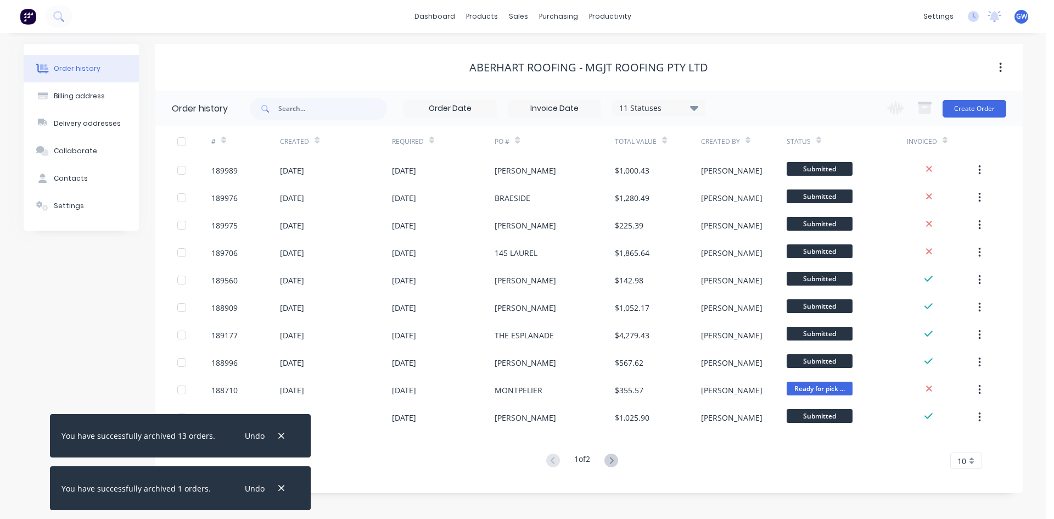
click at [966, 459] on div "10" at bounding box center [966, 460] width 32 height 16
click at [964, 446] on div "35" at bounding box center [965, 441] width 31 height 19
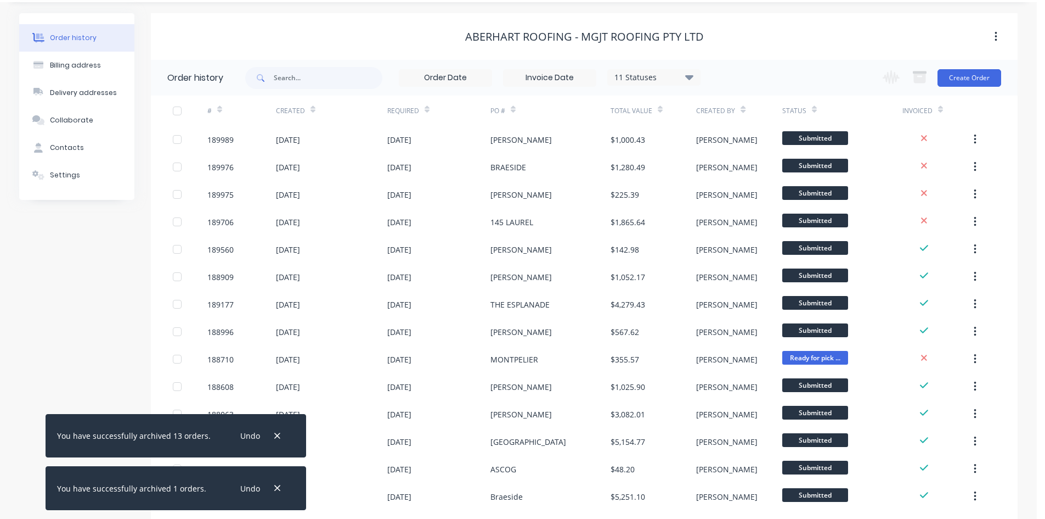
scroll to position [95, 0]
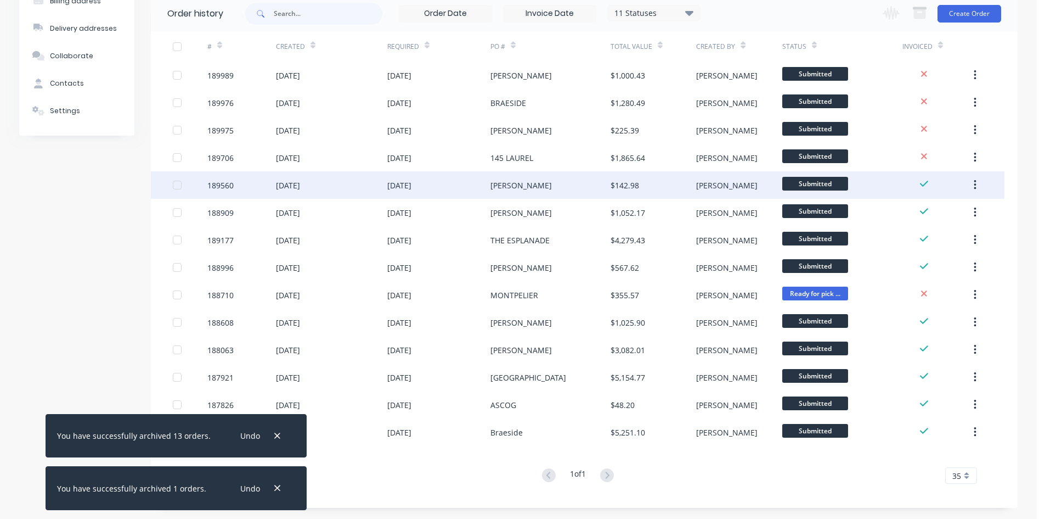
click at [176, 184] on div at bounding box center [177, 185] width 22 height 22
click at [975, 189] on icon "button" at bounding box center [975, 185] width 2 height 10
click at [953, 216] on div "Archive" at bounding box center [936, 214] width 85 height 16
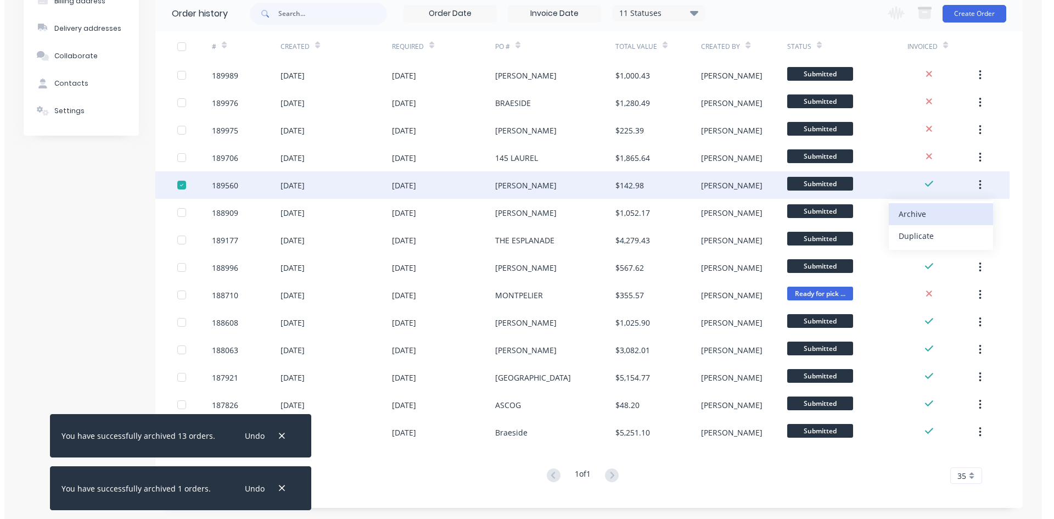
scroll to position [0, 0]
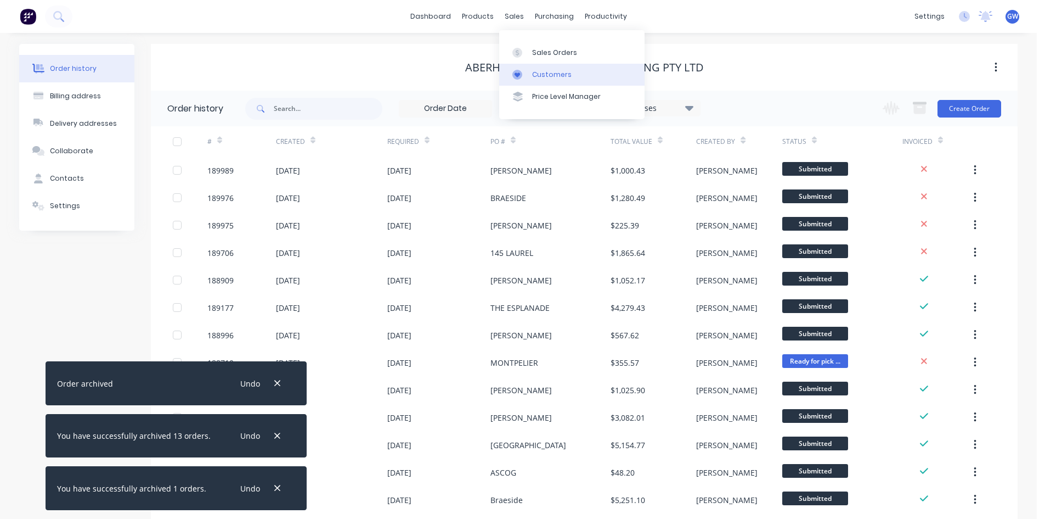
click at [555, 76] on div "Customers" at bounding box center [552, 75] width 40 height 10
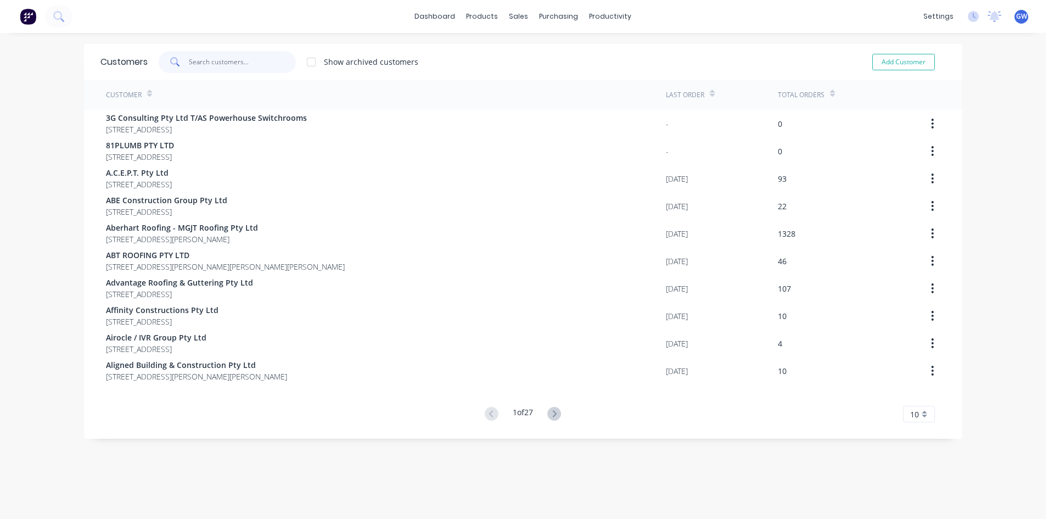
click at [248, 65] on input "text" at bounding box center [242, 62] width 107 height 22
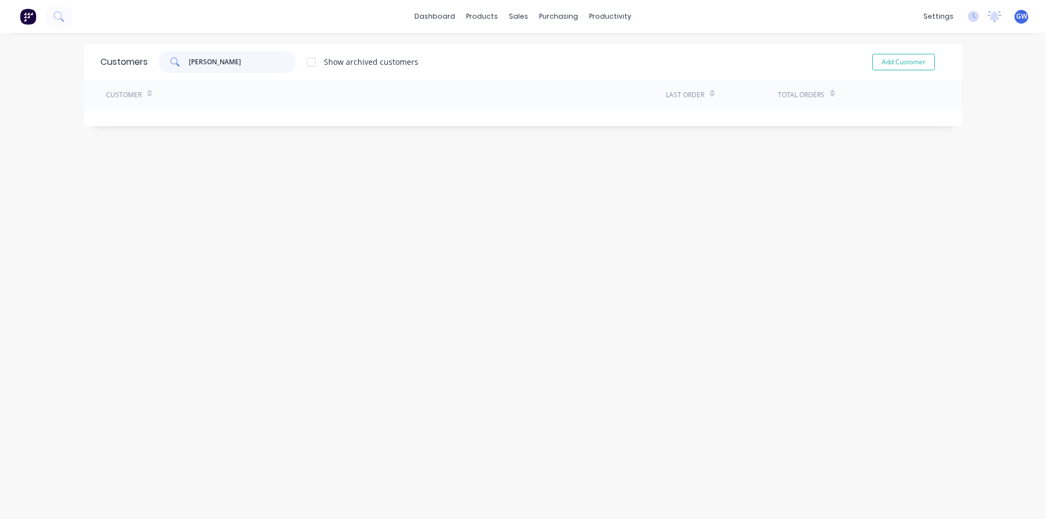
type input "[PERSON_NAME]"
click at [300, 58] on div at bounding box center [311, 62] width 22 height 22
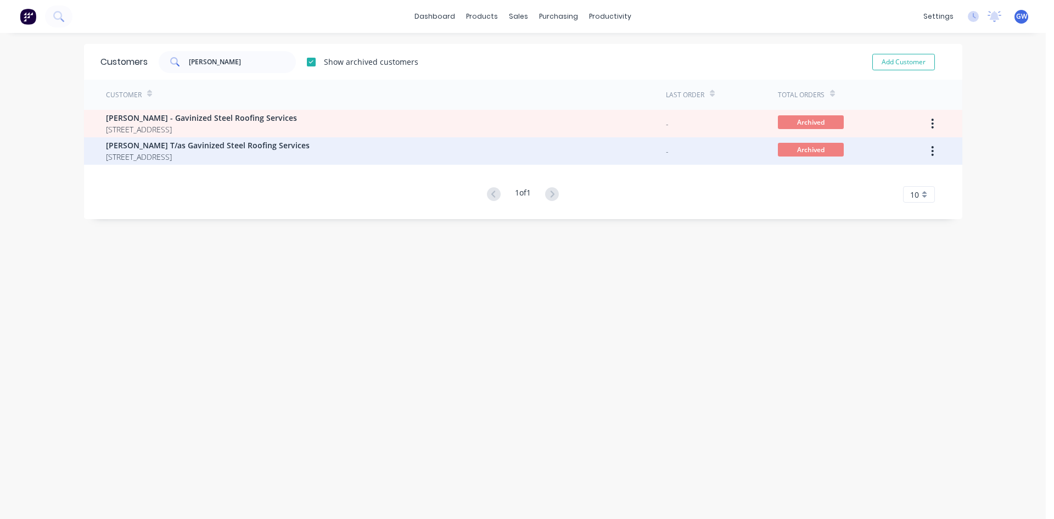
click at [881, 153] on div "Archived" at bounding box center [839, 150] width 123 height 27
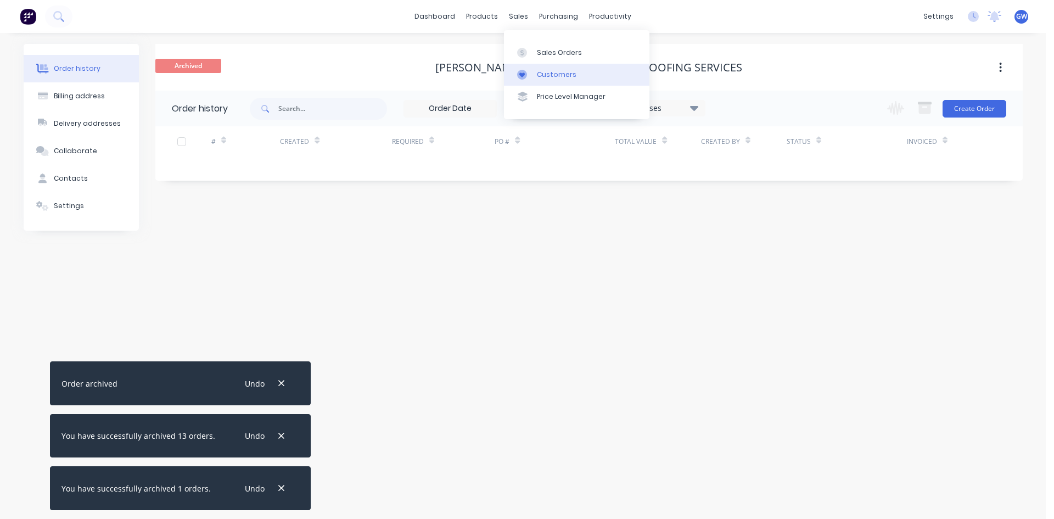
click at [558, 81] on link "Customers" at bounding box center [576, 75] width 145 height 22
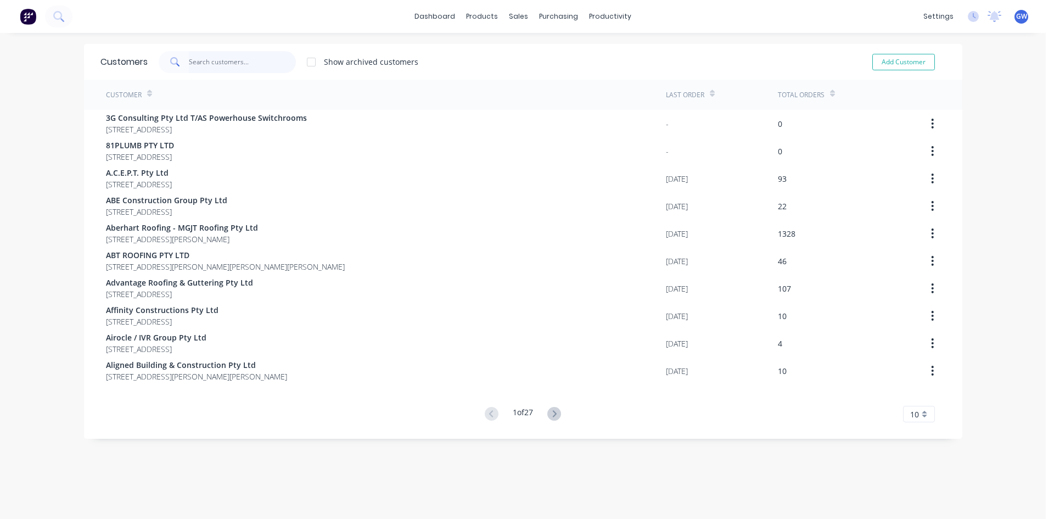
click at [212, 62] on input "text" at bounding box center [242, 62] width 107 height 22
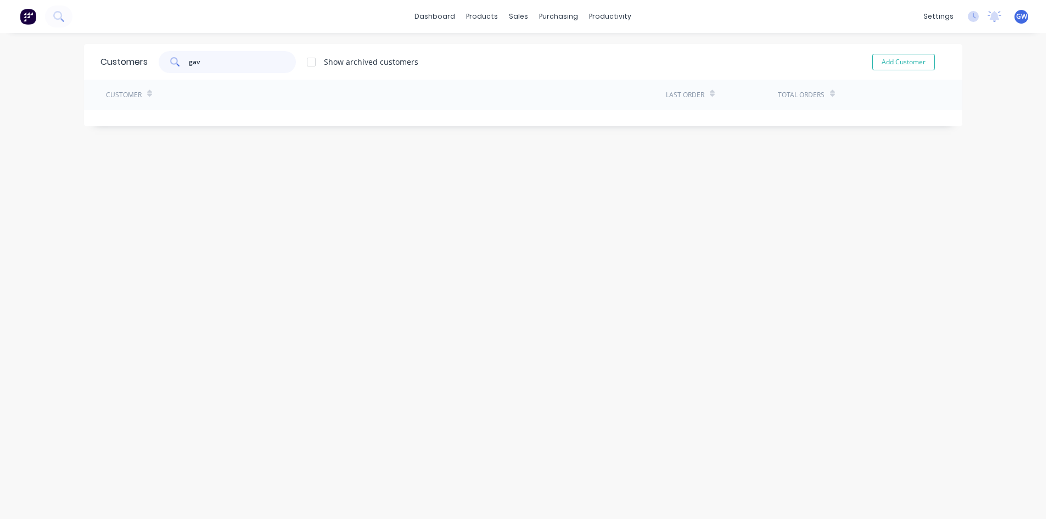
type input "gav"
click at [311, 60] on div at bounding box center [311, 62] width 22 height 22
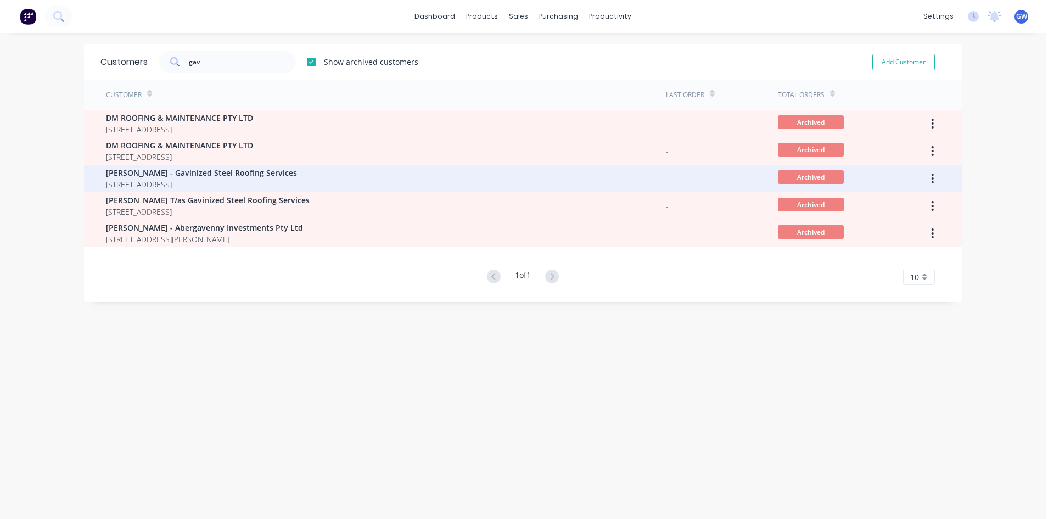
click at [178, 184] on span "[STREET_ADDRESS]" at bounding box center [201, 184] width 191 height 12
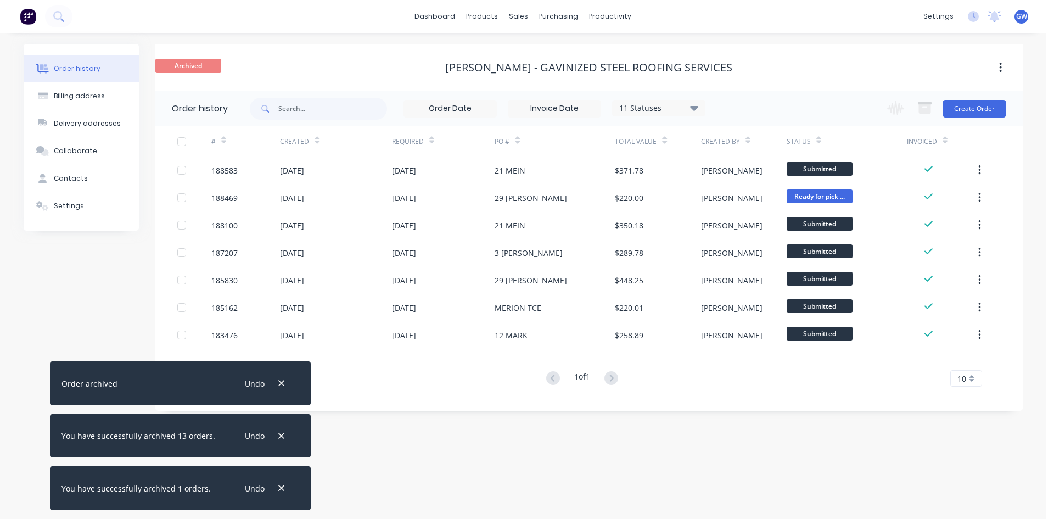
click at [1000, 74] on button "button" at bounding box center [1000, 68] width 26 height 20
click at [976, 97] on div "Unarchive" at bounding box center [961, 96] width 85 height 16
click at [277, 493] on button "button" at bounding box center [281, 488] width 14 height 15
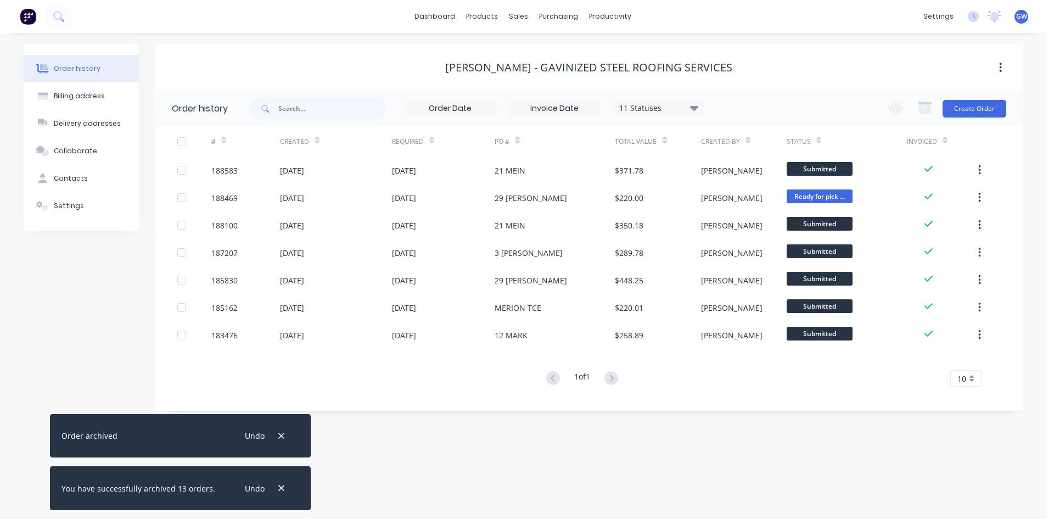
click at [277, 493] on button "button" at bounding box center [281, 488] width 14 height 15
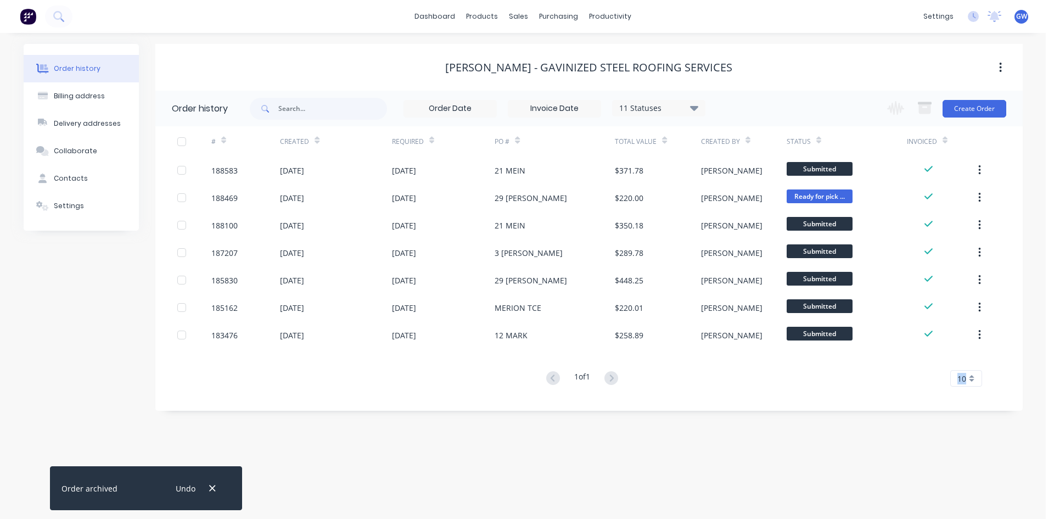
click at [277, 493] on div "Order history Billing address Delivery addresses Collaborate Contacts Settings …" at bounding box center [522, 276] width 1045 height 486
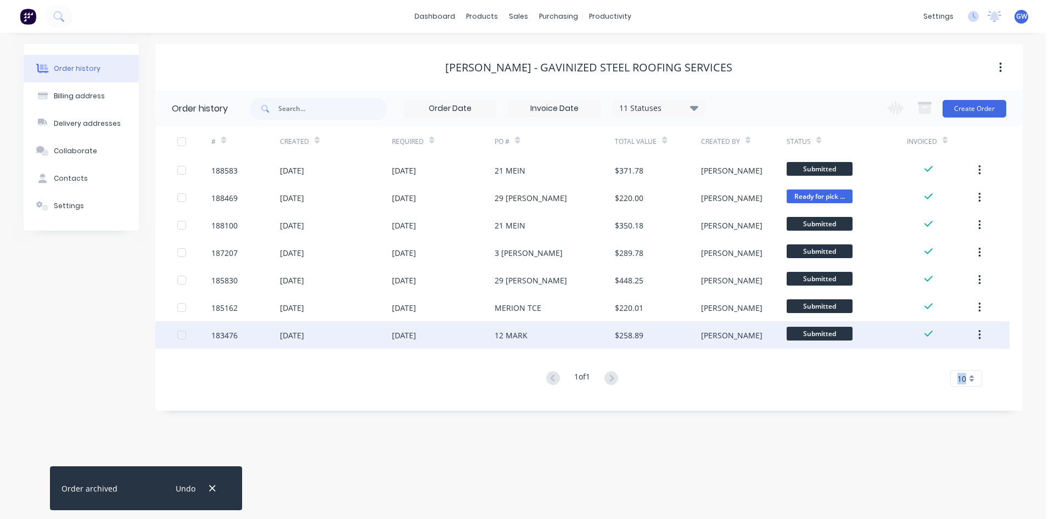
drag, startPoint x: 180, startPoint y: 308, endPoint x: 171, endPoint y: 322, distance: 16.3
click at [180, 308] on div at bounding box center [182, 307] width 22 height 22
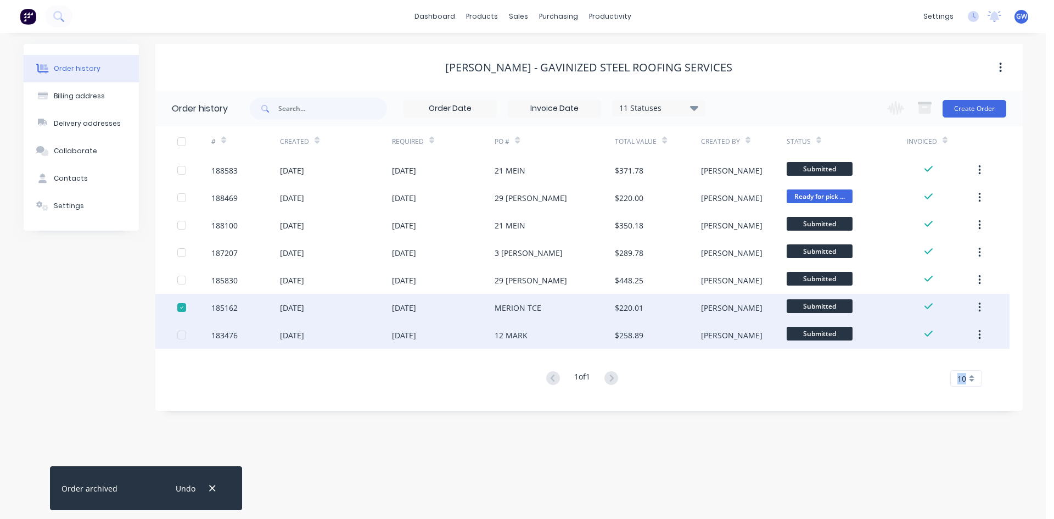
click at [180, 332] on div at bounding box center [182, 335] width 22 height 22
click at [922, 101] on icon "button" at bounding box center [924, 108] width 14 height 14
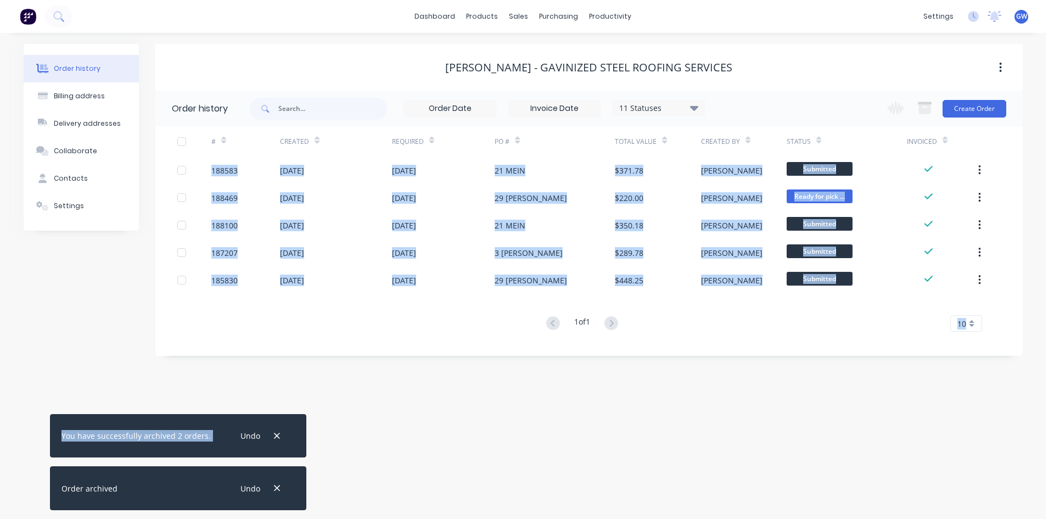
click at [526, 442] on div "Order history Billing address Delivery addresses Collaborate Contacts Settings …" at bounding box center [522, 276] width 1045 height 486
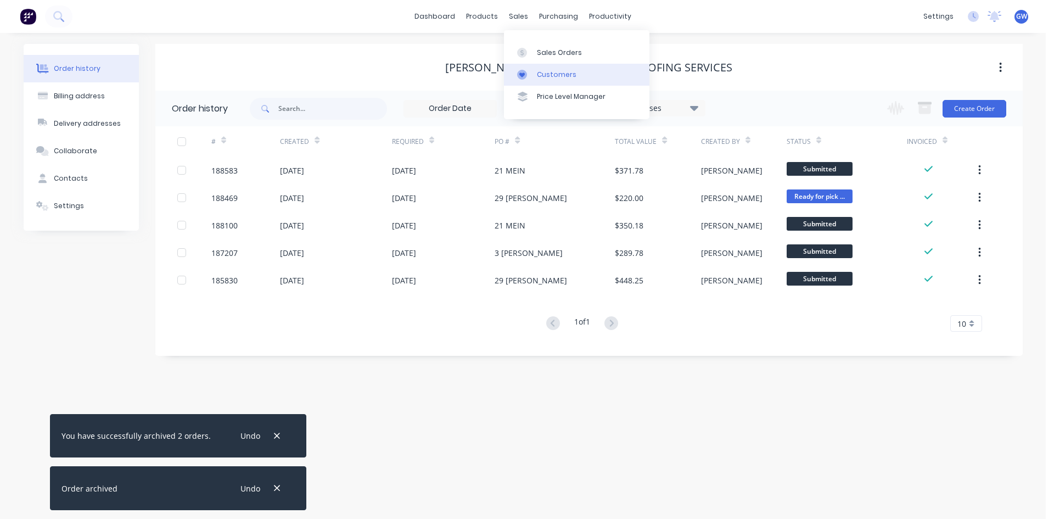
click at [534, 72] on link "Customers" at bounding box center [576, 75] width 145 height 22
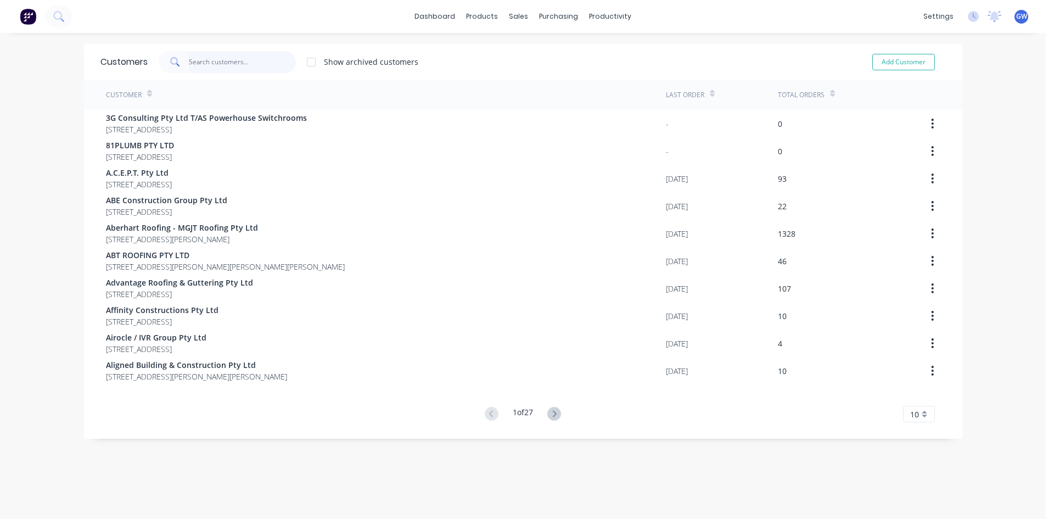
click at [241, 57] on input "text" at bounding box center [242, 62] width 107 height 22
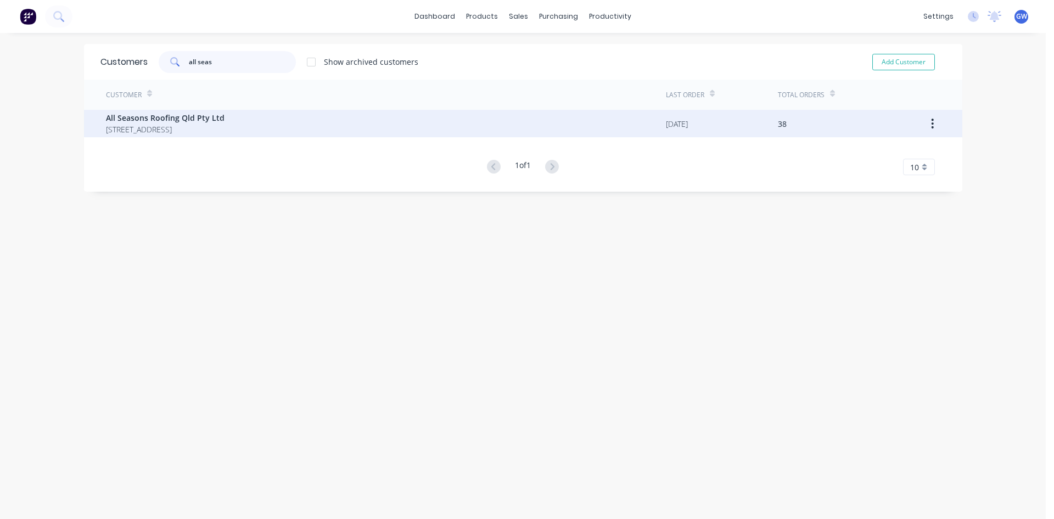
type input "all seas"
click at [224, 115] on span "All Seasons Roofing Qld Pty Ltd" at bounding box center [165, 118] width 119 height 12
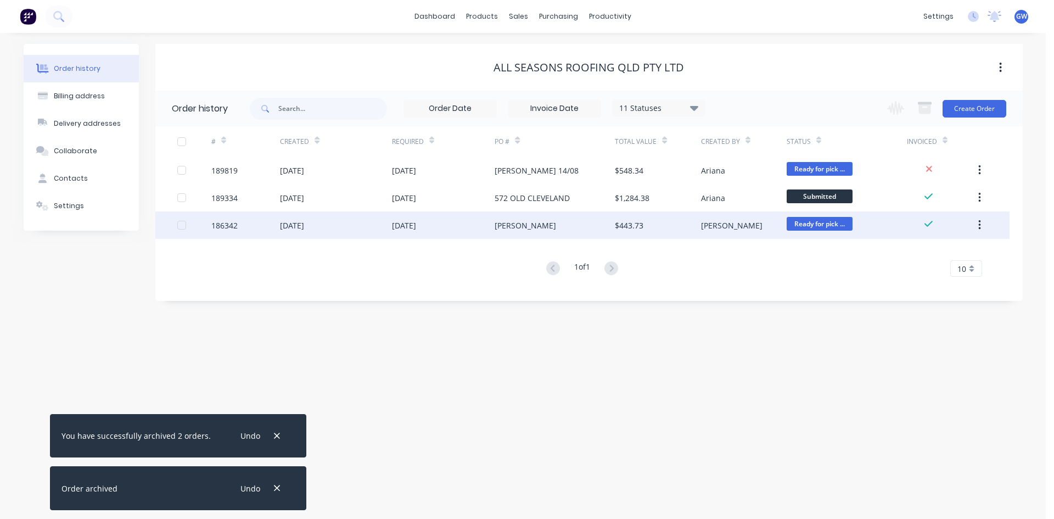
click at [184, 229] on div at bounding box center [182, 225] width 22 height 22
click at [930, 115] on icon "button" at bounding box center [924, 108] width 14 height 14
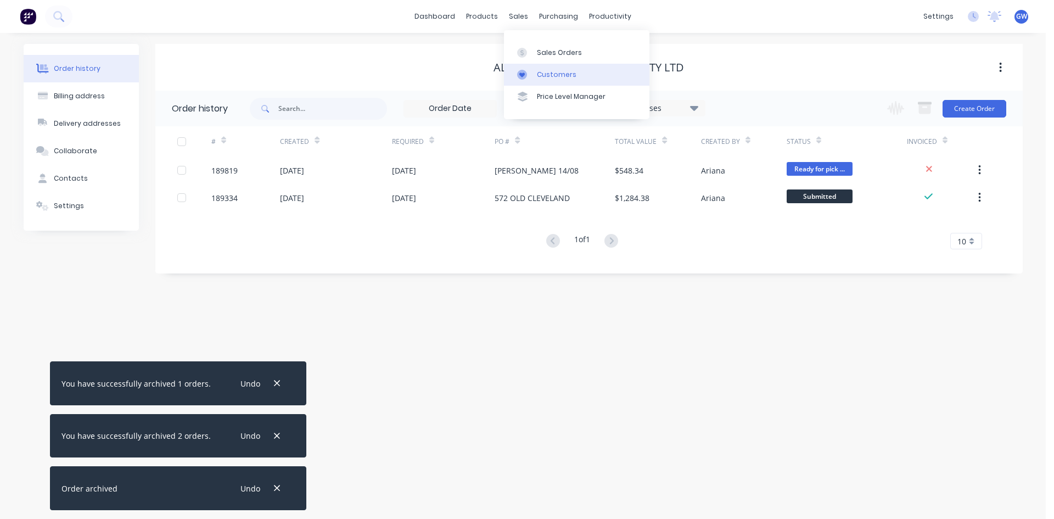
drag, startPoint x: 570, startPoint y: 90, endPoint x: 565, endPoint y: 78, distance: 13.0
click at [570, 90] on link "Price Level Manager" at bounding box center [576, 97] width 145 height 22
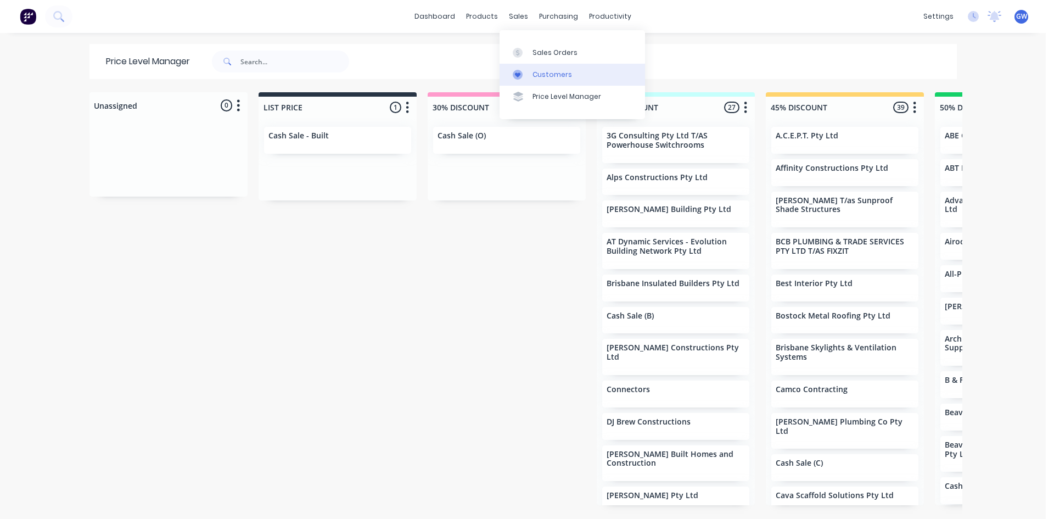
click at [539, 67] on link "Customers" at bounding box center [571, 75] width 145 height 22
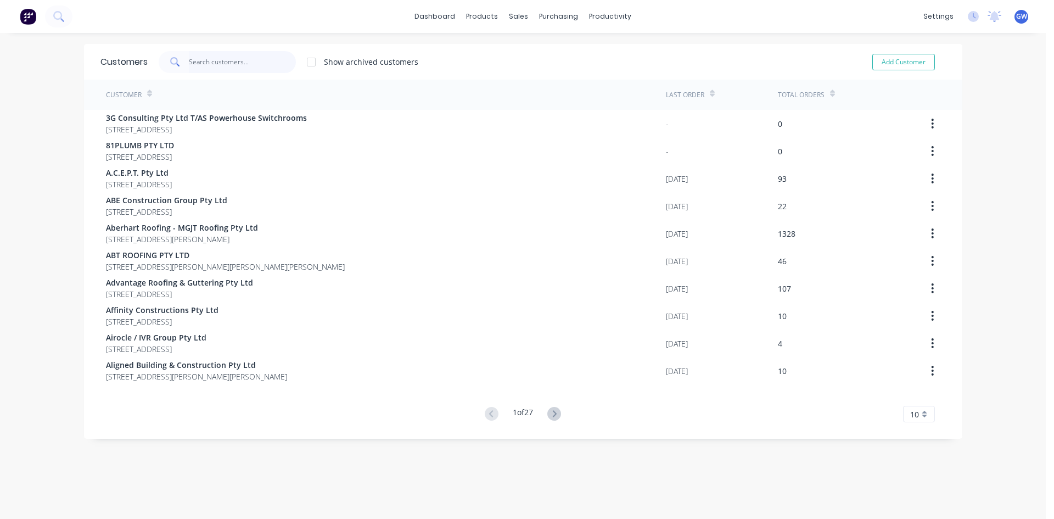
click at [264, 63] on input "text" at bounding box center [242, 62] width 107 height 22
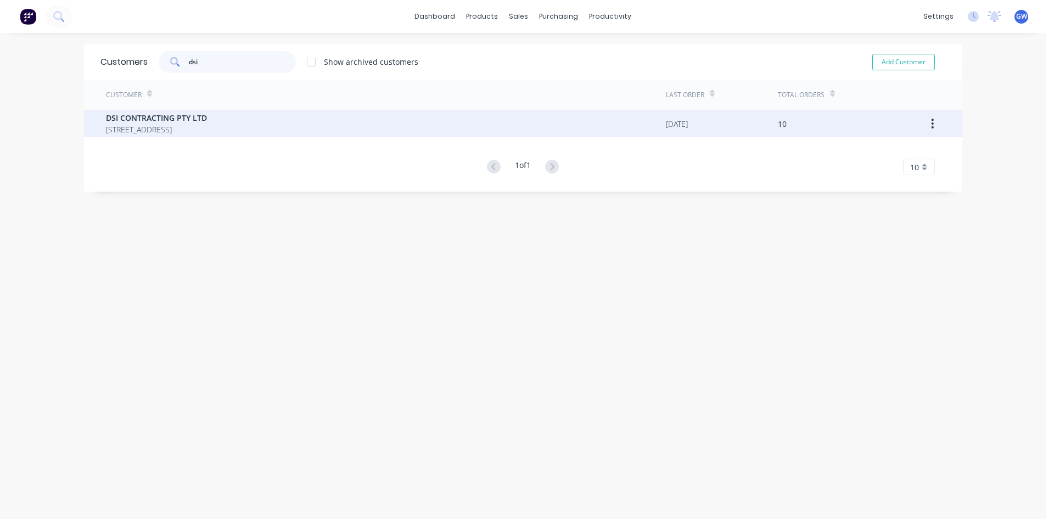
type input "dsi"
click at [231, 137] on div "DSI CONTRACTING PTY LTD [STREET_ADDRESS]" at bounding box center [386, 123] width 560 height 27
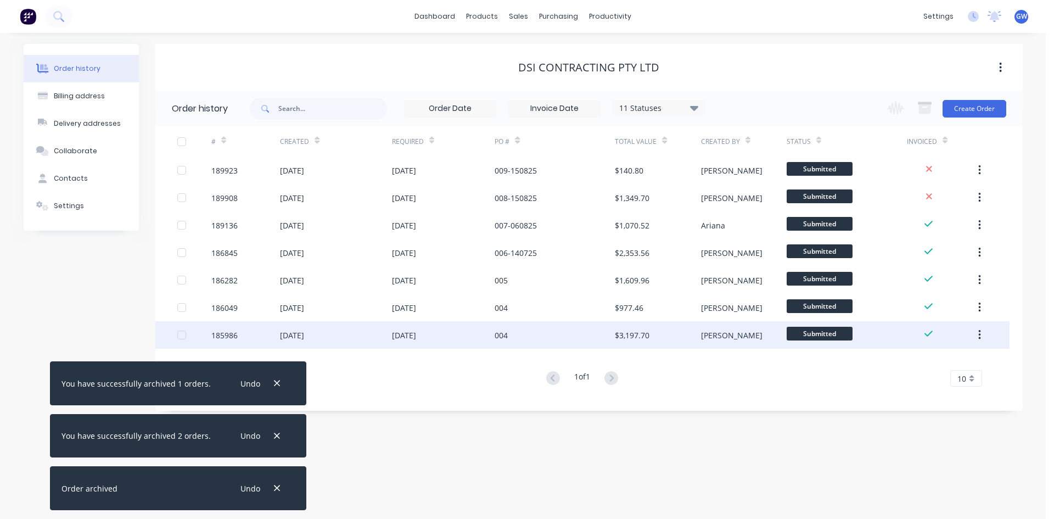
drag, startPoint x: 178, startPoint y: 307, endPoint x: 183, endPoint y: 324, distance: 18.1
click at [179, 309] on div at bounding box center [182, 307] width 22 height 22
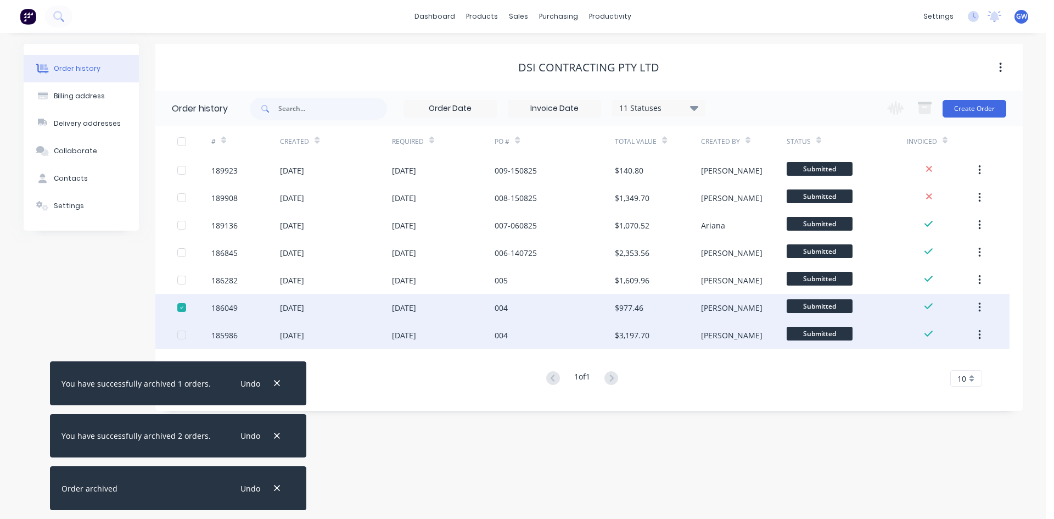
click at [182, 335] on div at bounding box center [182, 335] width 22 height 22
click at [919, 105] on icon "button" at bounding box center [924, 108] width 14 height 14
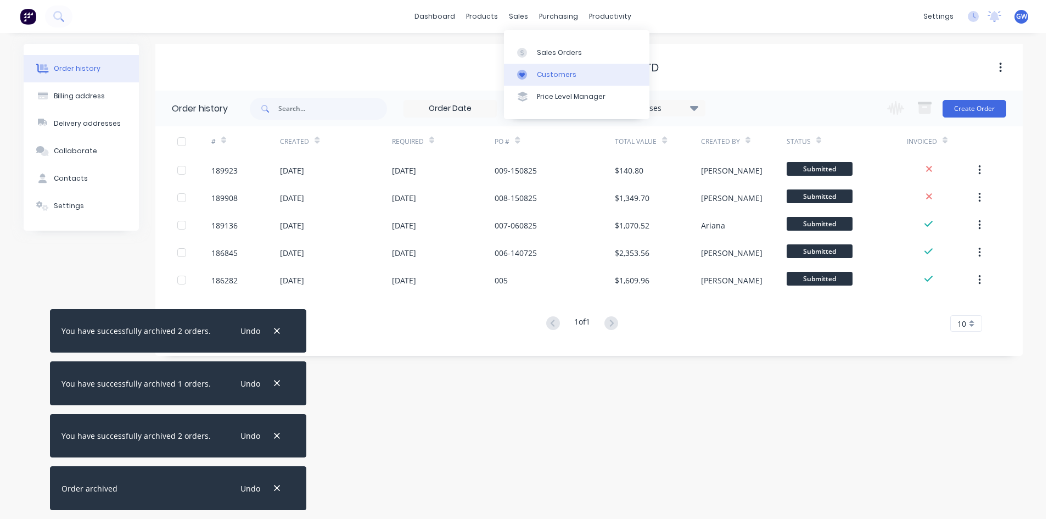
click at [530, 80] on link "Customers" at bounding box center [576, 75] width 145 height 22
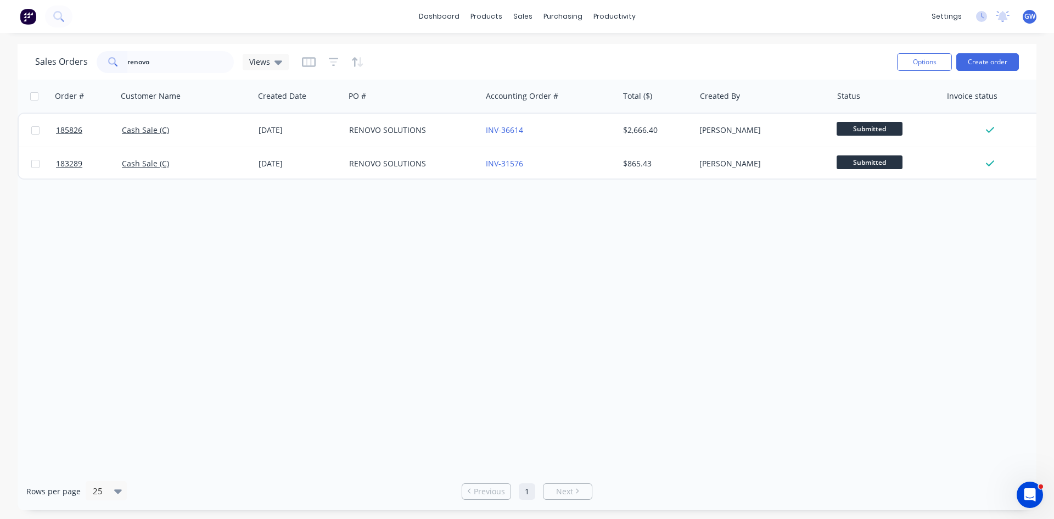
type input "renovo"
click at [546, 127] on div "INV-36614" at bounding box center [547, 130] width 122 height 11
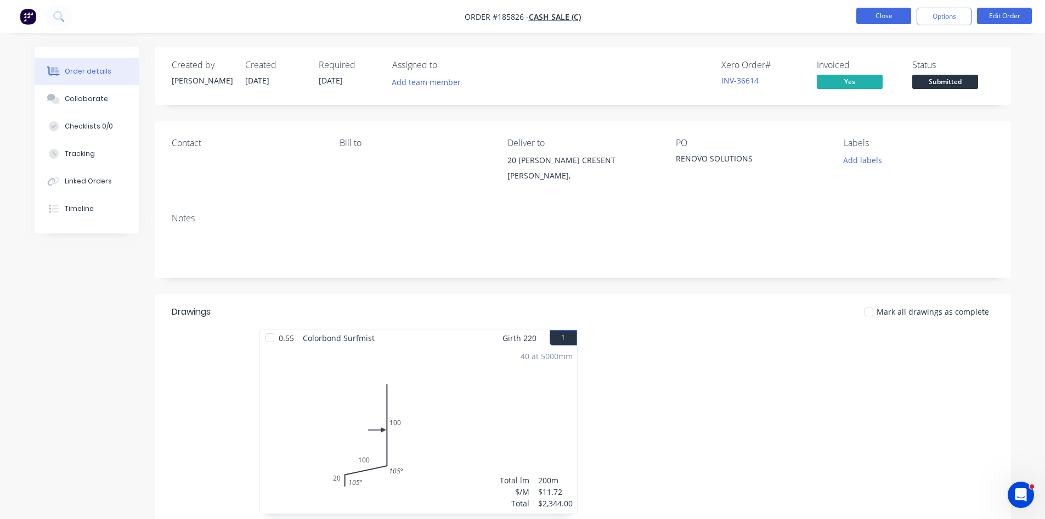
click at [885, 18] on button "Close" at bounding box center [884, 16] width 55 height 16
